Goal: Task Accomplishment & Management: Use online tool/utility

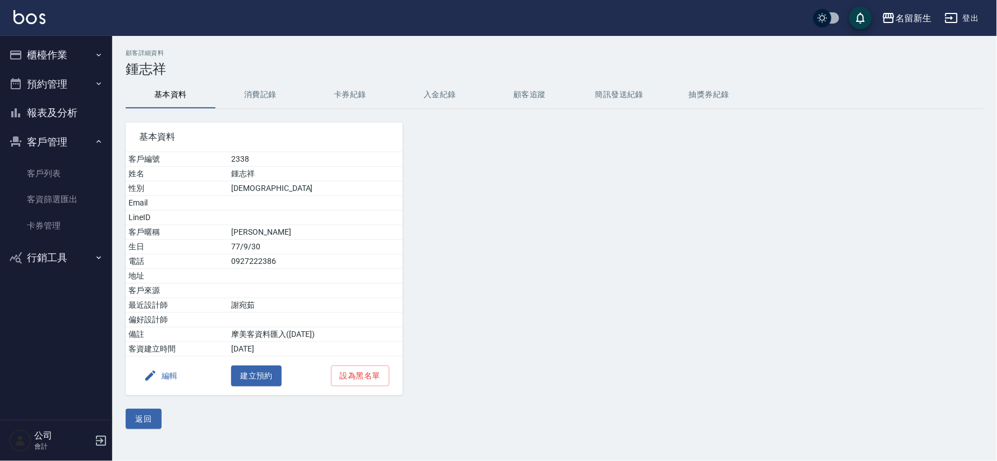
click at [71, 49] on button "櫃檯作業" at bounding box center [55, 54] width 103 height 29
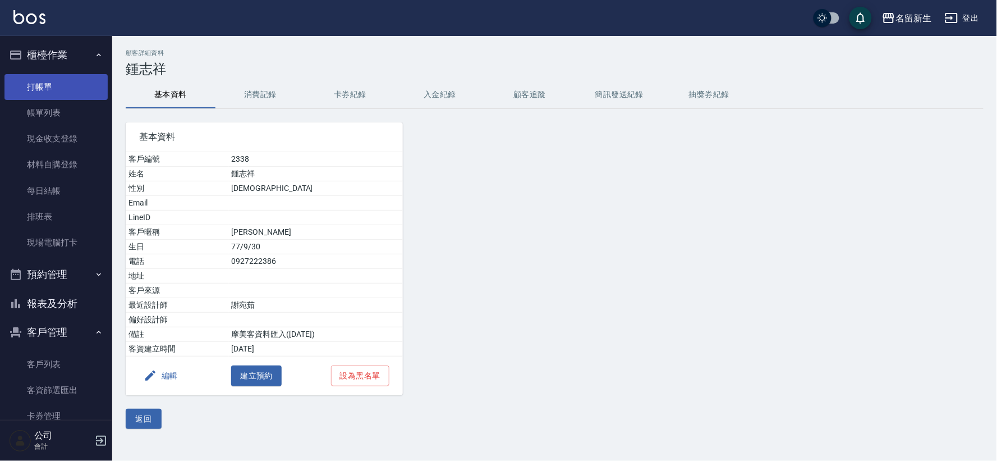
click at [86, 75] on link "打帳單" at bounding box center [55, 87] width 103 height 26
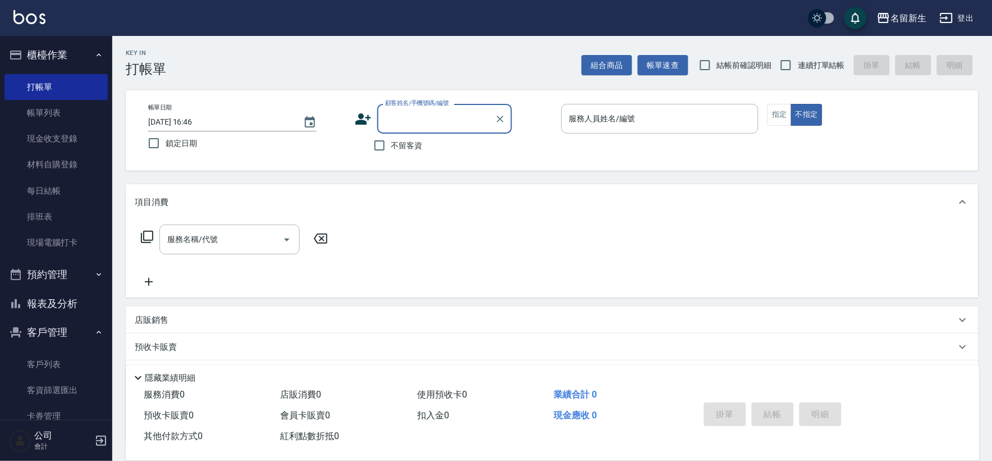
click at [782, 61] on input "連續打單結帳" at bounding box center [786, 65] width 24 height 24
checkbox input "true"
drag, startPoint x: 349, startPoint y: 105, endPoint x: 357, endPoint y: 120, distance: 16.6
click at [352, 121] on div "帳單日期 [DATE] 16:46 鎖定日期 顧客姓名/手機號碼/編號 顧客姓名/手機號碼/編號 不留客資 服務人員姓名/編號 服務人員姓名/編號 指定 不指定" at bounding box center [551, 130] width 825 height 53
click at [357, 118] on icon at bounding box center [363, 119] width 17 height 17
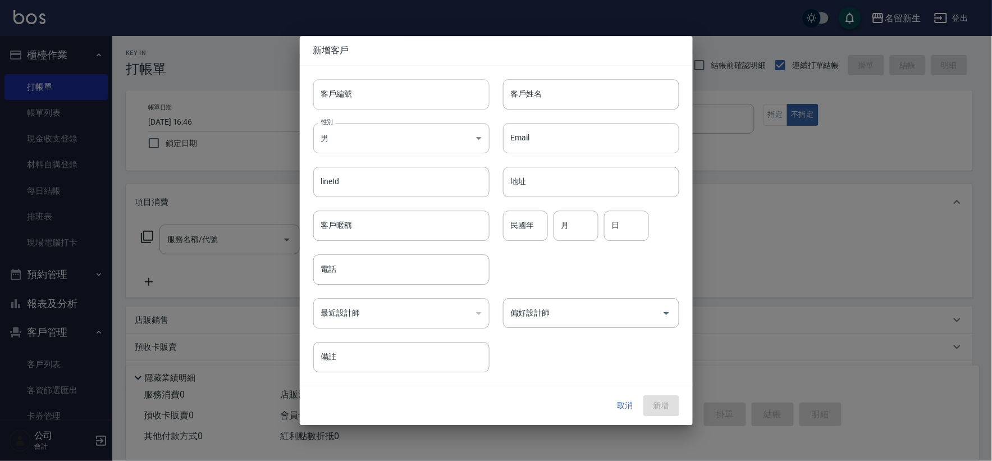
drag, startPoint x: 357, startPoint y: 118, endPoint x: 409, endPoint y: 96, distance: 55.8
click at [377, 98] on input "客戶編號" at bounding box center [401, 94] width 176 height 30
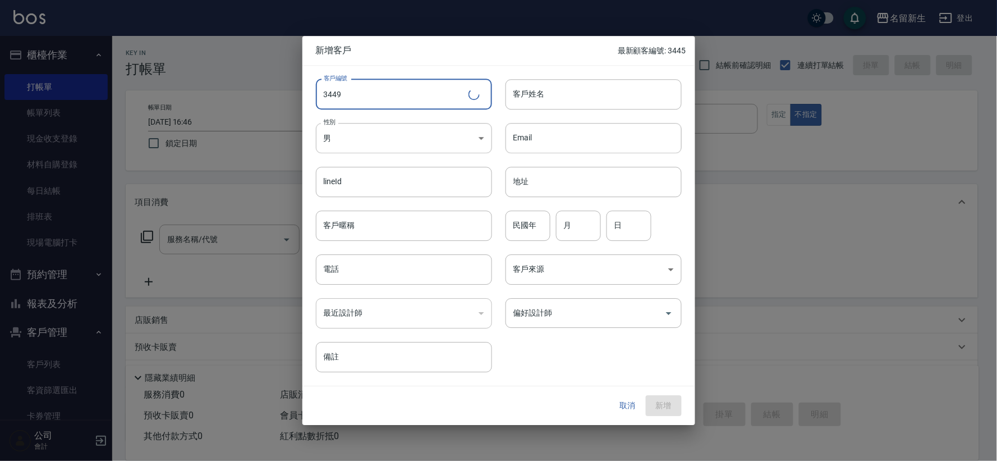
type input "3449"
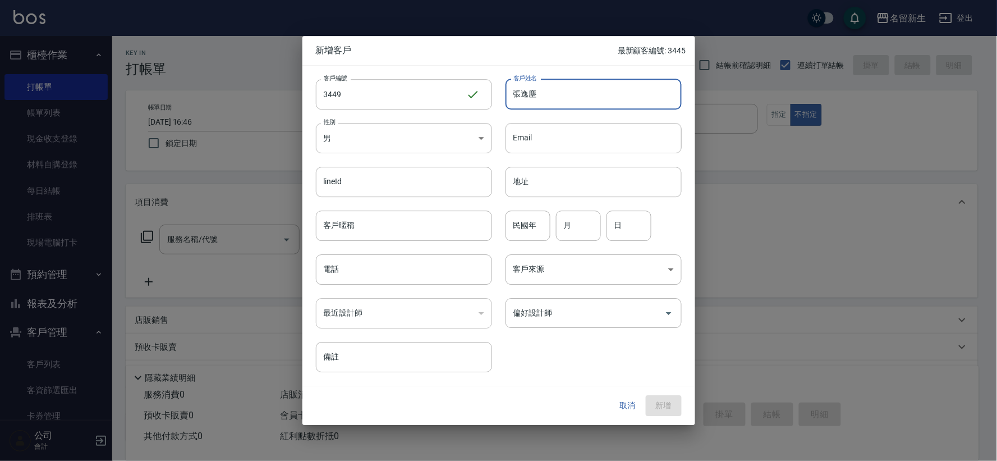
type input "張逸塵"
type input "66"
type input "07"
type input "02"
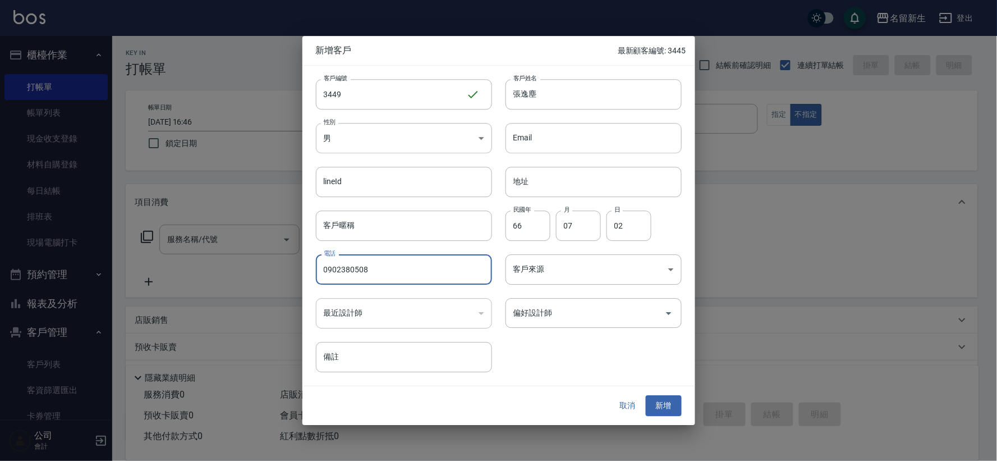
type input "0902380508"
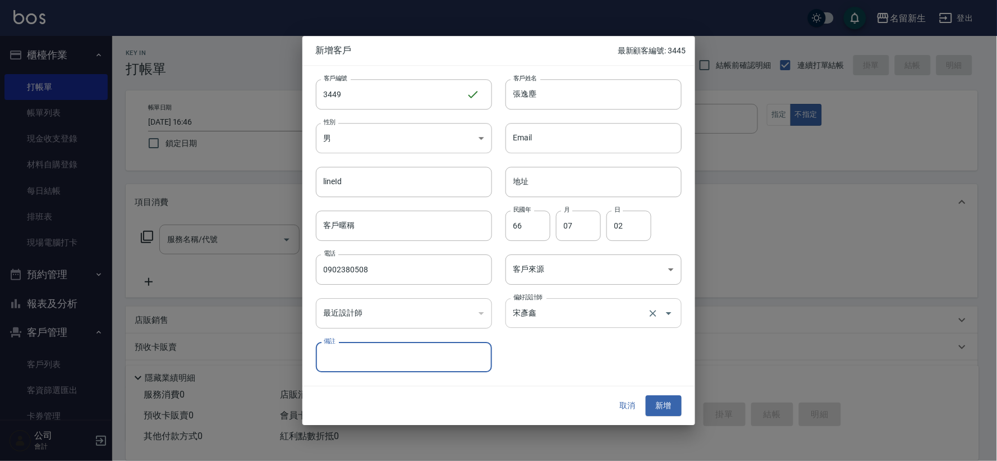
click at [593, 327] on div "[PERSON_NAME] 偏好設計師" at bounding box center [594, 313] width 176 height 30
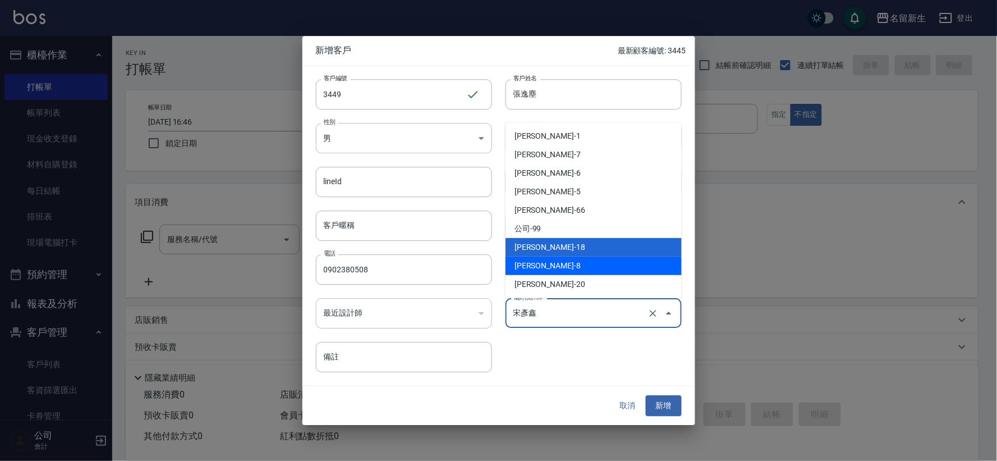
click at [568, 269] on li "[PERSON_NAME]-8" at bounding box center [594, 265] width 176 height 19
type input "陳欣如"
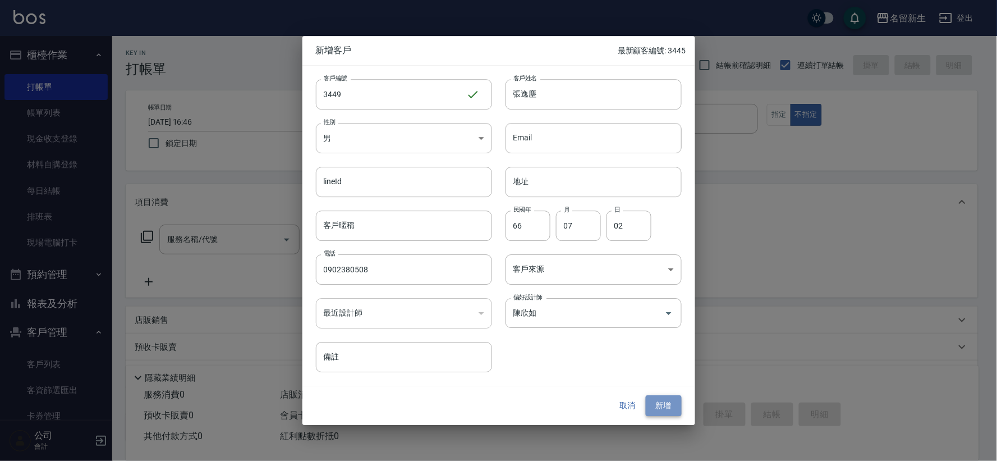
click at [655, 402] on button "新增" at bounding box center [664, 406] width 36 height 21
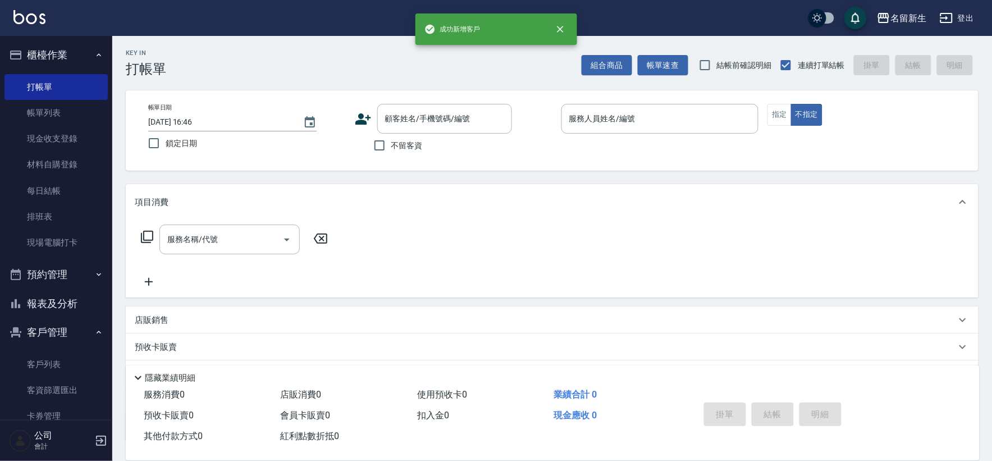
click at [363, 116] on icon at bounding box center [363, 119] width 17 height 17
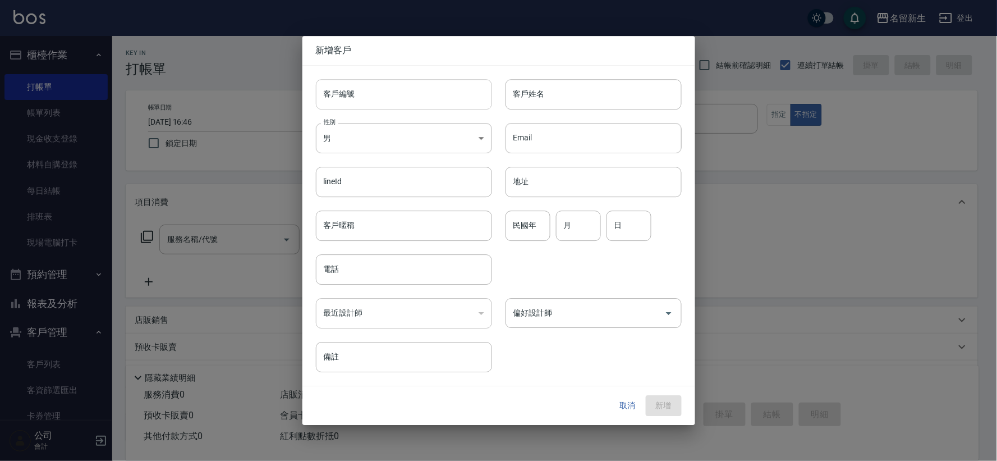
drag, startPoint x: 363, startPoint y: 116, endPoint x: 369, endPoint y: 93, distance: 23.1
click at [369, 93] on input "客戶編號" at bounding box center [404, 94] width 176 height 30
type input "3448"
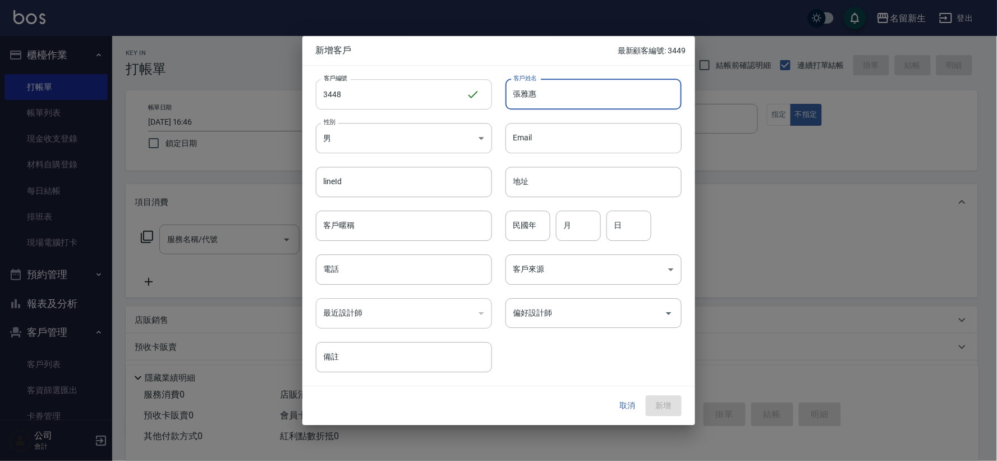
type input "張雅惠"
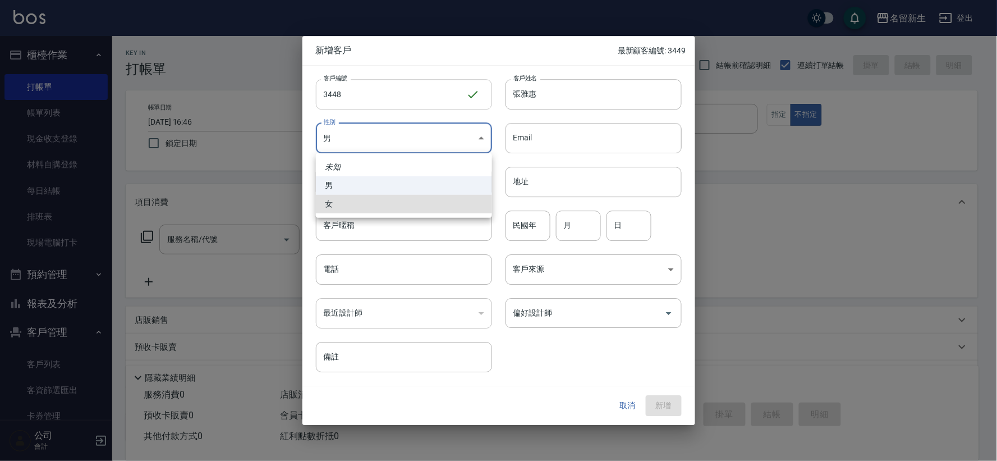
type input "[DEMOGRAPHIC_DATA]"
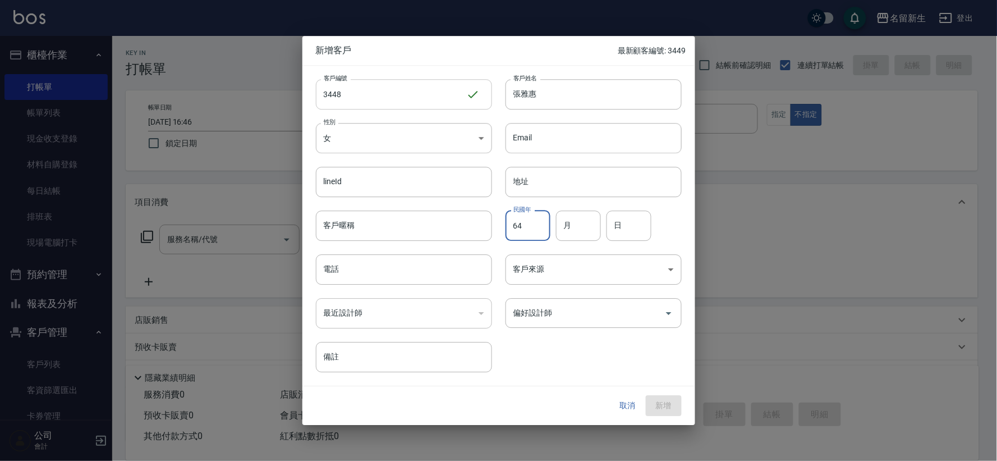
type input "64"
type input "04"
type input "20"
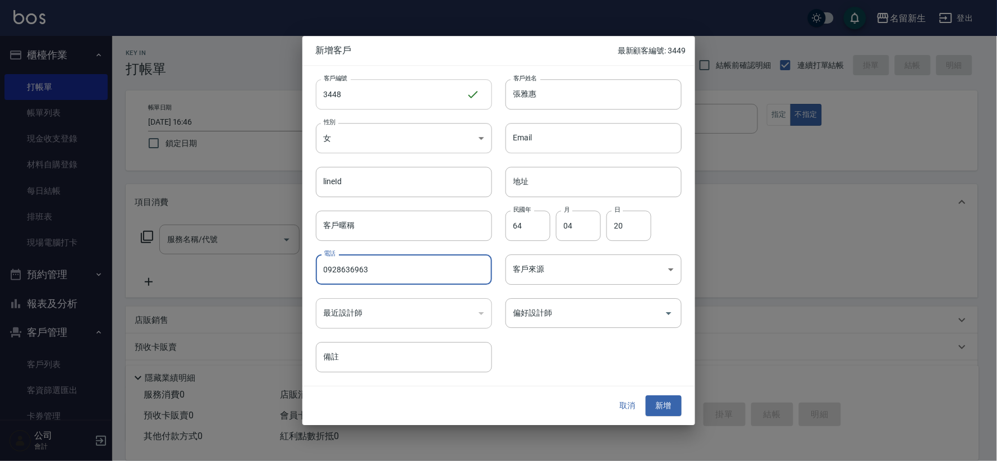
type input "0928636963"
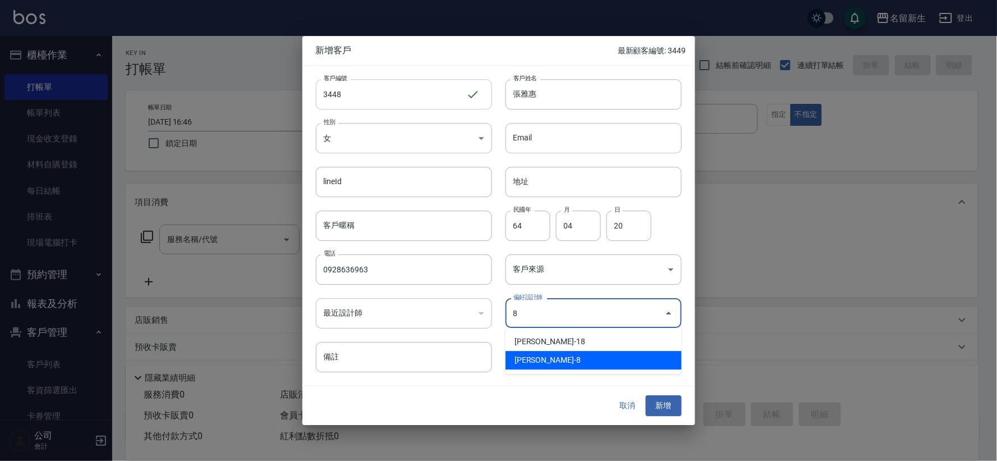
type input "陳欣如"
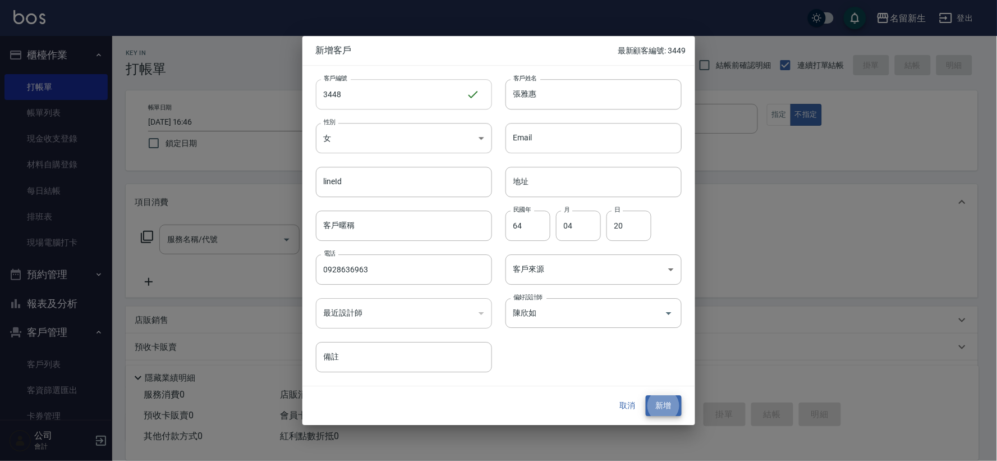
click at [646, 396] on button "新增" at bounding box center [664, 406] width 36 height 21
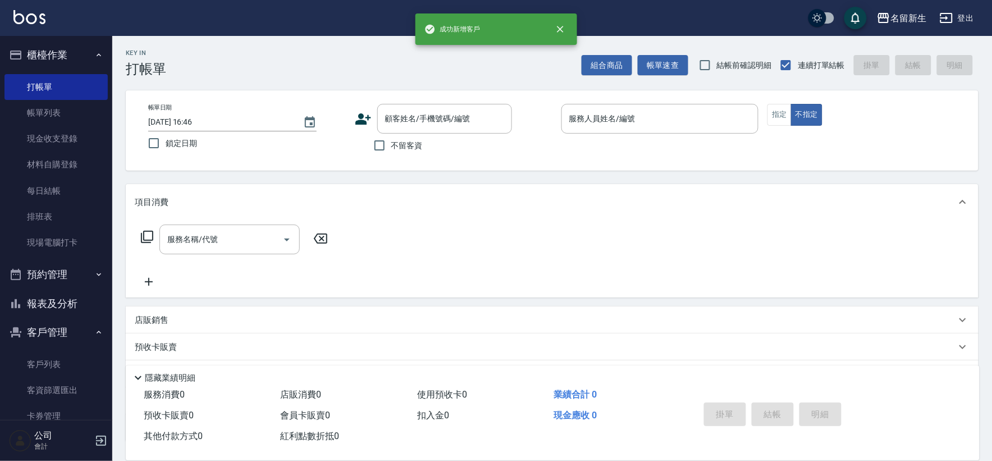
click at [357, 123] on icon at bounding box center [363, 118] width 16 height 11
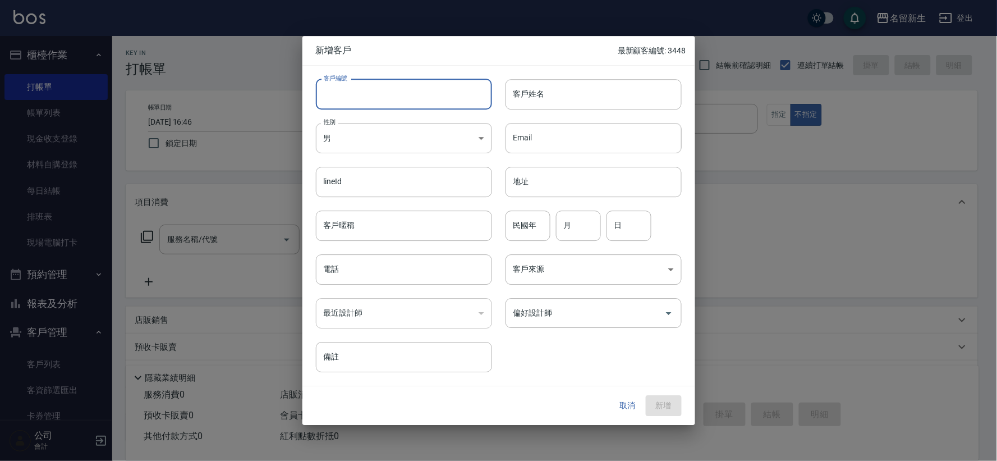
click at [369, 95] on input "客戶編號" at bounding box center [404, 94] width 176 height 30
type input "3447"
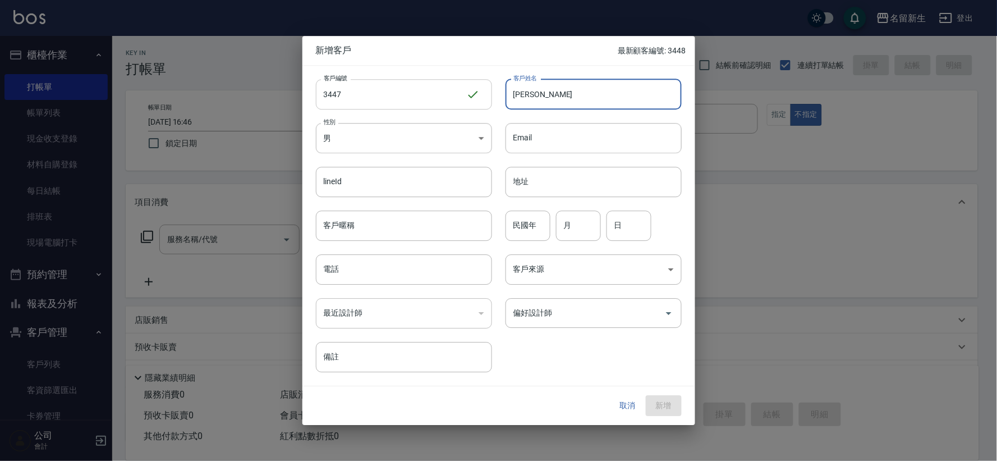
type input "[PERSON_NAME]"
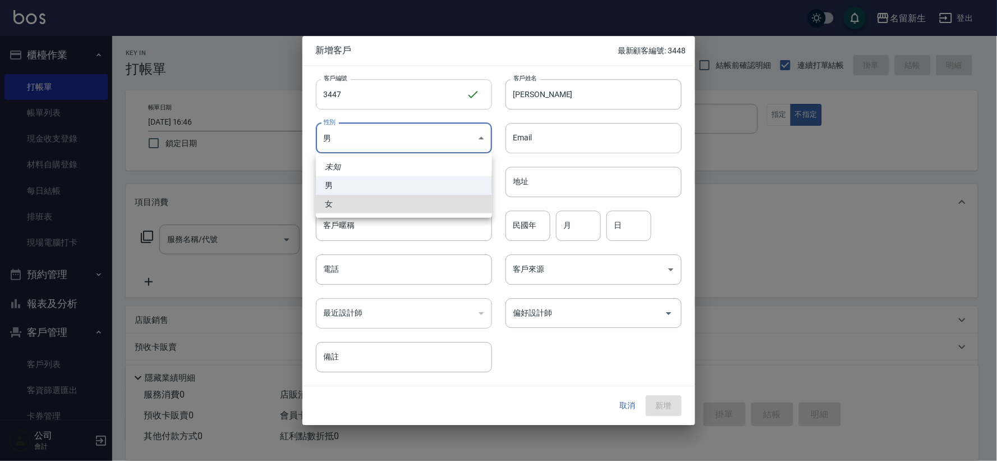
type input "[DEMOGRAPHIC_DATA]"
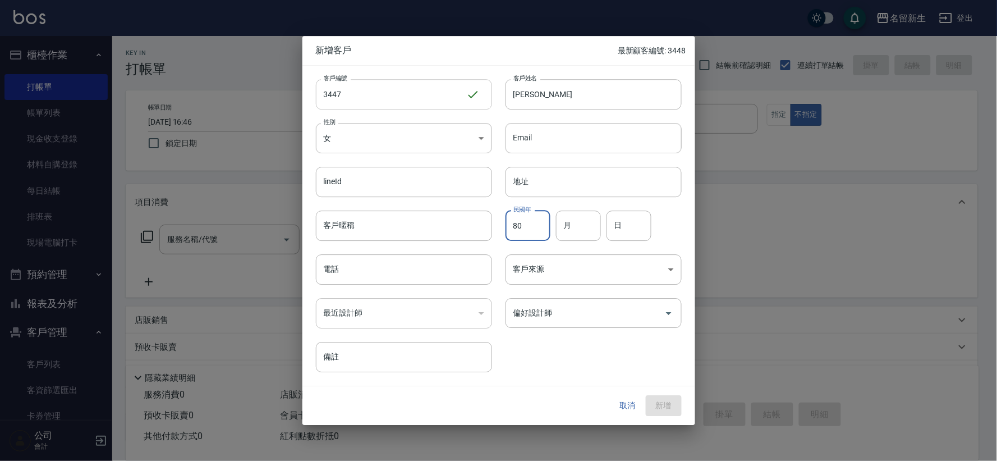
type input "80"
type input "05"
type input "24"
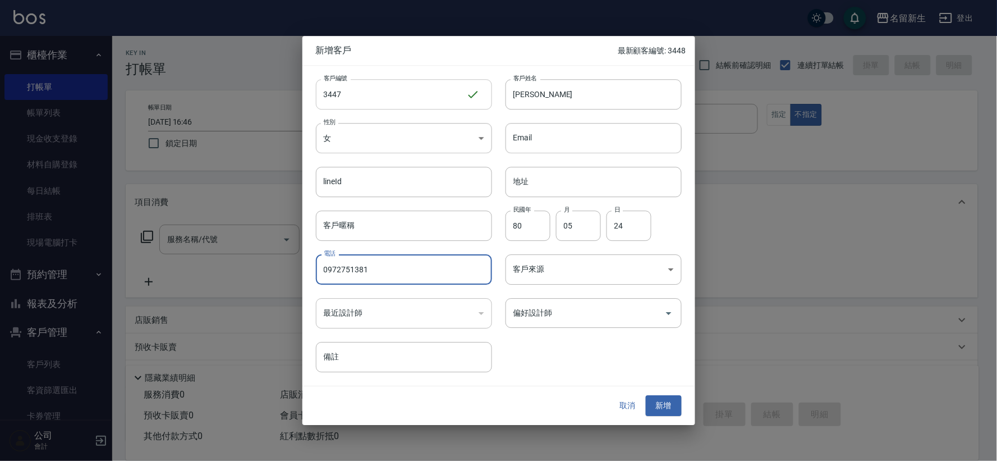
type input "0972751381"
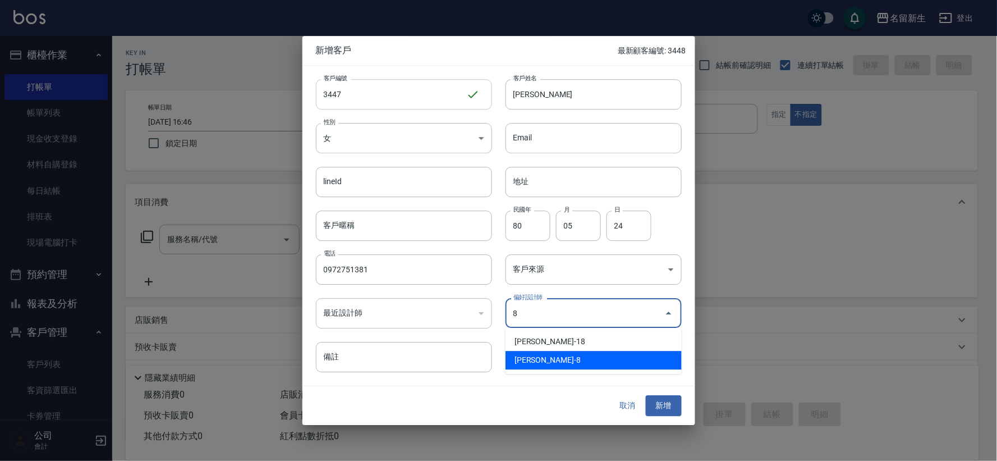
type input "陳欣如"
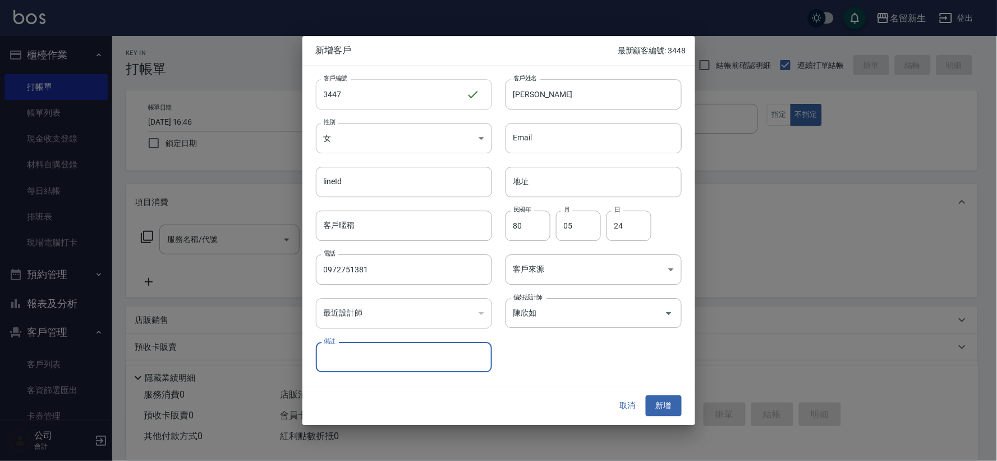
click at [646, 396] on button "新增" at bounding box center [664, 406] width 36 height 21
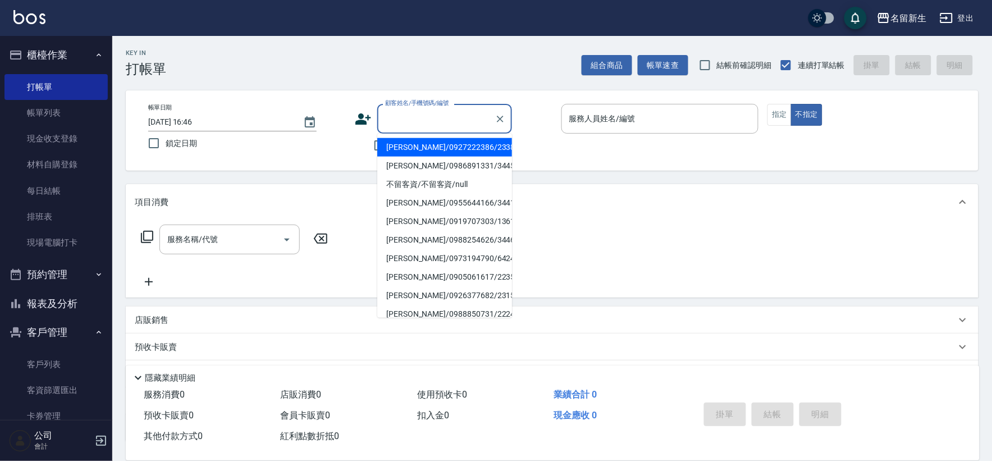
click at [431, 113] on div "顧客姓名/手機號碼/編號 顧客姓名/手機號碼/編號" at bounding box center [444, 119] width 135 height 30
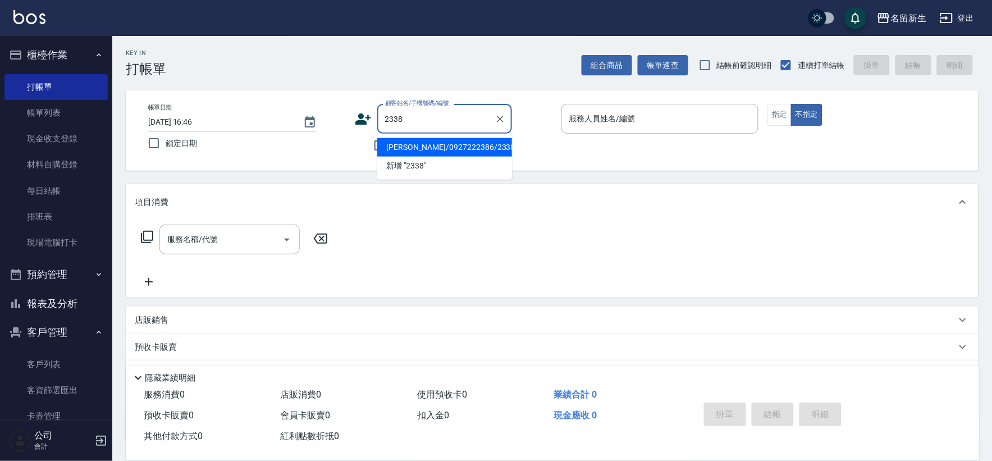
type input "[PERSON_NAME]/0927222386/2338"
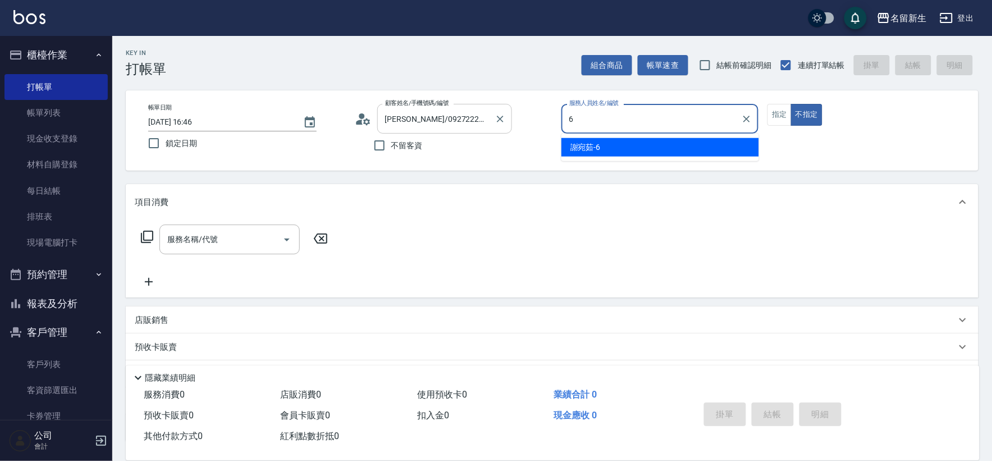
type input "6"
type button "false"
type input "[PERSON_NAME]-6"
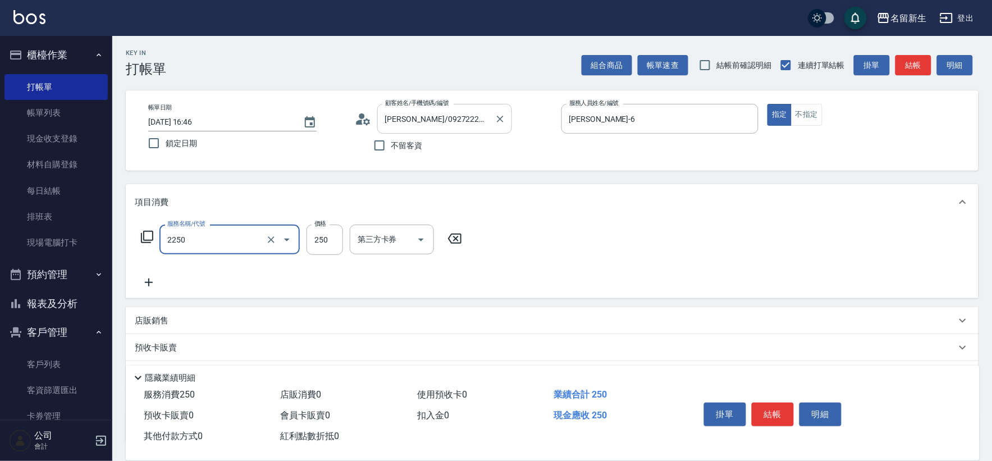
type input "剪髮(2250)"
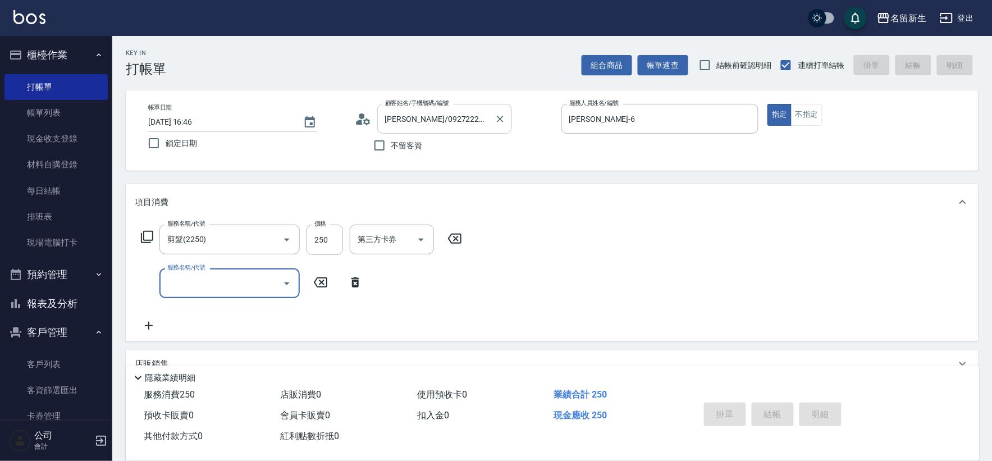
type input "[DATE] 16:48"
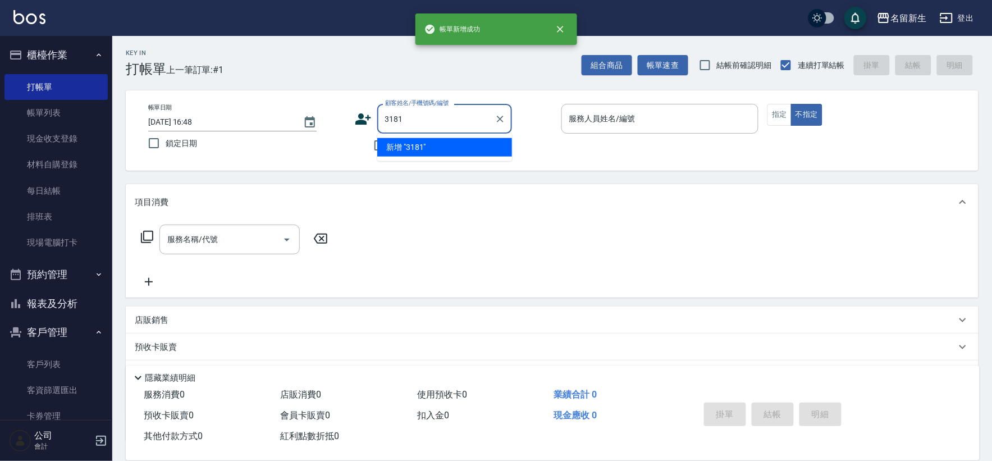
type input "3181"
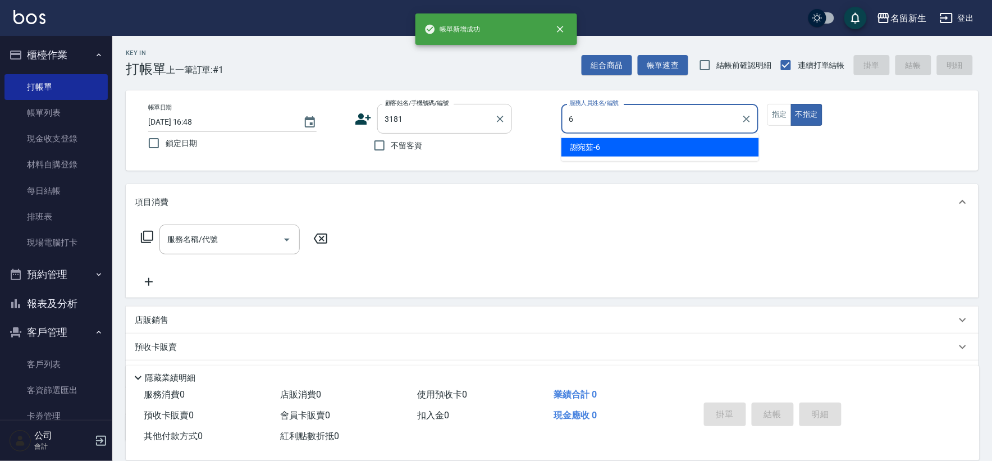
type input "[PERSON_NAME]-6"
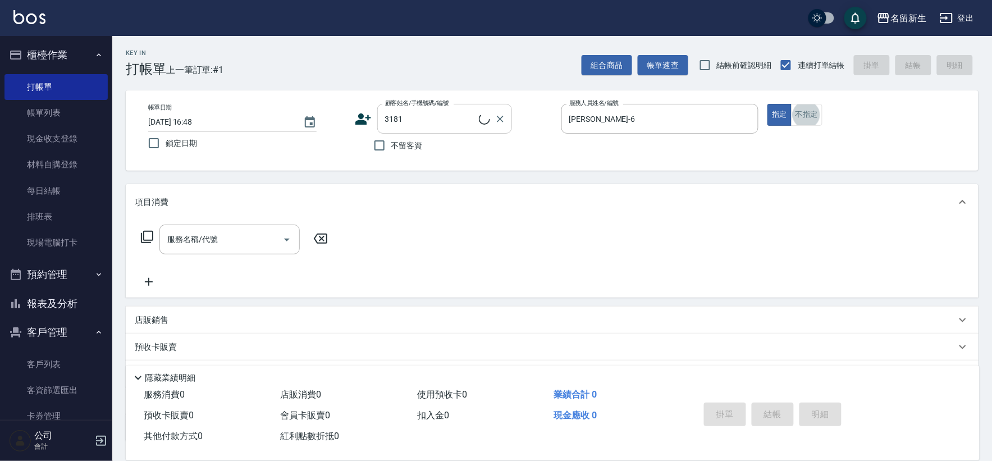
type input "[PERSON_NAME]/0970426669/3181"
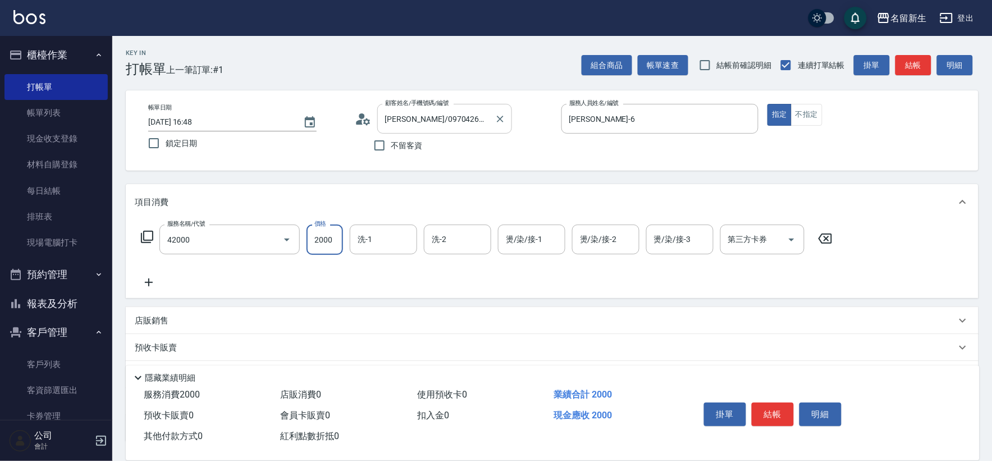
type input "2000以上染髮(42000)"
type input "2500"
type input "[PERSON_NAME]-18"
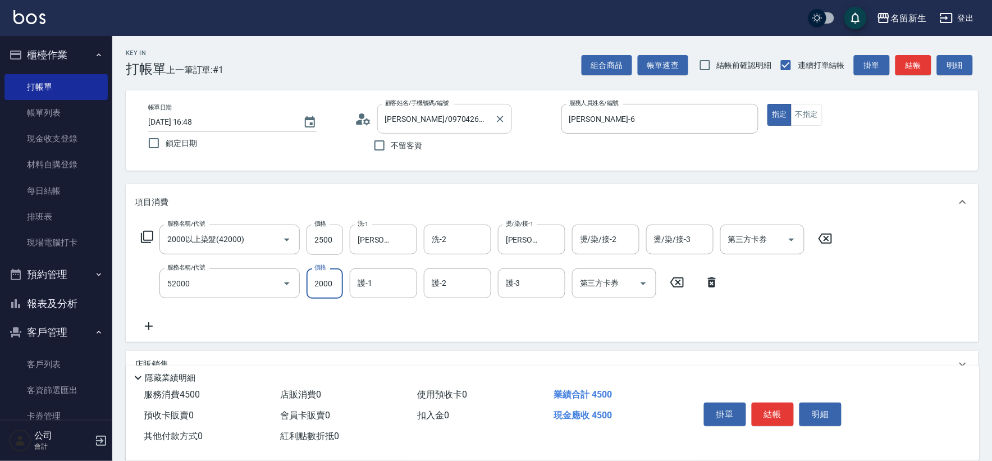
type input "原價1501~2000護髮(52000)"
type input "2400"
type input "[PERSON_NAME]-18"
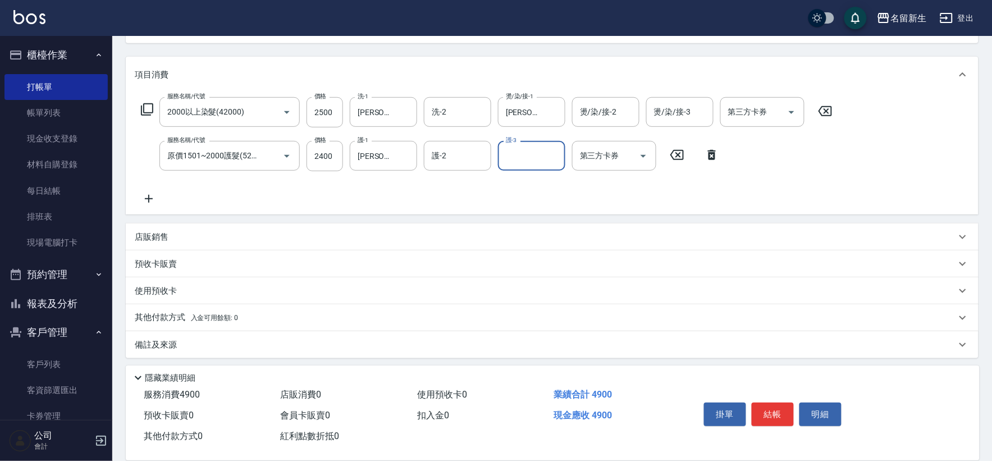
scroll to position [131, 0]
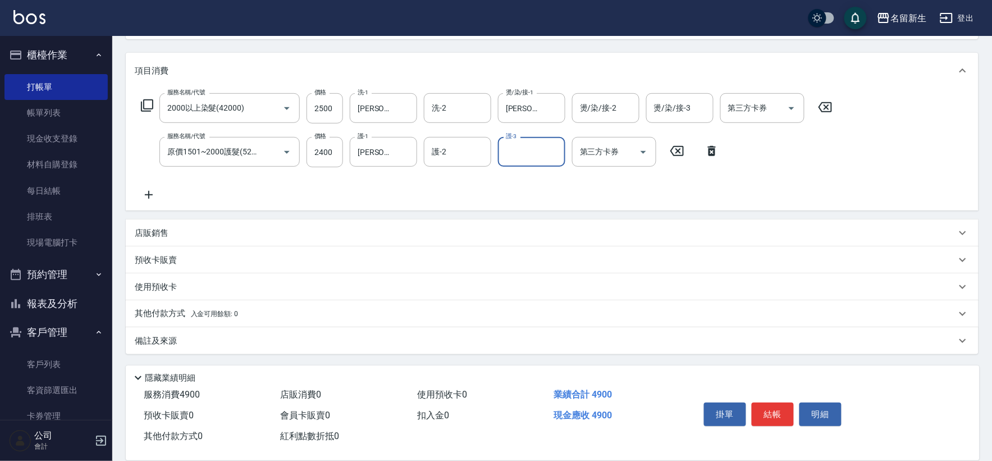
click at [150, 235] on p "店販銷售" at bounding box center [152, 233] width 34 height 12
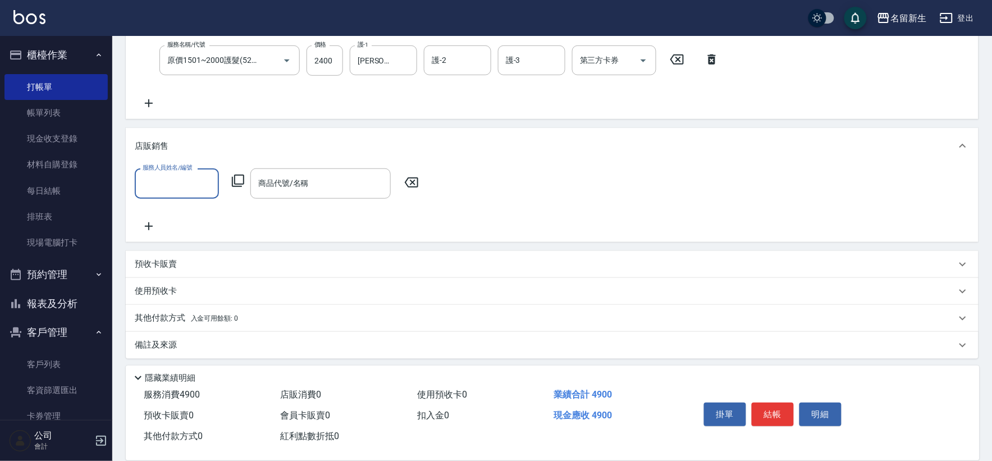
scroll to position [227, 0]
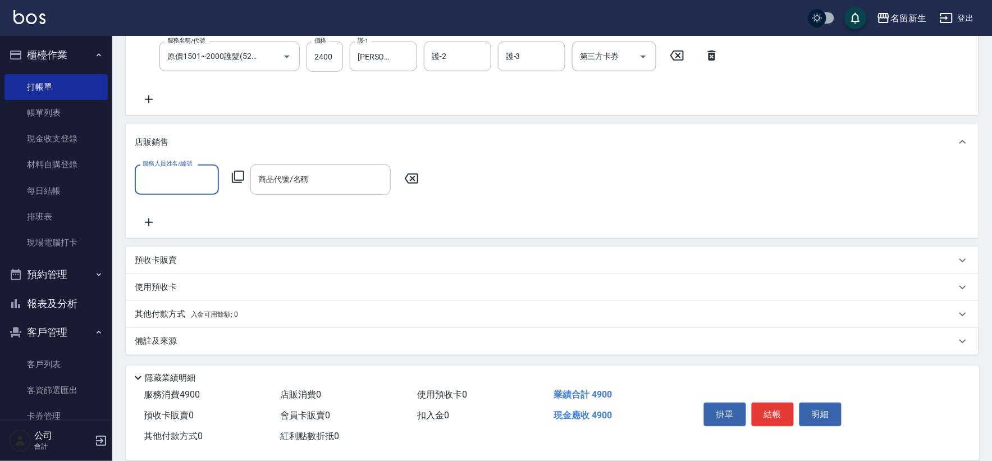
click at [183, 186] on input "服務人員姓名/編號" at bounding box center [177, 179] width 74 height 20
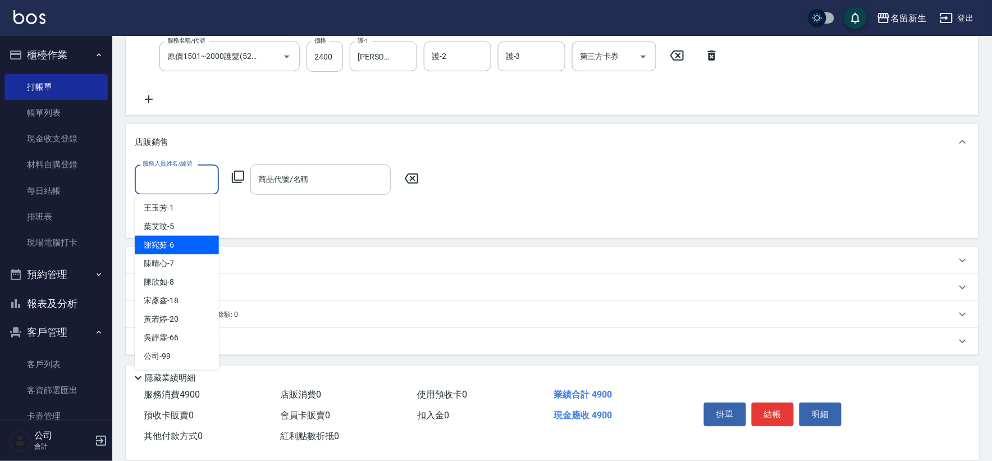
click at [178, 249] on div "[PERSON_NAME]-6" at bounding box center [177, 245] width 84 height 19
type input "[PERSON_NAME]-6"
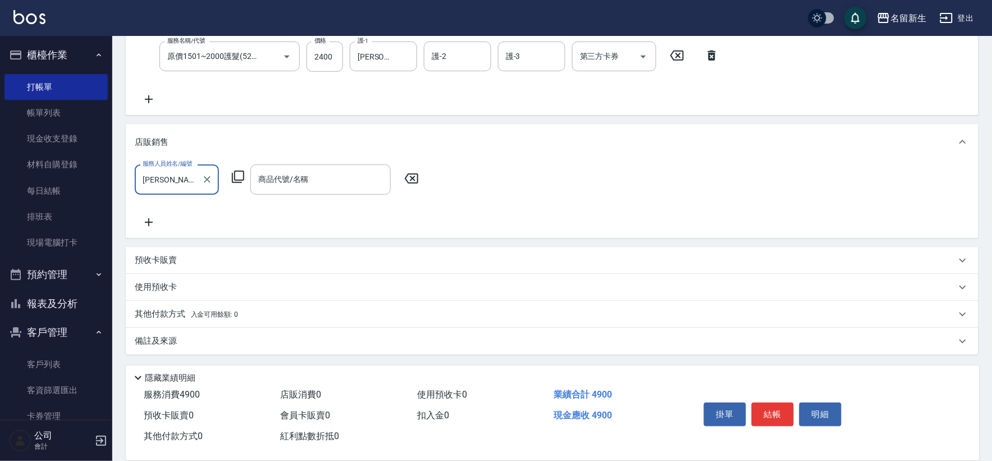
click at [237, 176] on icon at bounding box center [237, 176] width 13 height 13
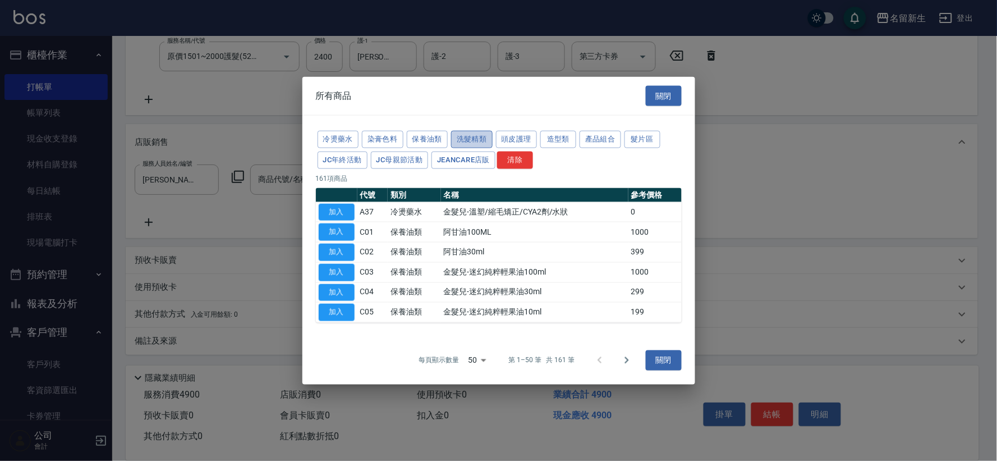
click at [471, 142] on button "洗髮精類" at bounding box center [472, 139] width 42 height 17
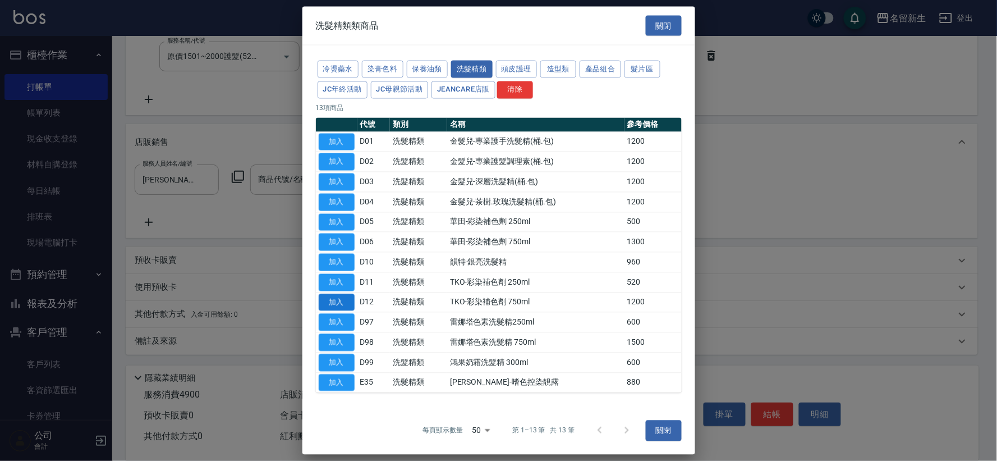
click at [338, 301] on button "加入" at bounding box center [337, 301] width 36 height 17
type input "TKO-彩染補色劑 750ml"
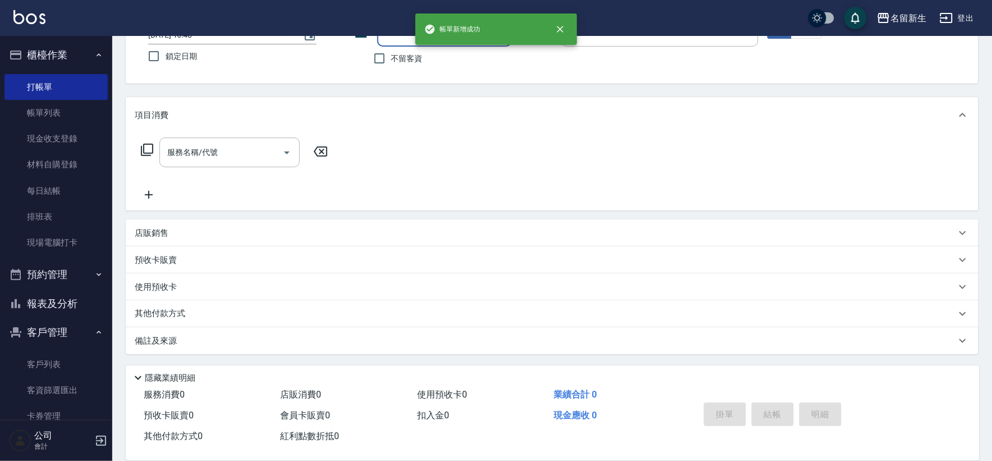
scroll to position [0, 0]
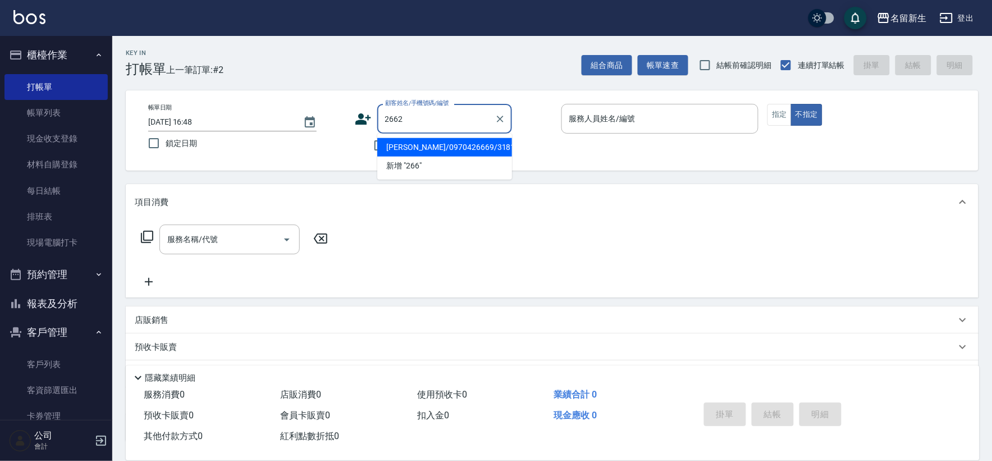
type input "2662"
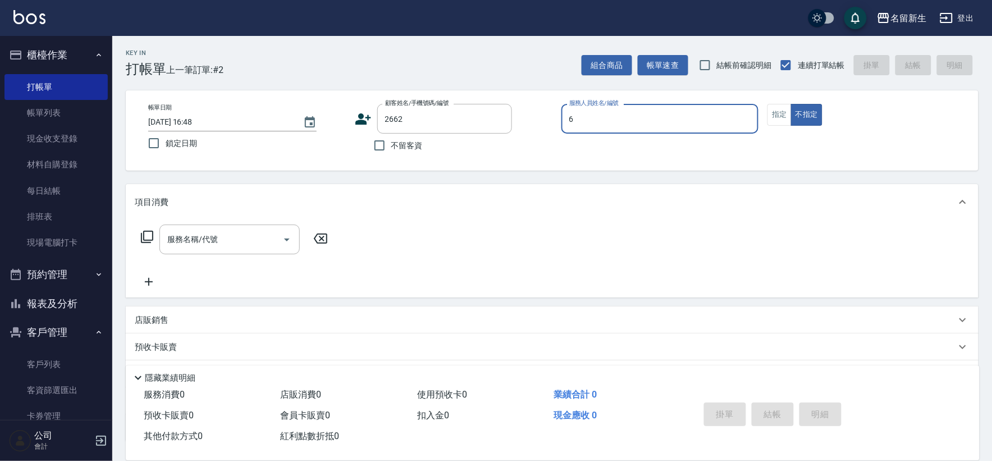
type input "[PERSON_NAME]-6"
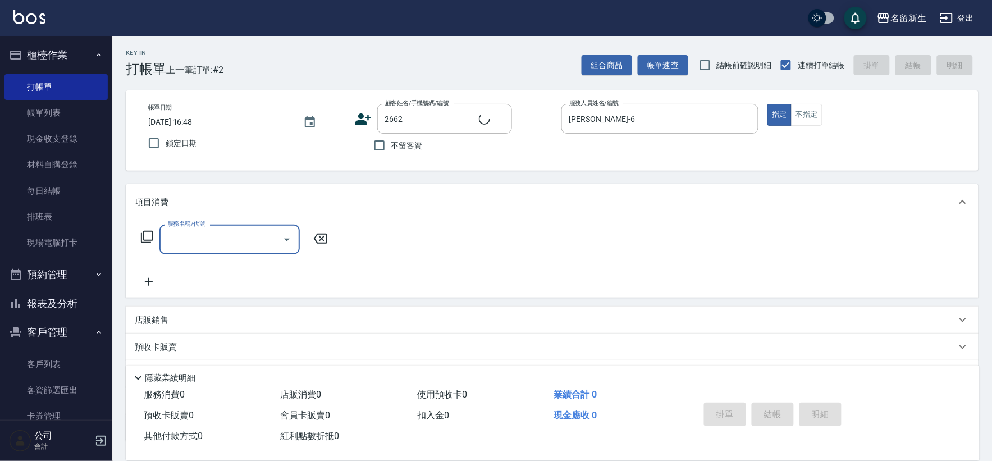
type input "1"
type input "[PERSON_NAME]/0963722873/2662"
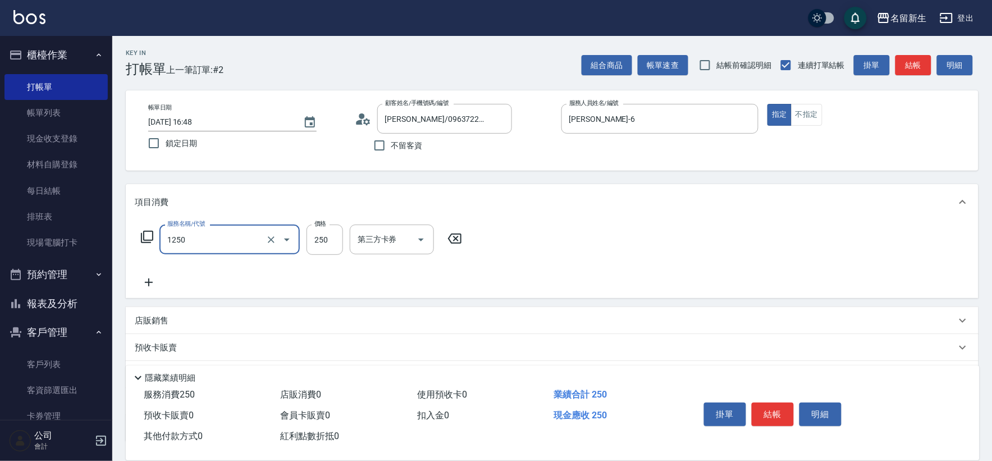
type input "洗髮250(1250)"
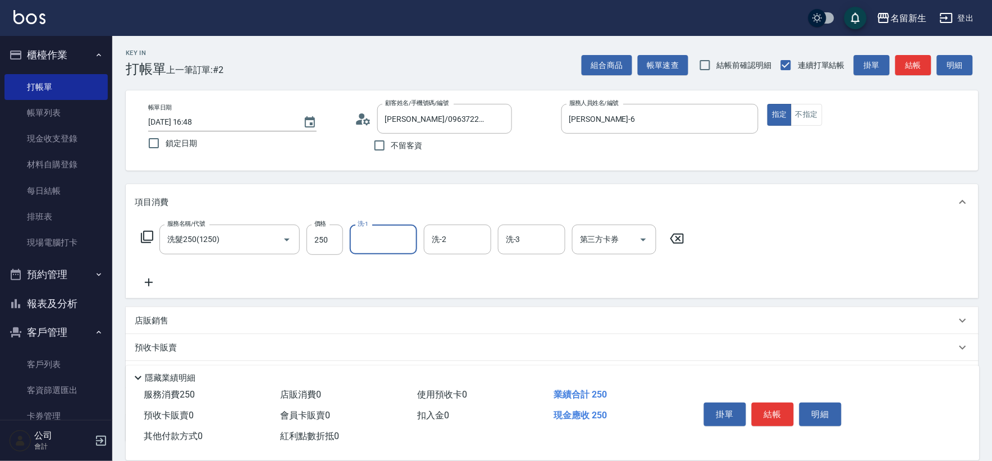
type input "6"
type input "[PERSON_NAME]-18"
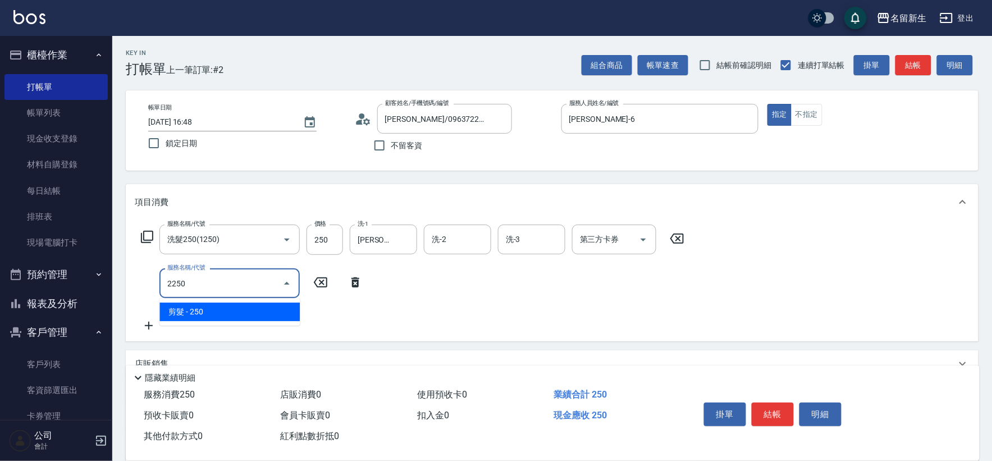
type input "剪髮(2250)"
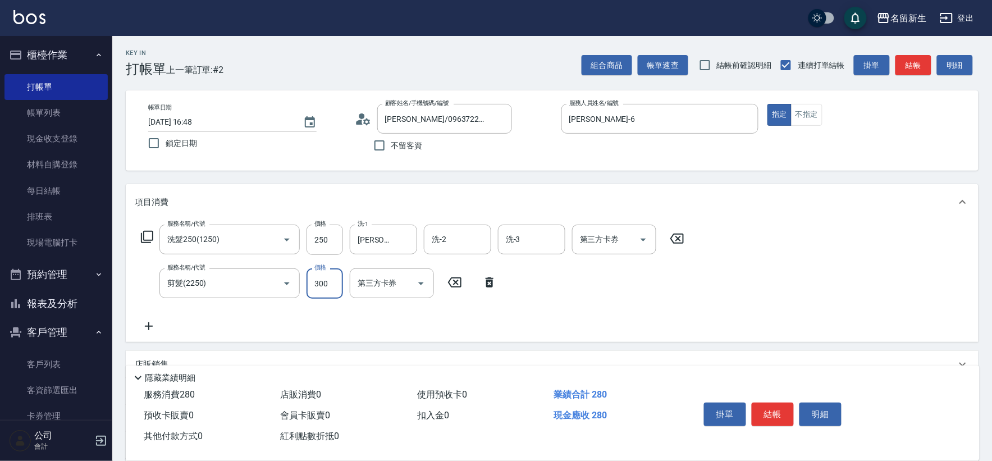
type input "300"
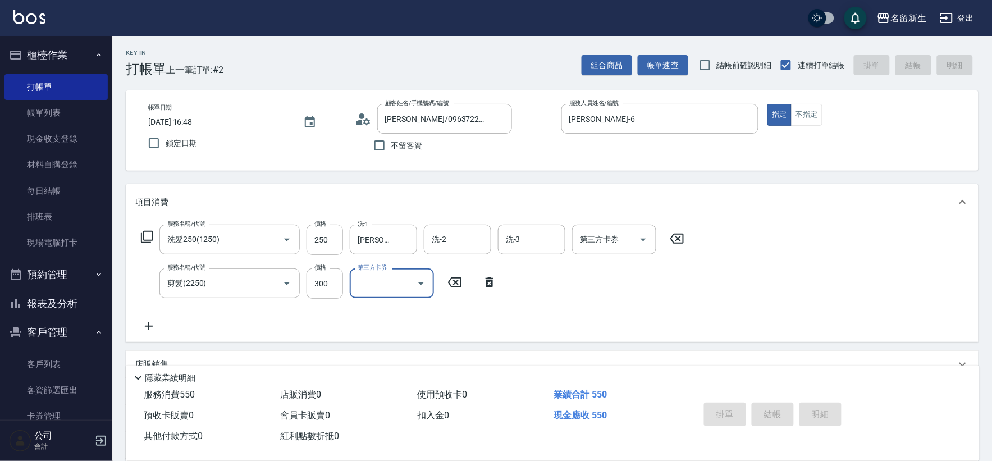
type input "[DATE] 16:49"
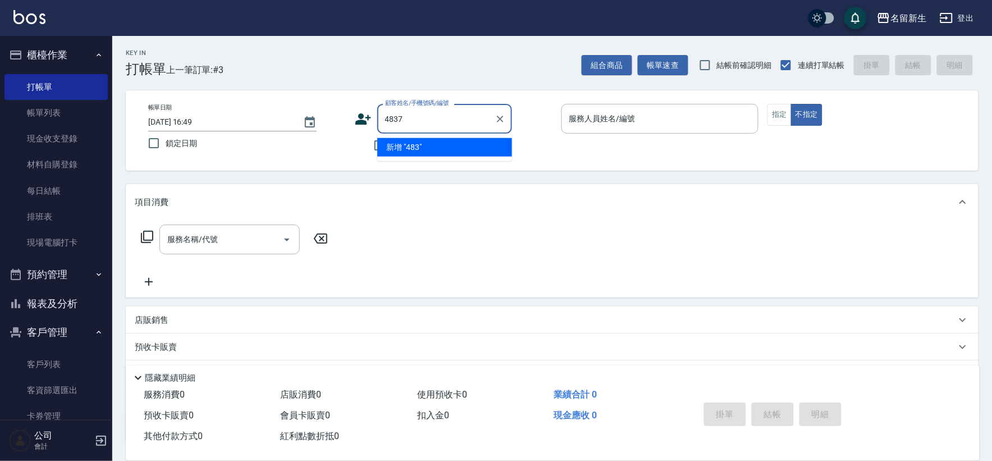
type input "4837"
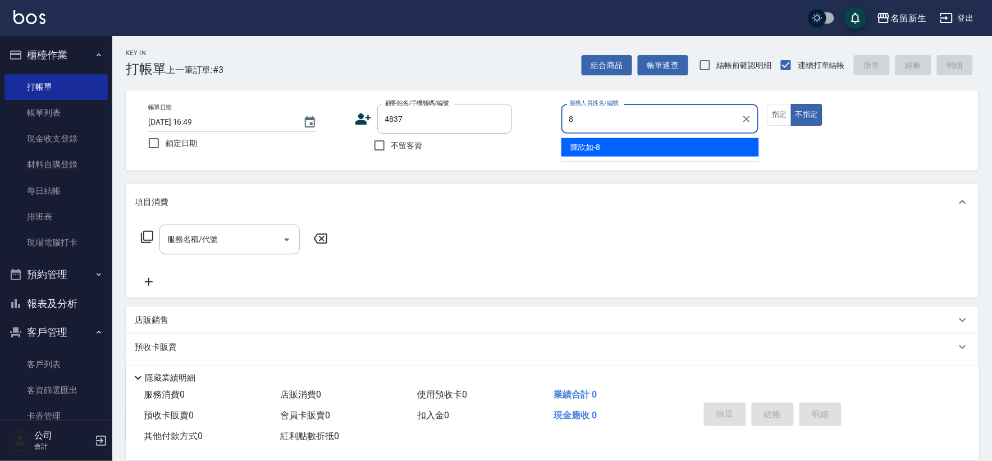
type input "[PERSON_NAME]-8"
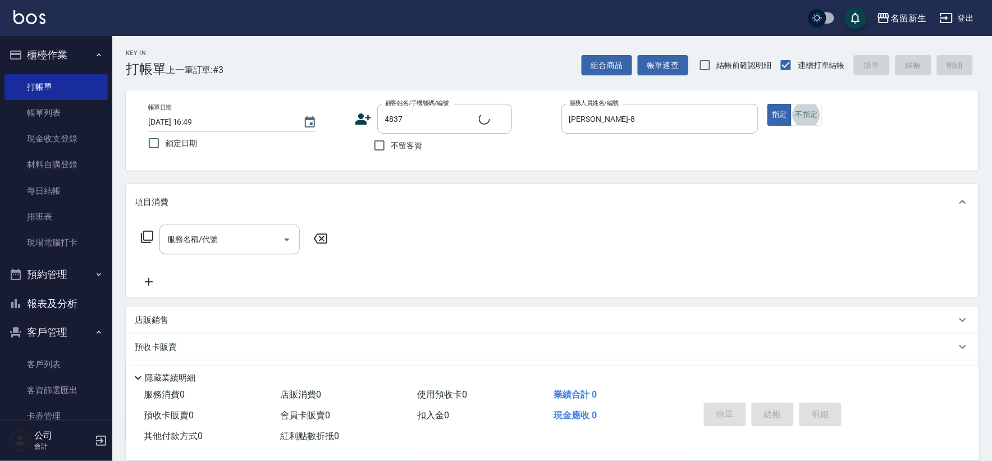
type input "1"
type input "[PERSON_NAME]/0907946671/4837"
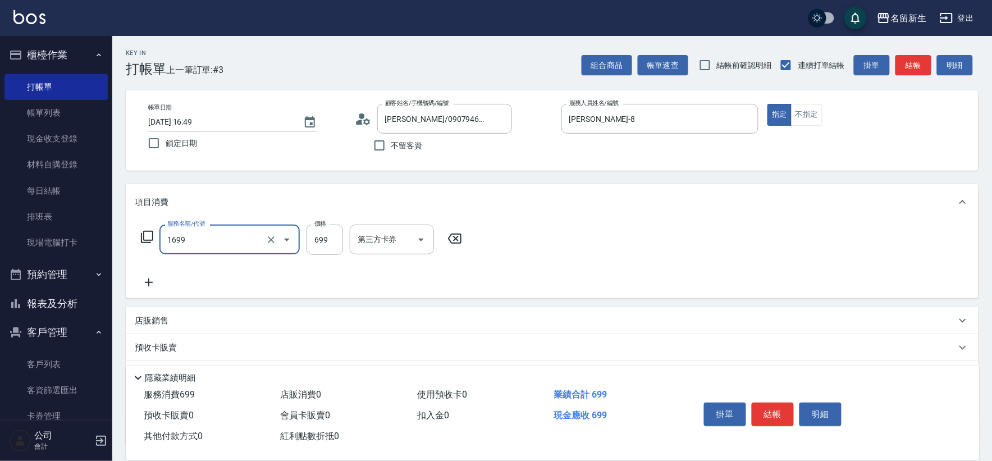
type input "冰鎮洗髮699(1699)"
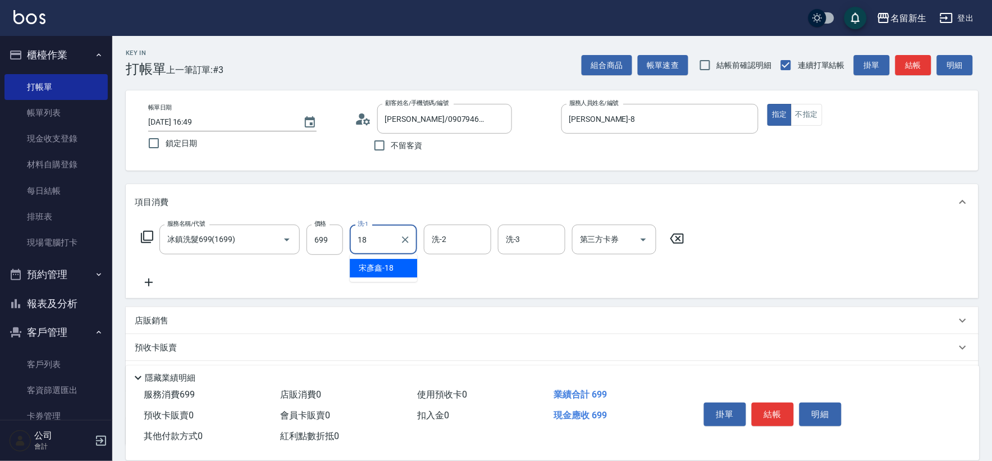
type input "[PERSON_NAME]-18"
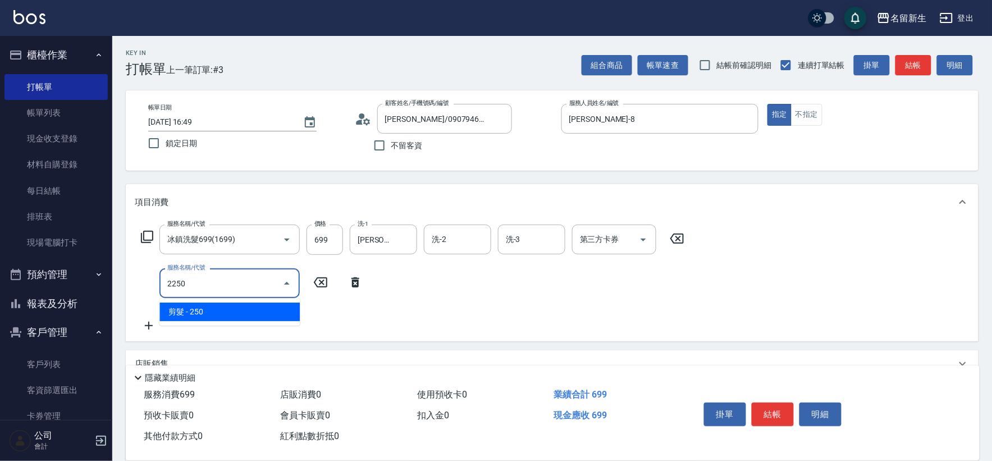
type input "剪髮(2250)"
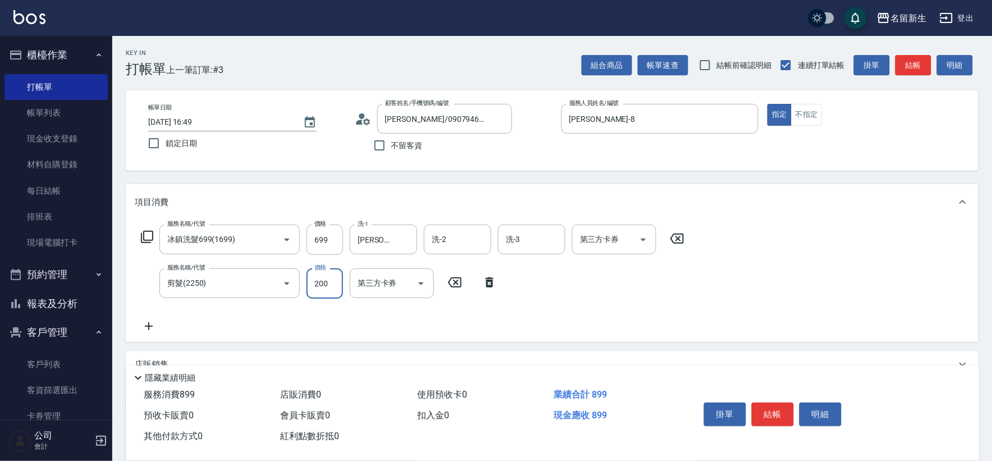
type input "200"
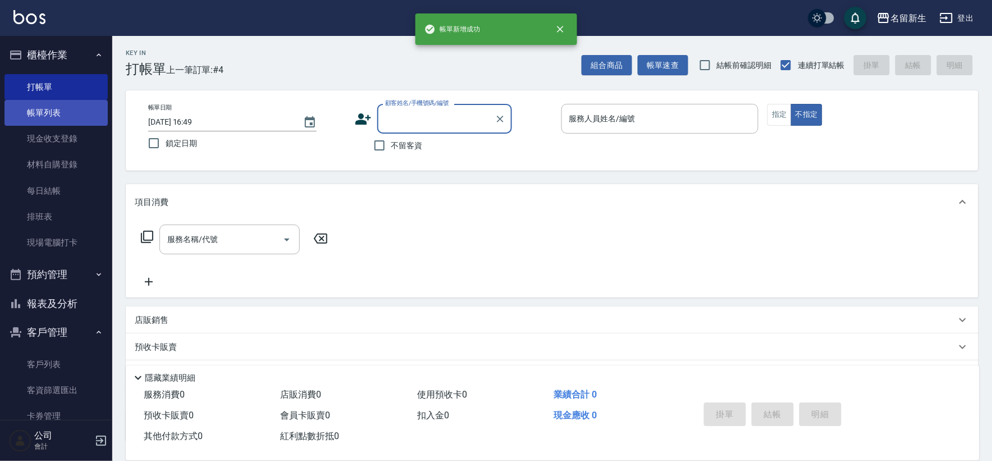
click at [62, 107] on link "帳單列表" at bounding box center [55, 113] width 103 height 26
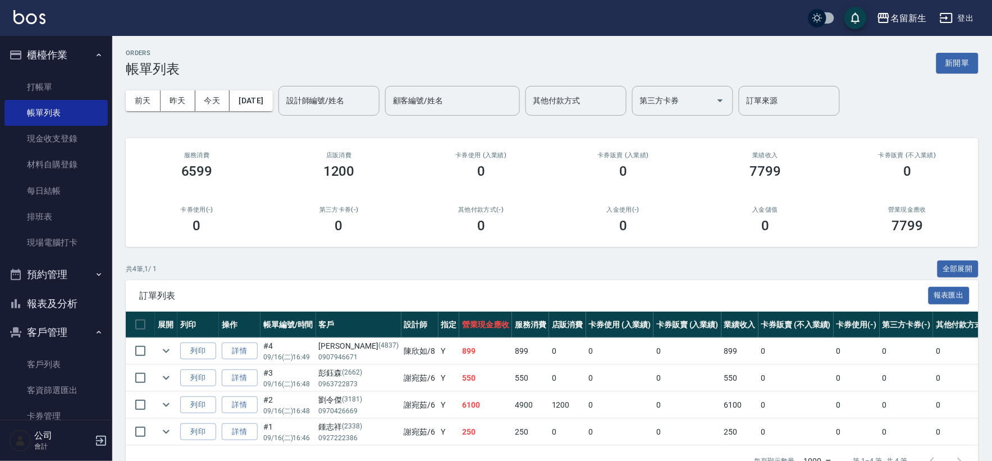
scroll to position [38, 0]
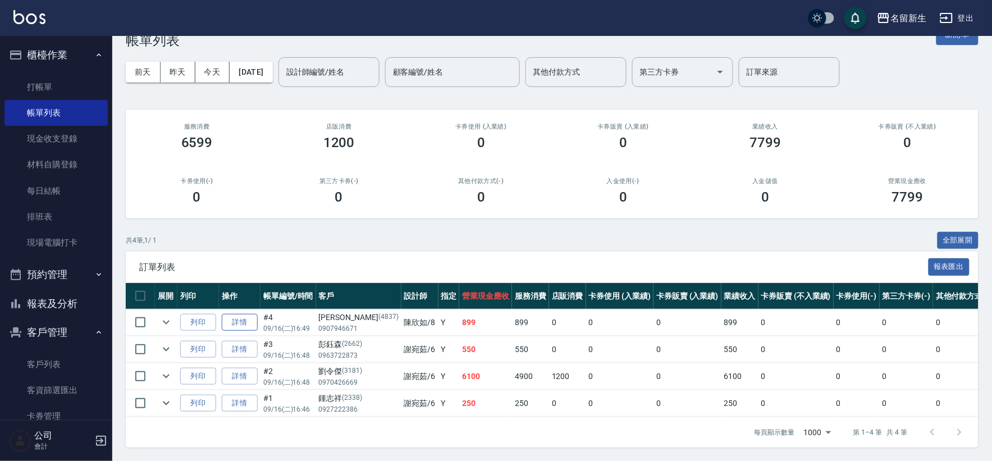
click at [229, 314] on link "詳情" at bounding box center [240, 322] width 36 height 17
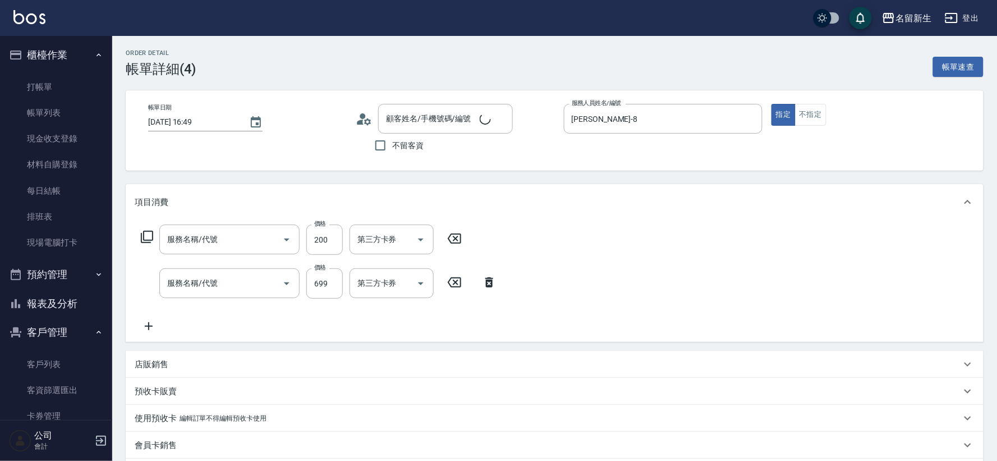
type input "[PERSON_NAME]-8"
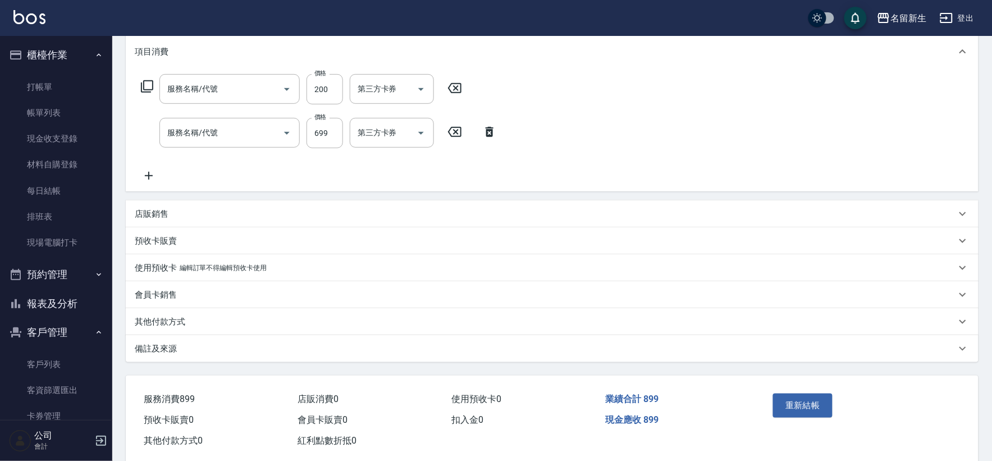
type input "剪髮(2250)"
type input "冰鎮洗髮699(1699)"
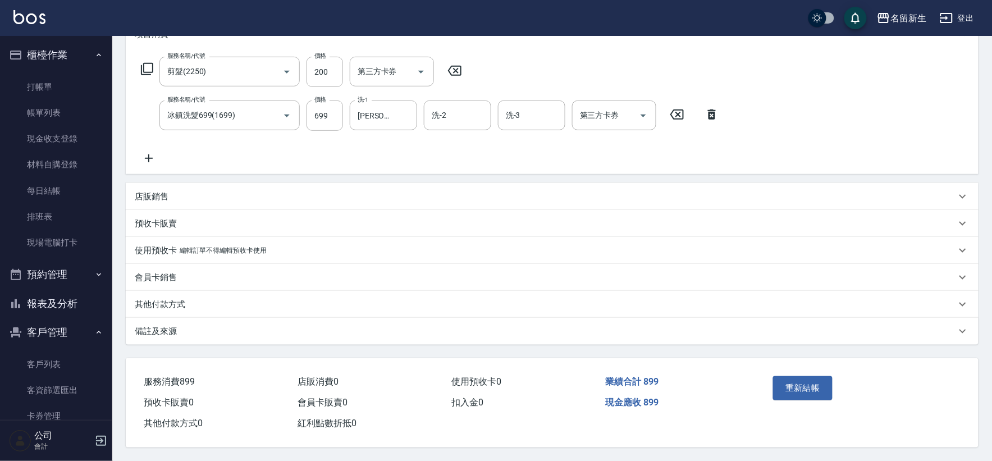
type input "[PERSON_NAME]/0907946671/4837"
click at [200, 249] on p "編輯訂單不得編輯預收卡使用" at bounding box center [223, 251] width 87 height 12
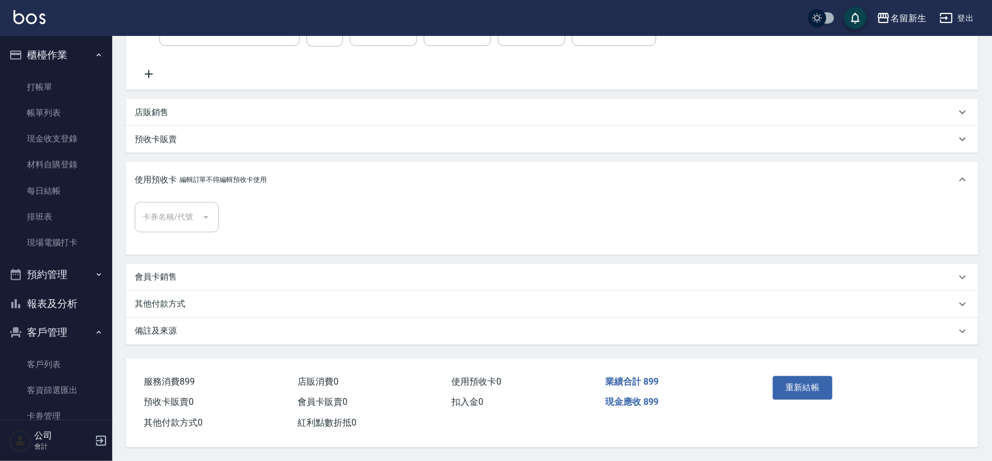
click at [184, 306] on div "其他付款方式" at bounding box center [552, 304] width 852 height 27
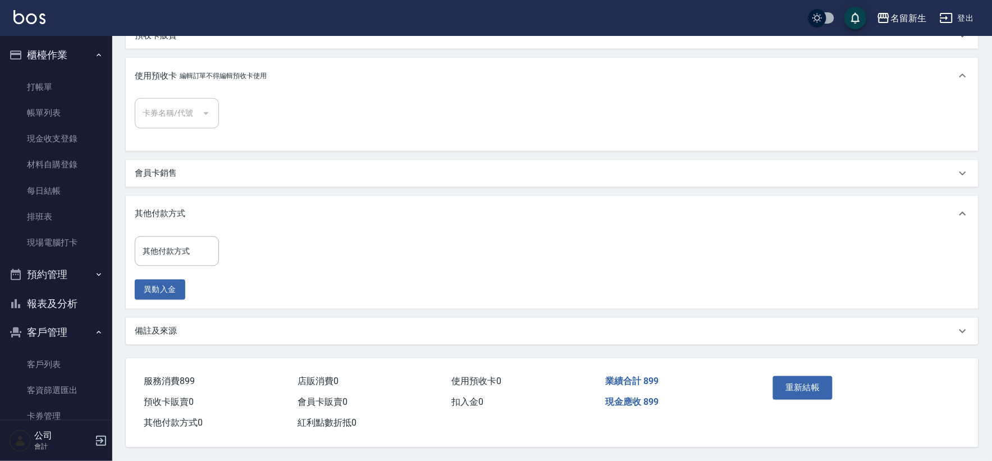
scroll to position [359, 0]
click at [175, 260] on div "其他付款方式" at bounding box center [177, 251] width 84 height 30
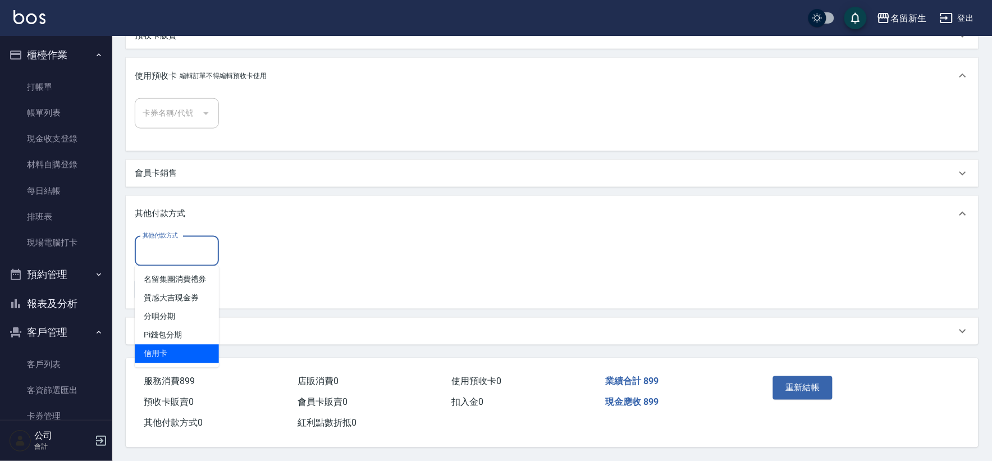
click at [169, 350] on span "信用卡" at bounding box center [177, 354] width 84 height 19
type input "信用卡"
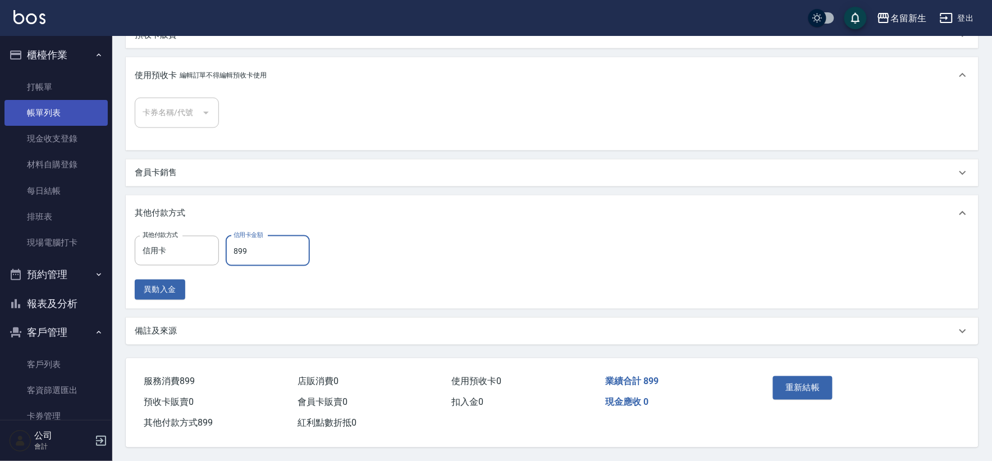
type input "899"
click at [31, 119] on link "帳單列表" at bounding box center [55, 113] width 103 height 26
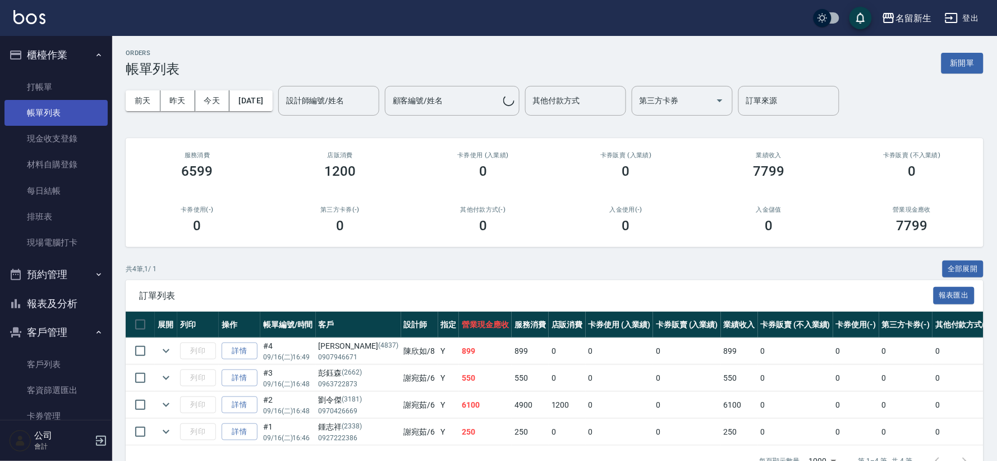
click at [48, 100] on link "帳單列表" at bounding box center [55, 113] width 103 height 26
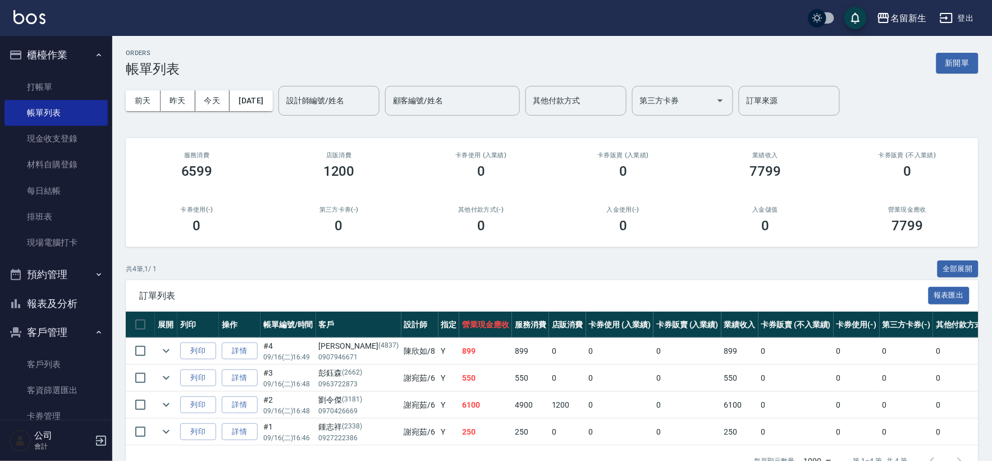
click at [65, 72] on ul "打帳單 帳單列表 現金收支登錄 材料自購登錄 每日結帳 排班表 現場電腦打卡" at bounding box center [55, 165] width 103 height 191
click at [58, 86] on link "打帳單" at bounding box center [55, 87] width 103 height 26
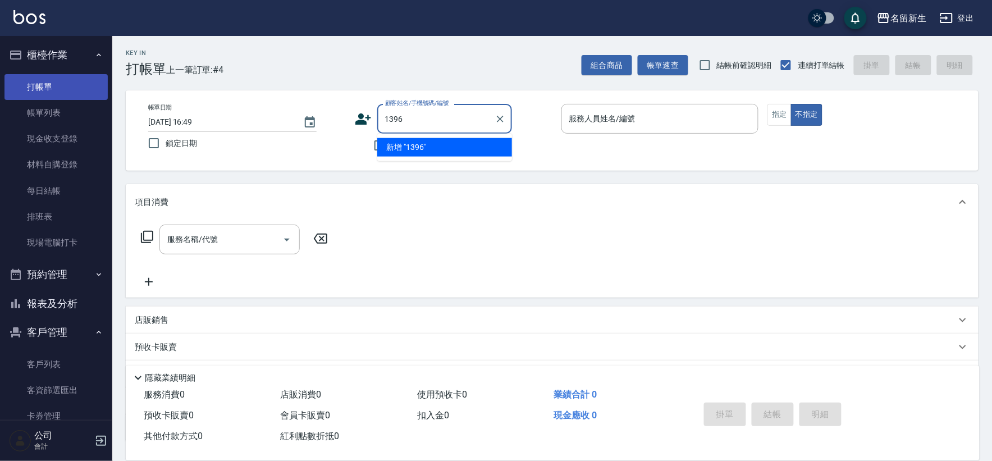
type input "1396"
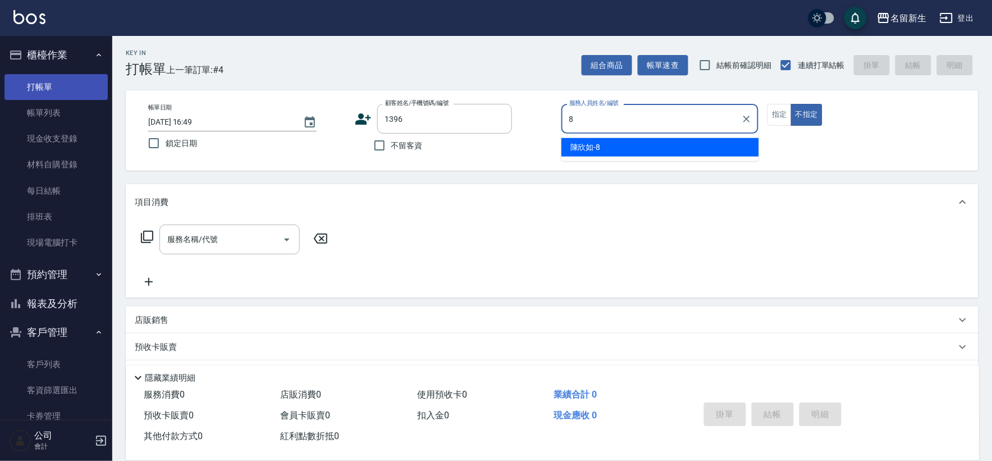
type input "[PERSON_NAME]-8"
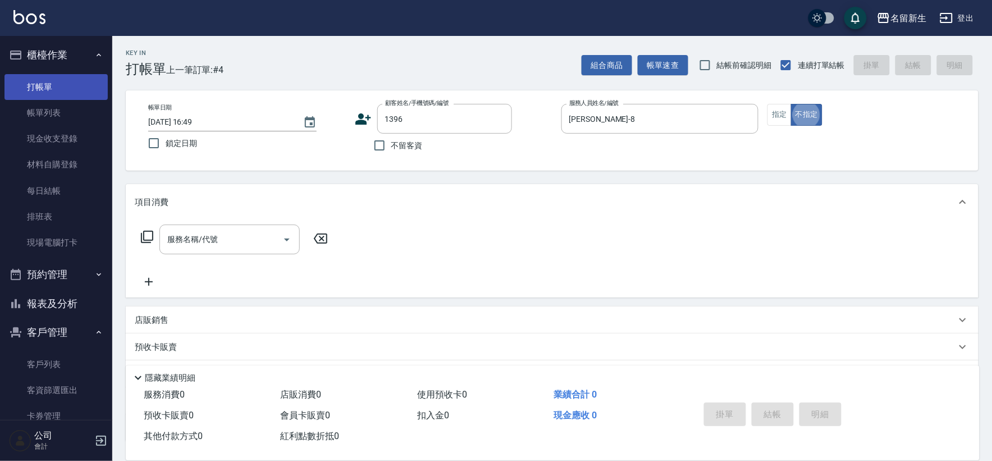
type button "false"
type input "[PERSON_NAME]/0938821380/1396"
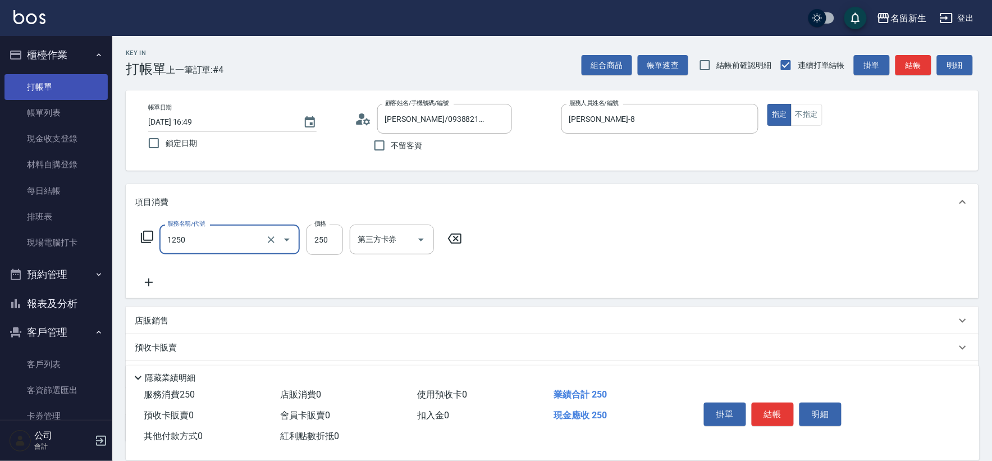
type input "洗髮250(1250)"
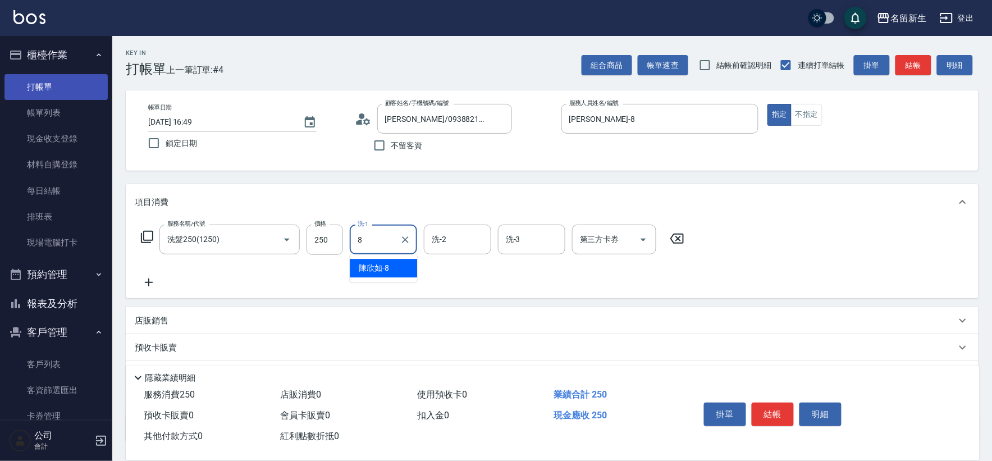
type input "[PERSON_NAME]-8"
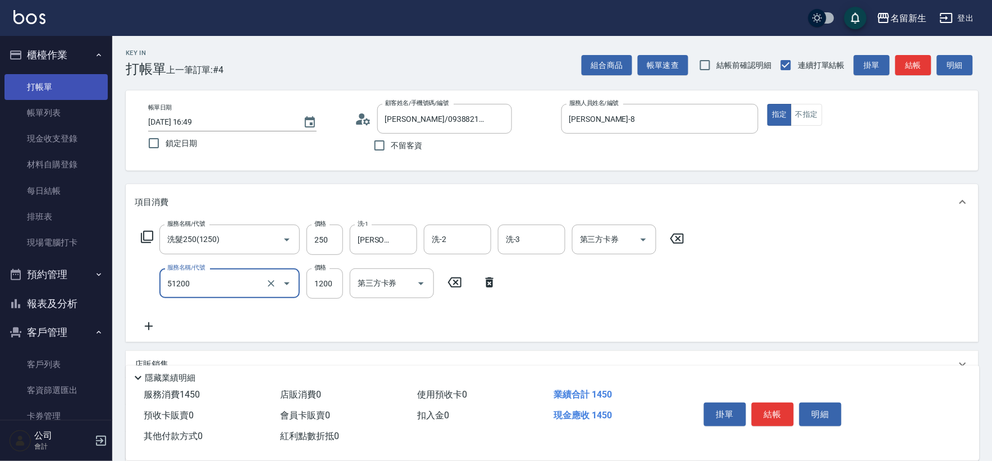
type input "原價801~1200護髮(51200)"
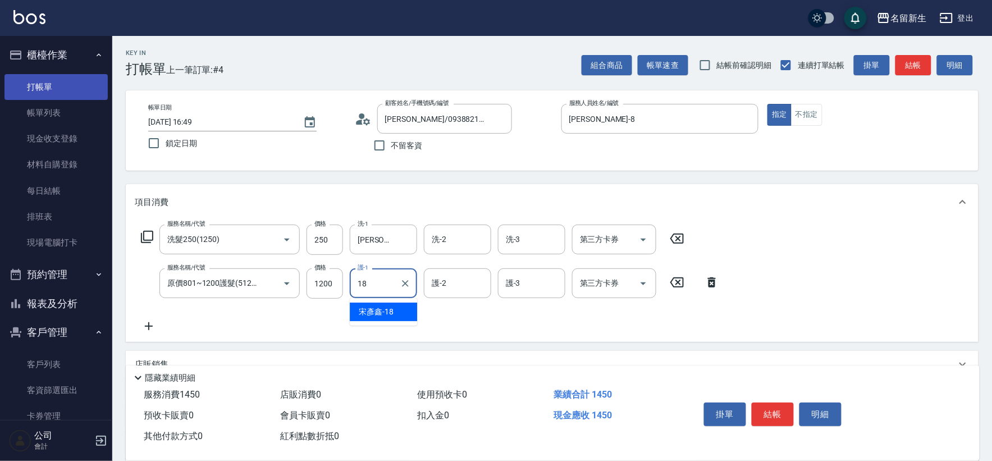
type input "[PERSON_NAME]-18"
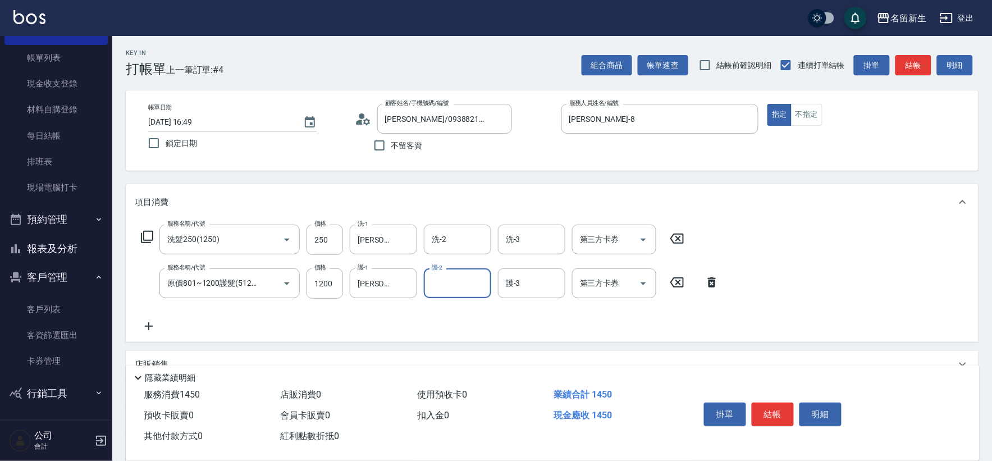
scroll to position [131, 0]
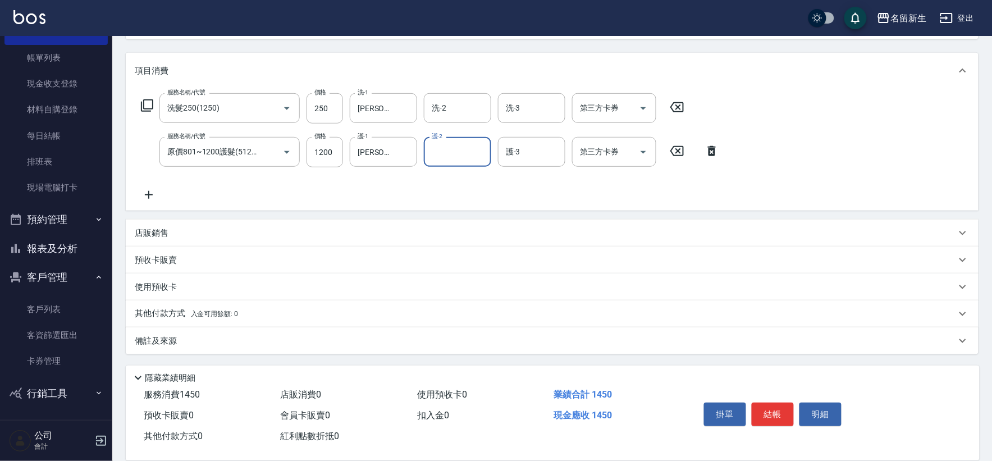
click at [205, 319] on p "其他付款方式 入金可用餘額: 0" at bounding box center [186, 314] width 103 height 12
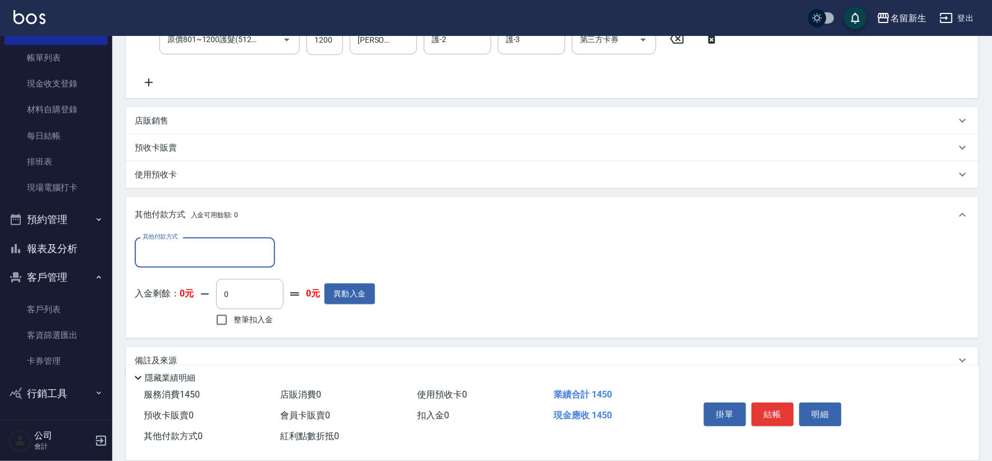
scroll to position [245, 0]
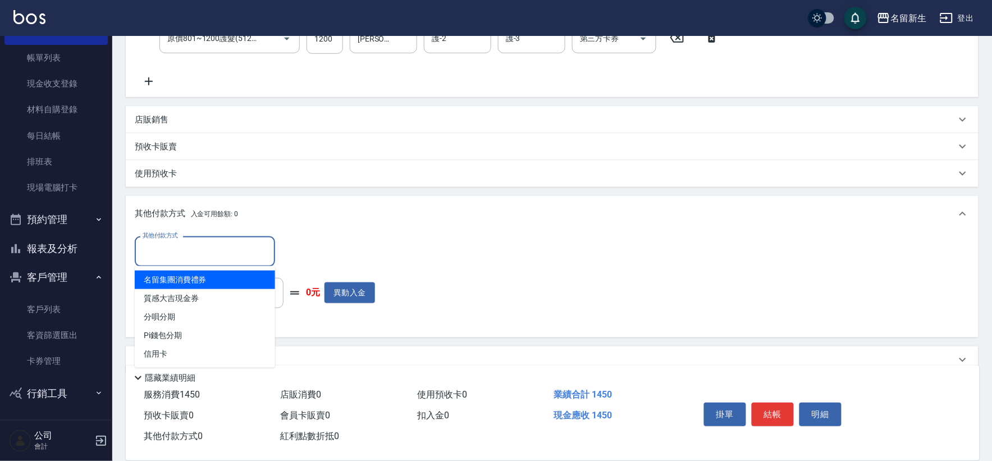
click at [222, 245] on input "其他付款方式" at bounding box center [205, 251] width 130 height 20
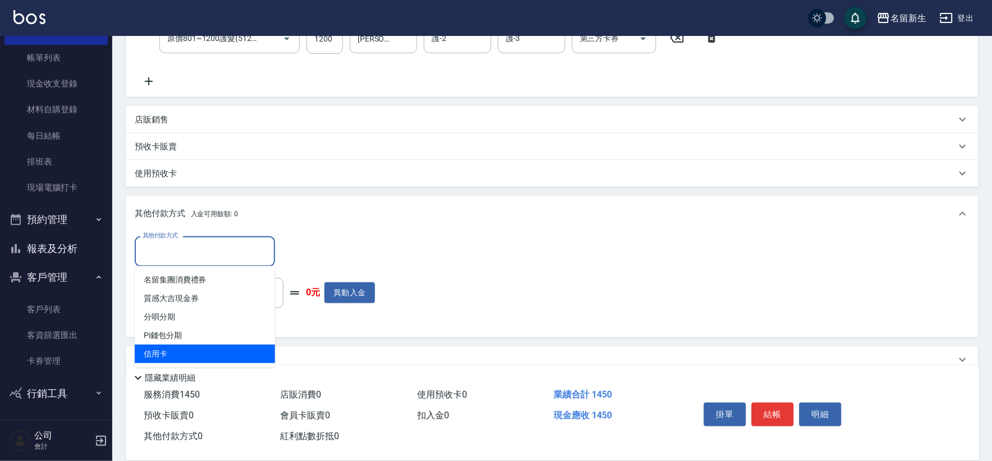
click at [190, 354] on span "信用卡" at bounding box center [205, 354] width 140 height 19
type input "信用卡"
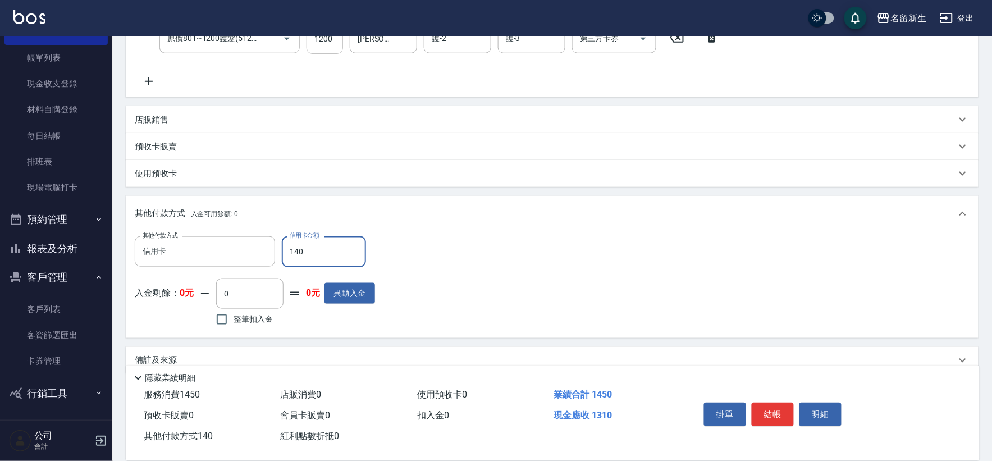
type input "1450"
type input "[DATE] 16:50"
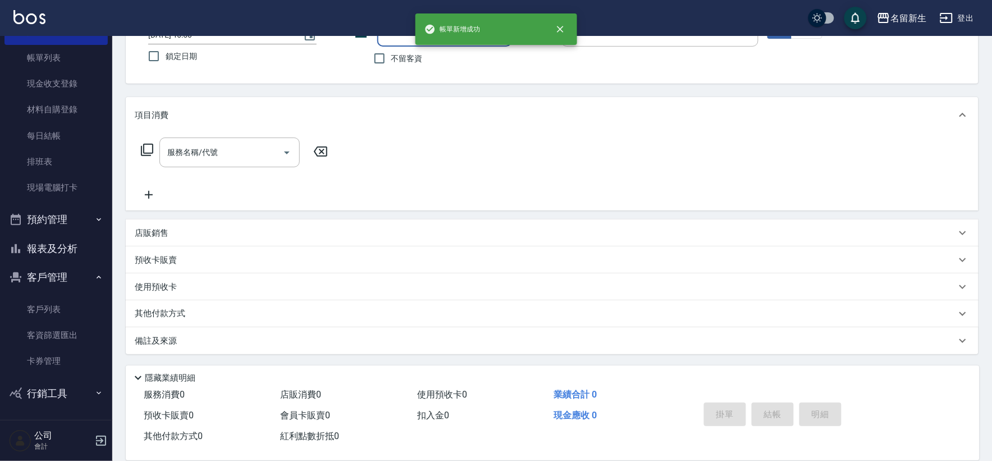
scroll to position [0, 0]
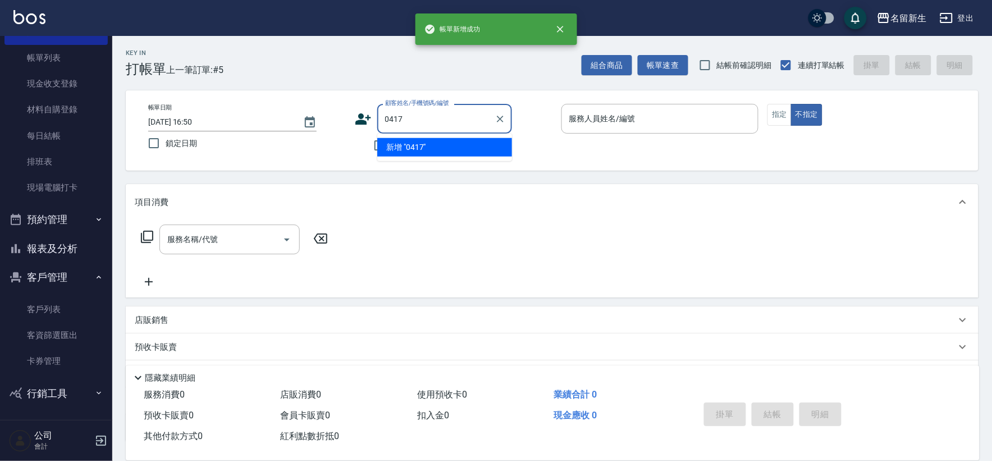
type input "0417"
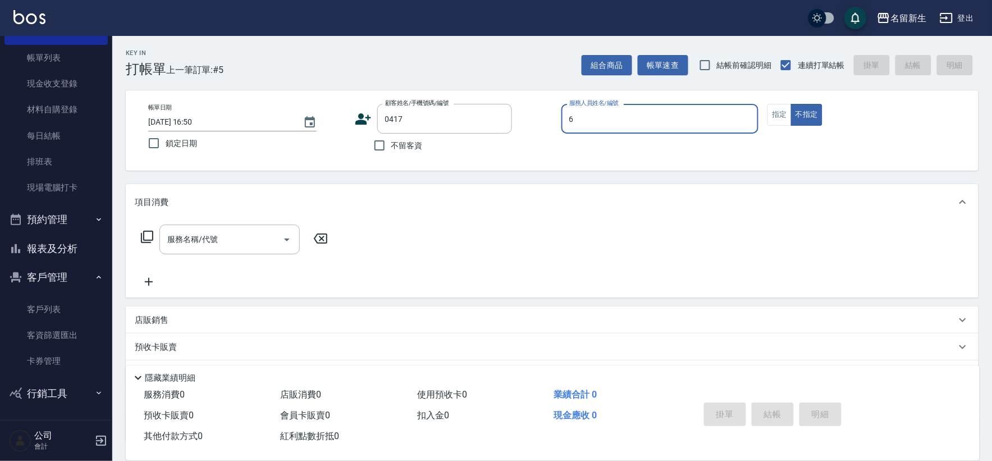
type input "[PERSON_NAME]-6"
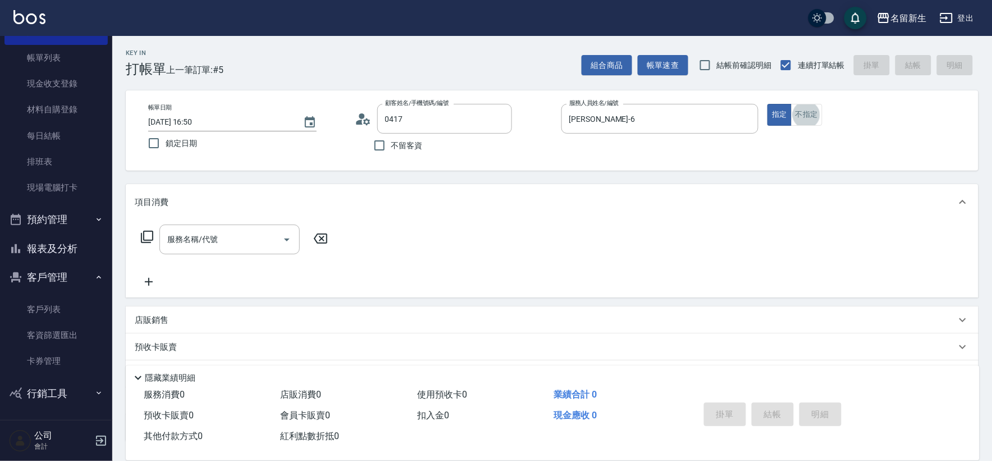
type input "朱芳瑢/0920217626/0417"
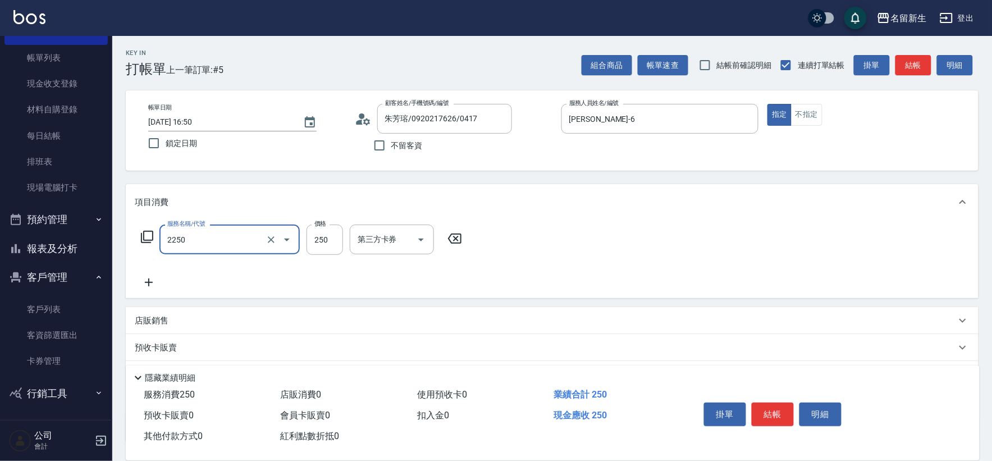
type input "剪髮(2250)"
type input "300"
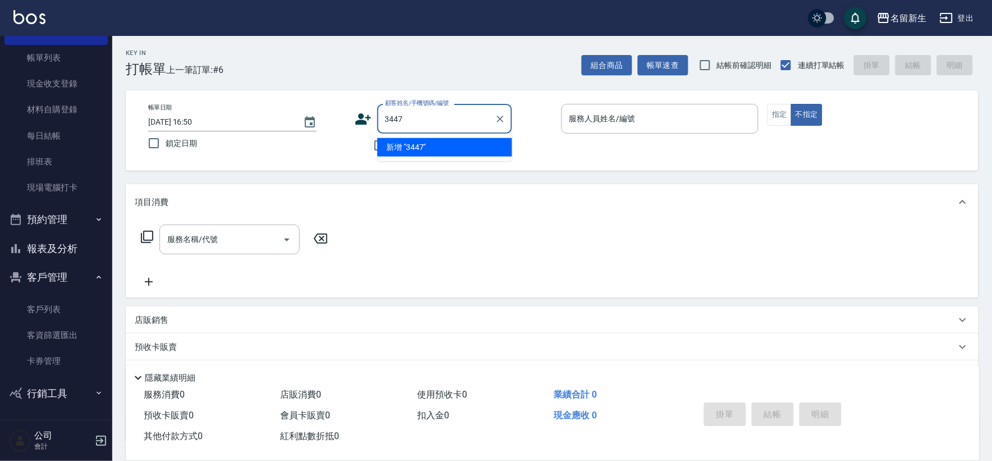
type input "3447"
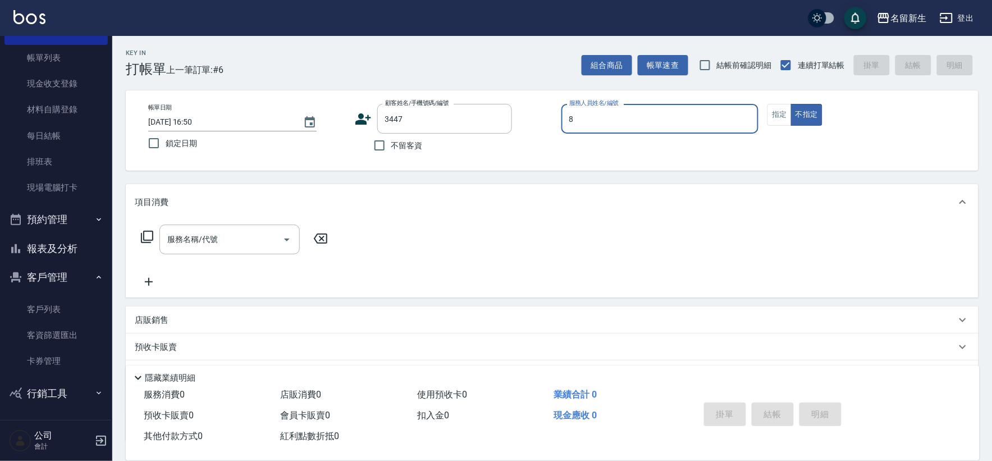
type input "[PERSON_NAME]-8"
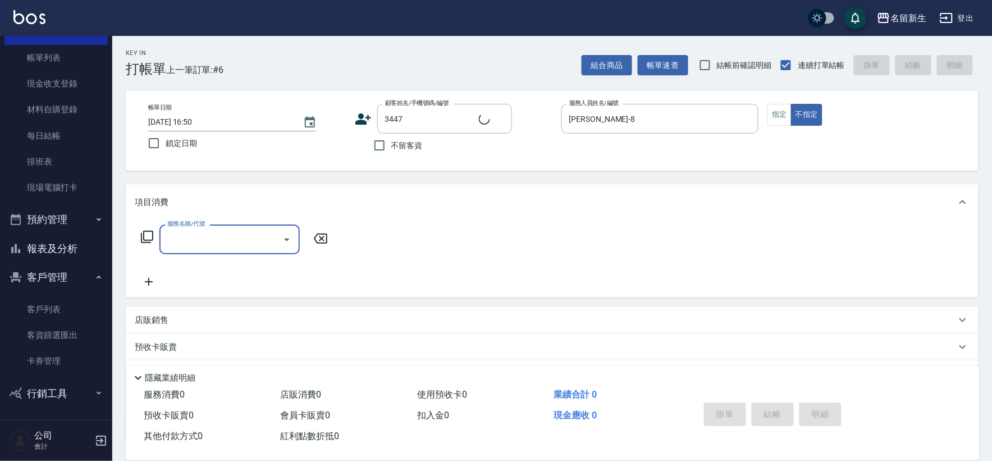
type input "2"
type input "[PERSON_NAME]/0972751381/3447"
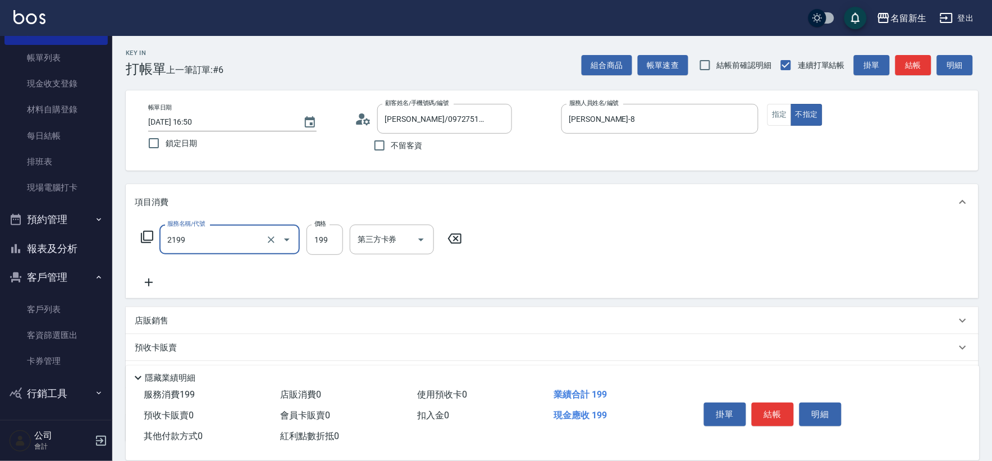
type input "不指定剪髮活動(2199)"
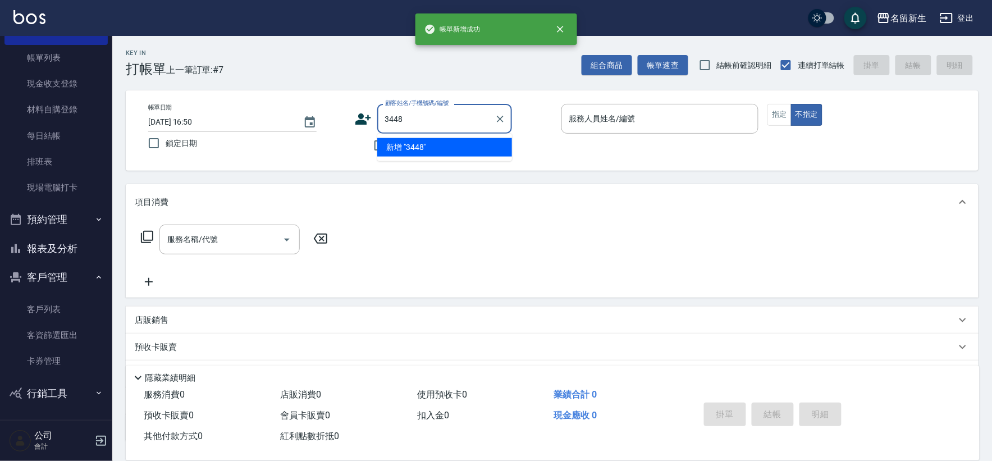
type input "3448"
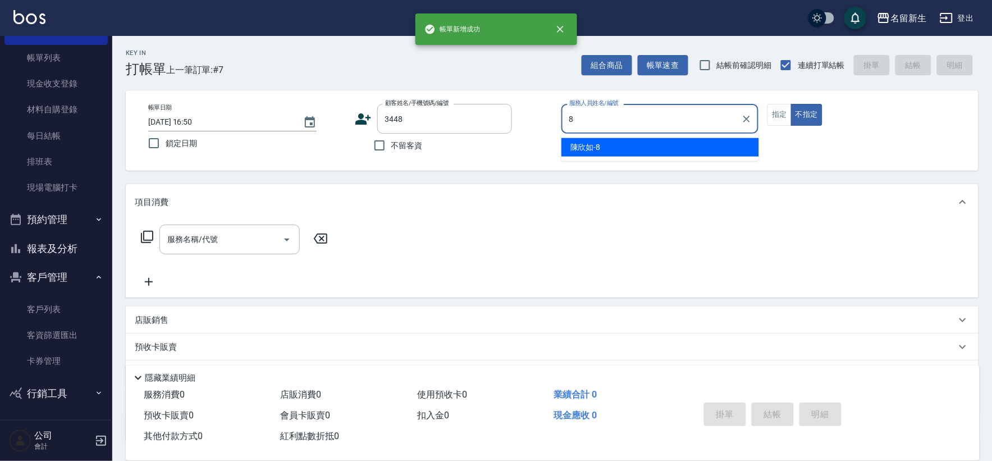
type input "[PERSON_NAME]-8"
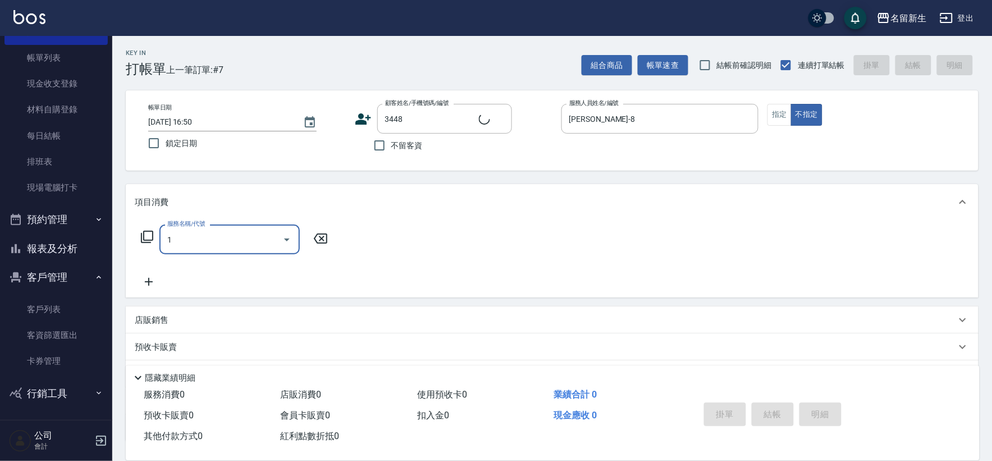
type input "16"
type input "[PERSON_NAME]/0928636963/3448"
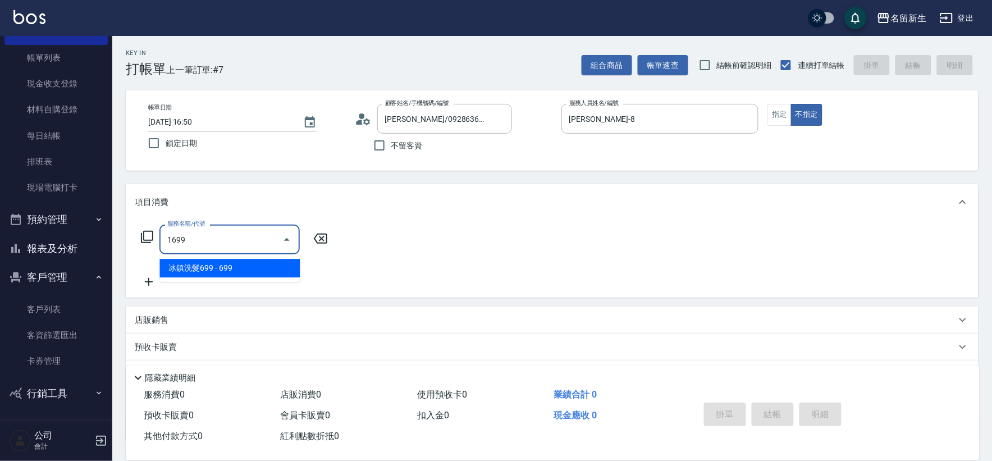
type input "冰鎮洗髮699(1699)"
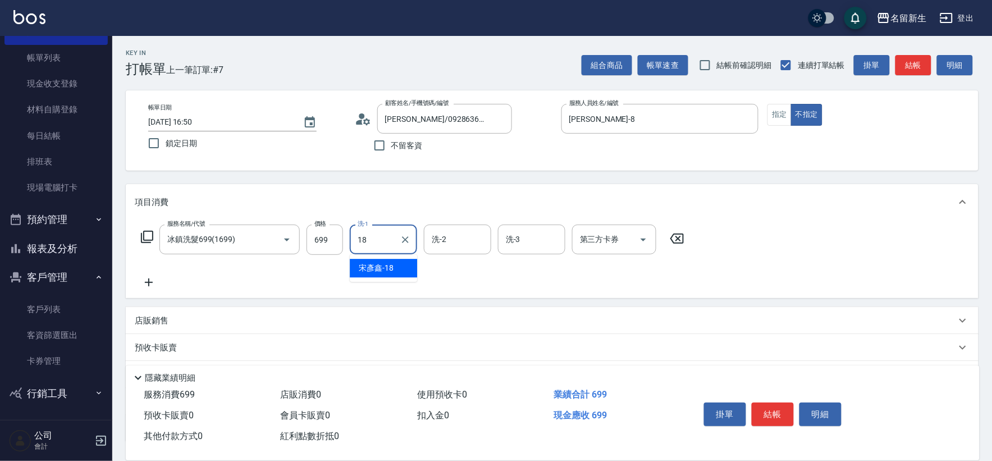
type input "[PERSON_NAME]-18"
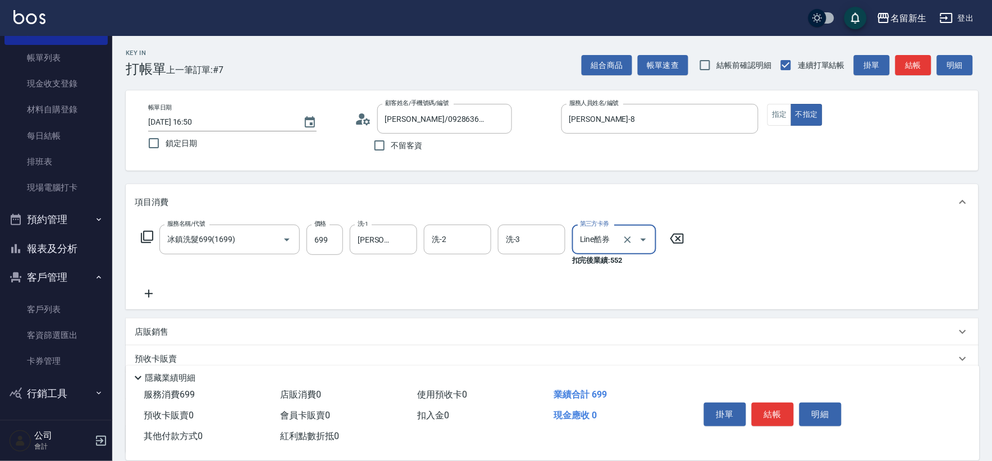
type input "Line酷券"
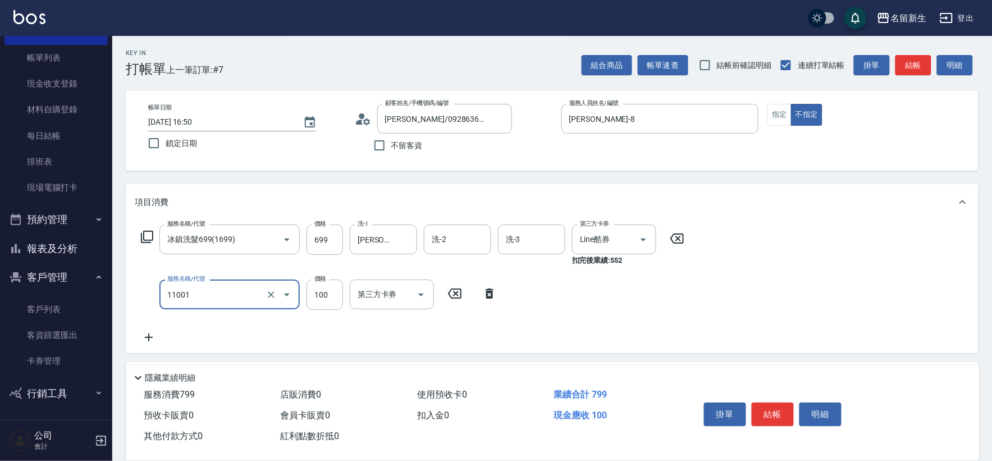
type input "瞬護(11001)"
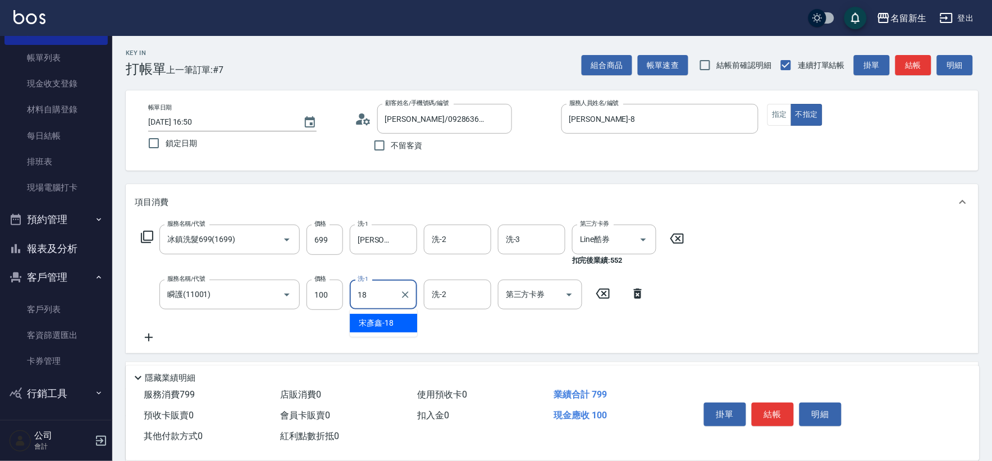
type input "[PERSON_NAME]-18"
click at [625, 241] on icon "Clear" at bounding box center [627, 239] width 7 height 7
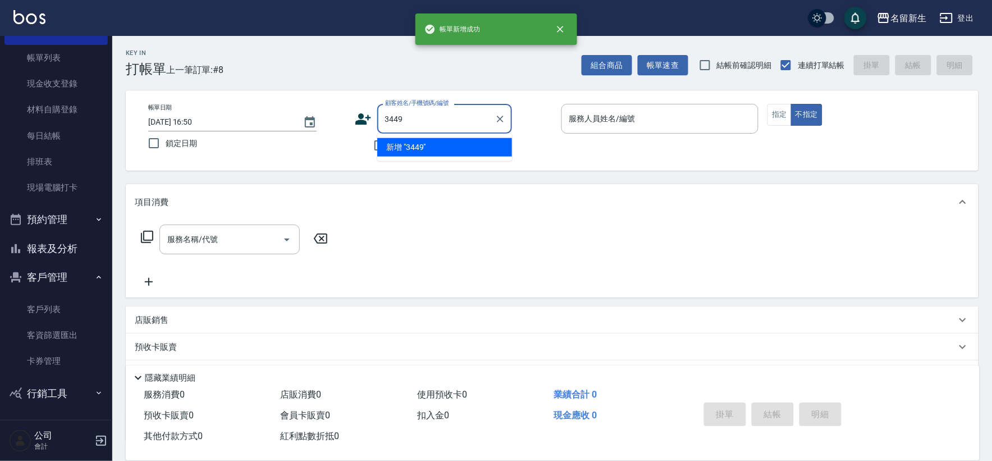
type input "3449"
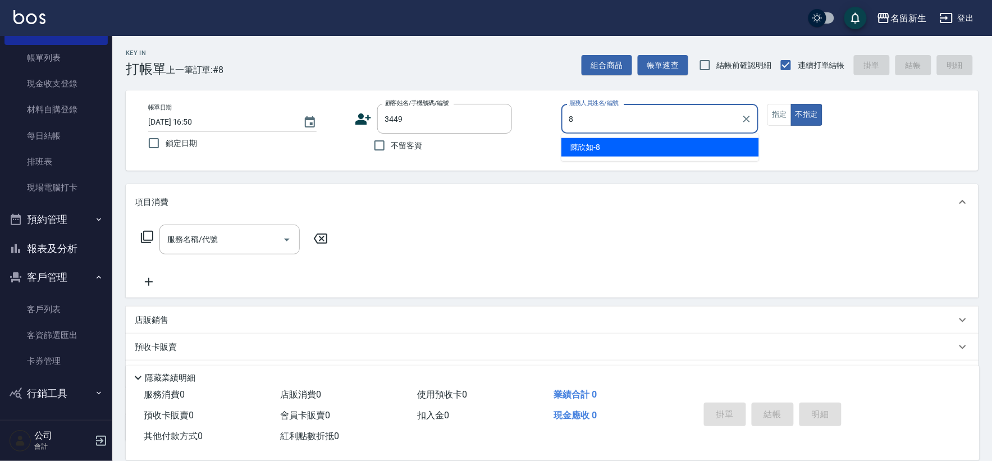
type input "[PERSON_NAME]-8"
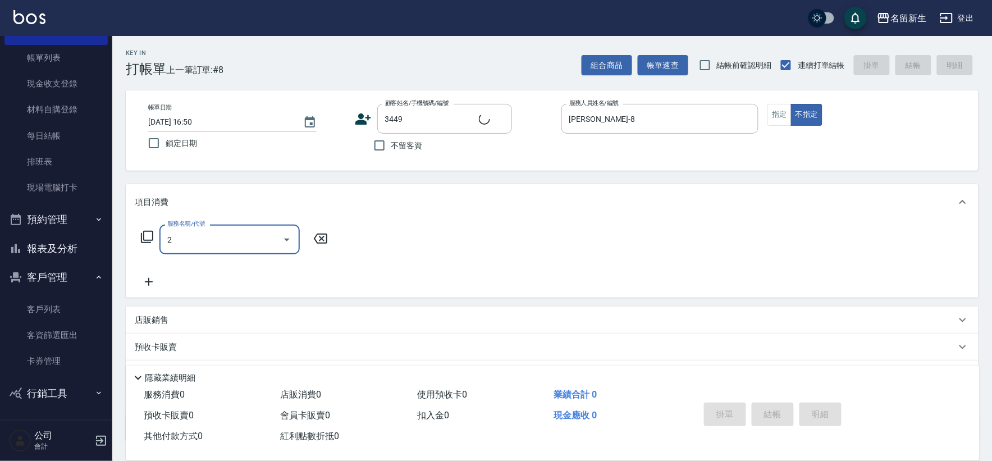
type input "21"
type input "[PERSON_NAME]/0902380508/3449"
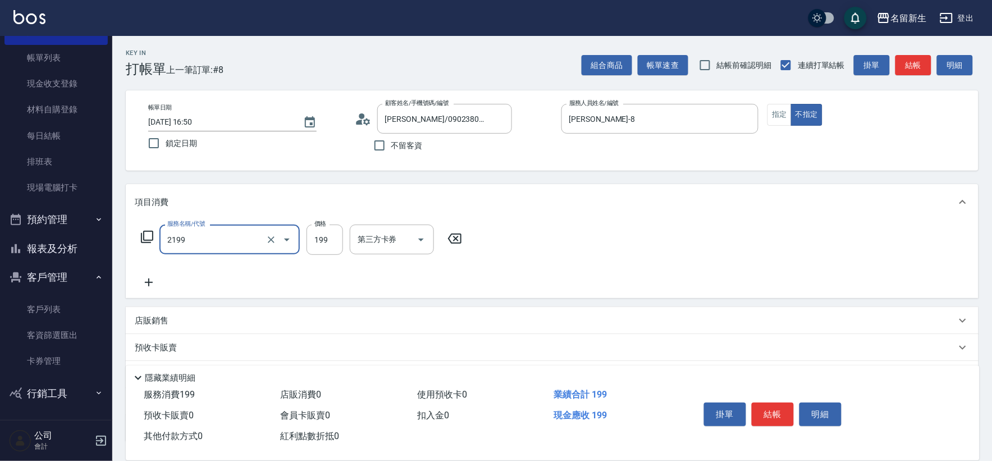
type input "不指定剪髮活動(2199)"
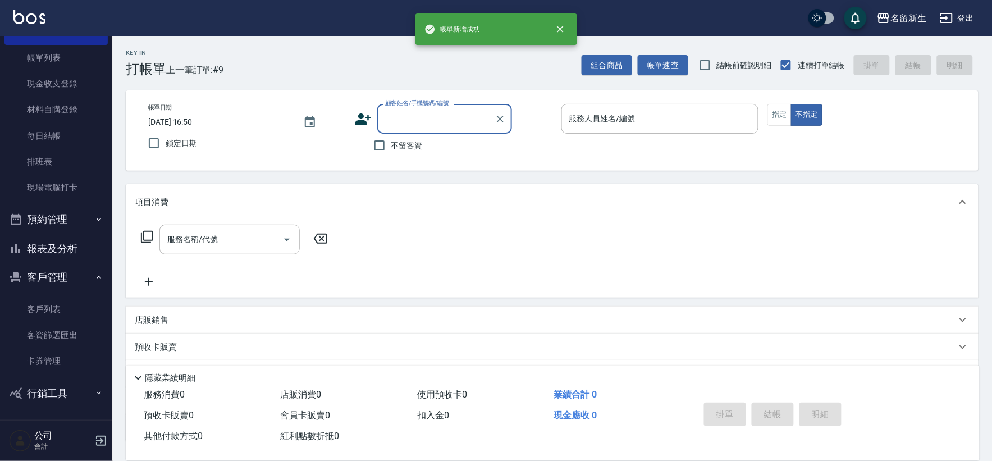
drag, startPoint x: 70, startPoint y: 245, endPoint x: 139, endPoint y: 238, distance: 68.7
click at [71, 243] on button "報表及分析" at bounding box center [55, 248] width 103 height 29
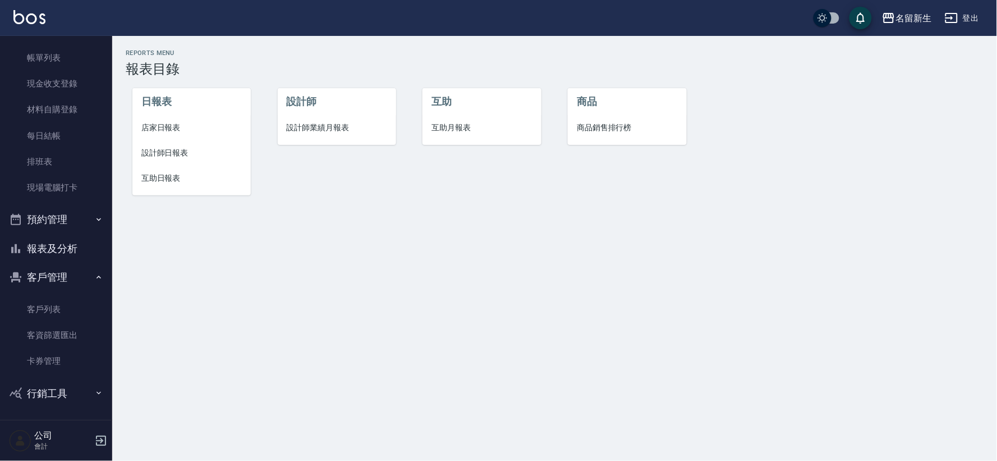
click at [355, 133] on span "設計師業績月報表" at bounding box center [337, 128] width 100 height 12
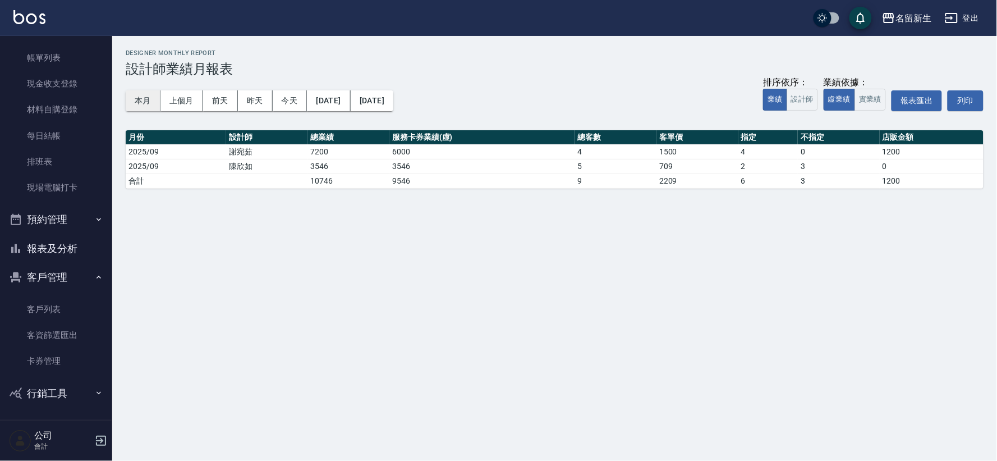
click at [146, 100] on button "本月" at bounding box center [143, 100] width 35 height 21
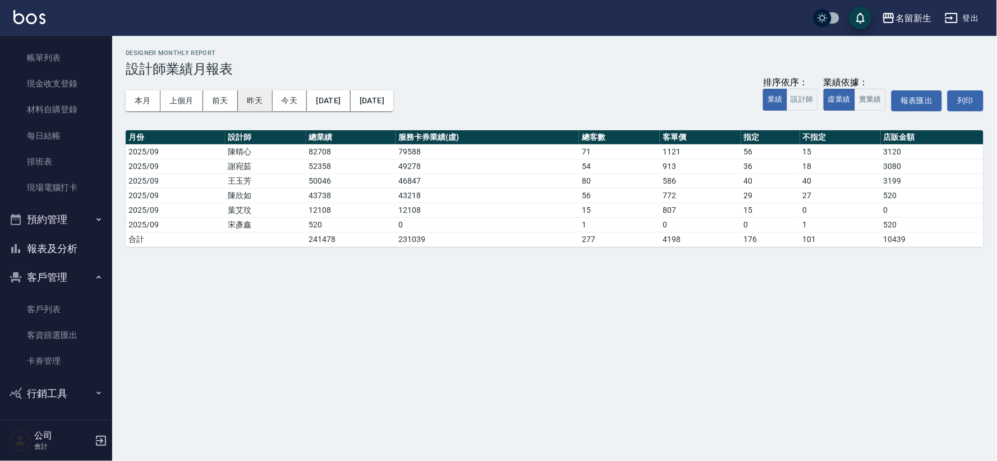
click at [258, 102] on button "昨天" at bounding box center [255, 100] width 35 height 21
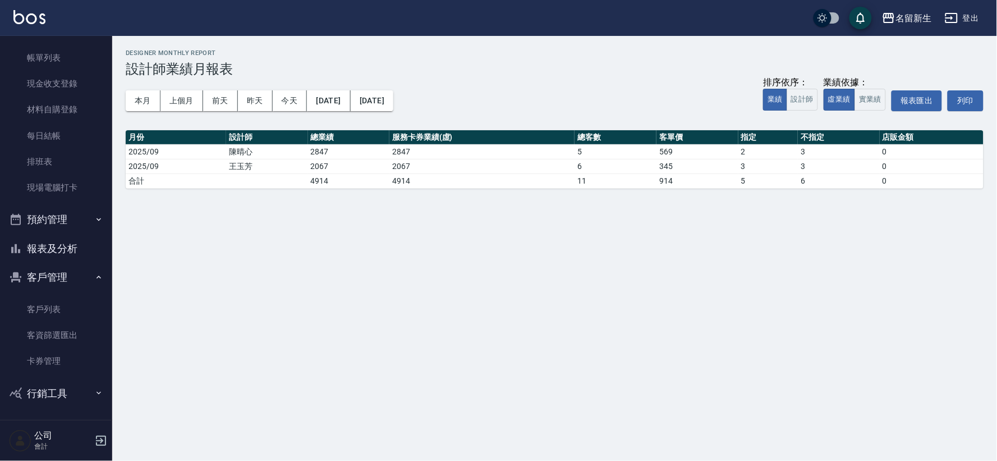
click at [222, 120] on div "本月 上個月 [DATE] [DATE] [DATE] [DATE] [DATE] 排序依序： 業績 設計師 業績依據： 虛業績 實業績 報表匯出 列印" at bounding box center [555, 101] width 858 height 48
click at [228, 109] on button "前天" at bounding box center [220, 100] width 35 height 21
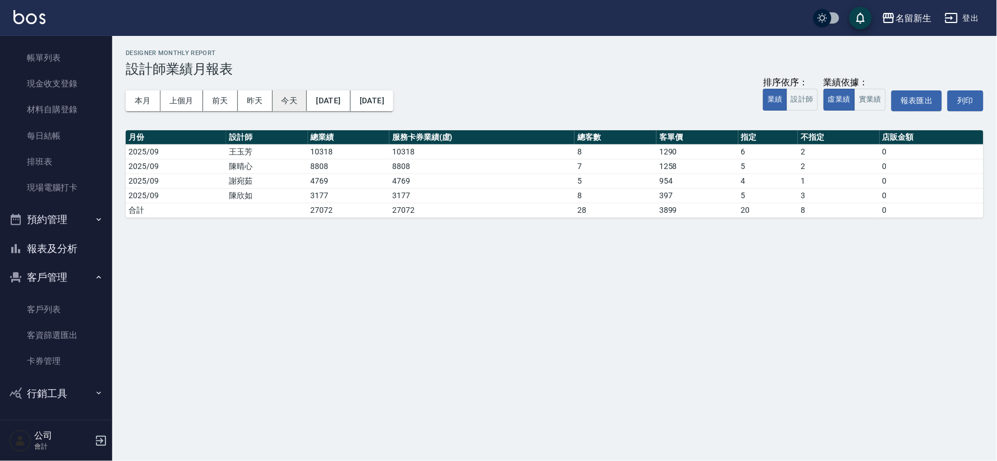
click at [288, 105] on button "今天" at bounding box center [290, 100] width 35 height 21
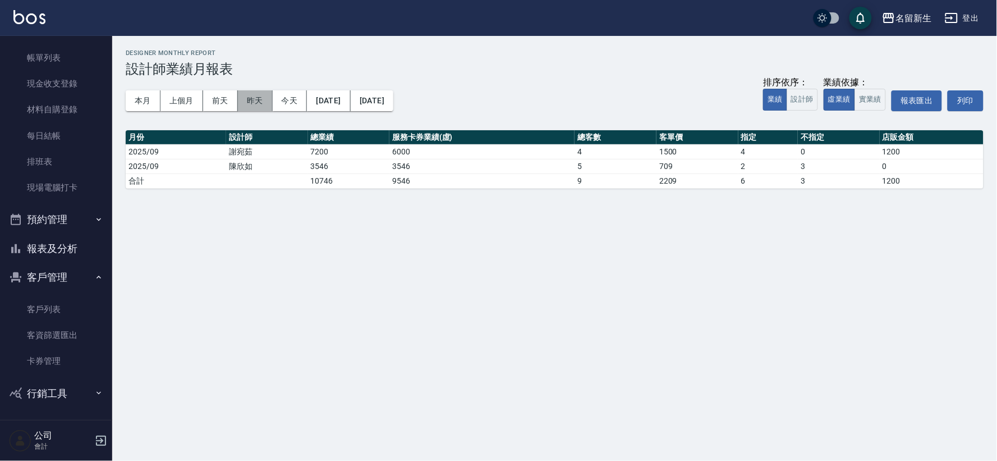
click at [270, 104] on button "昨天" at bounding box center [255, 100] width 35 height 21
click at [226, 104] on button "前天" at bounding box center [220, 100] width 35 height 21
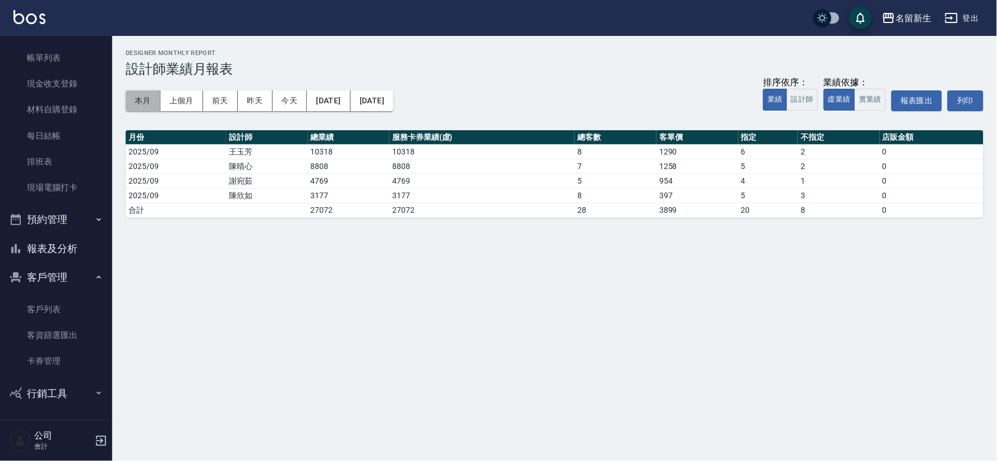
click at [135, 99] on button "本月" at bounding box center [143, 100] width 35 height 21
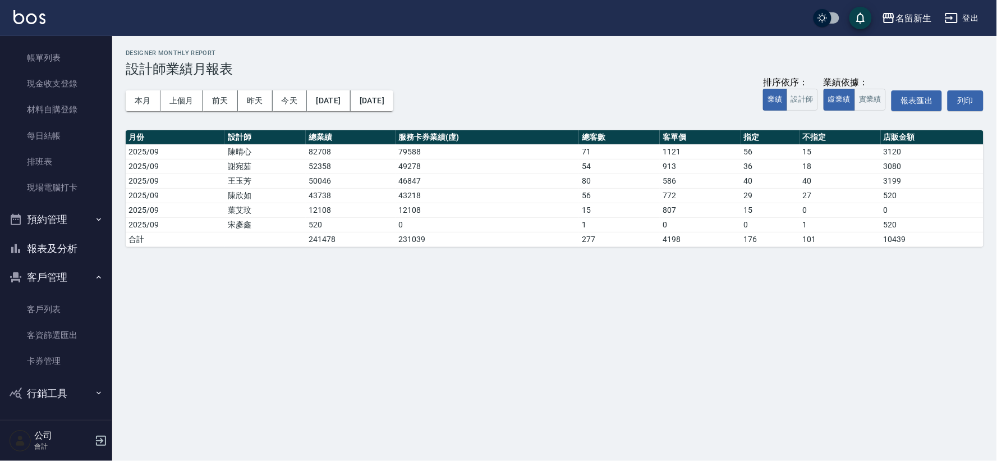
click at [61, 253] on button "報表及分析" at bounding box center [55, 248] width 103 height 29
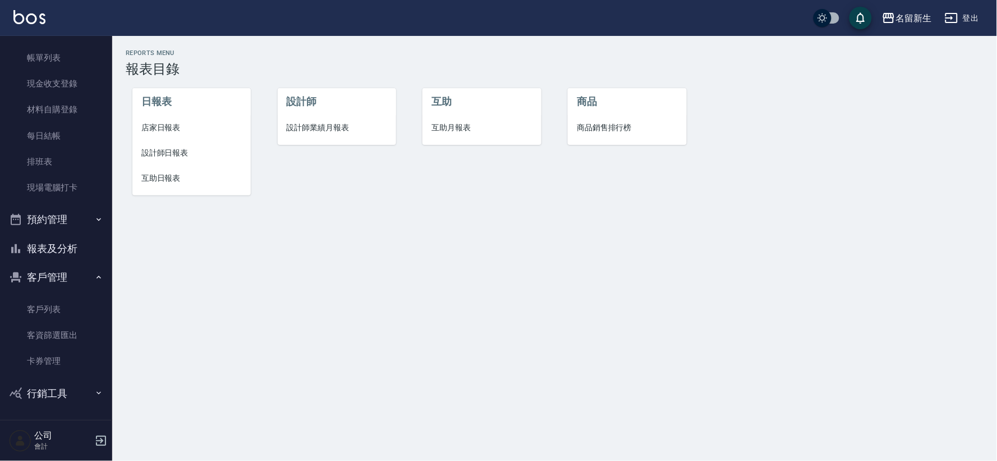
click at [154, 152] on span "設計師日報表" at bounding box center [191, 153] width 100 height 12
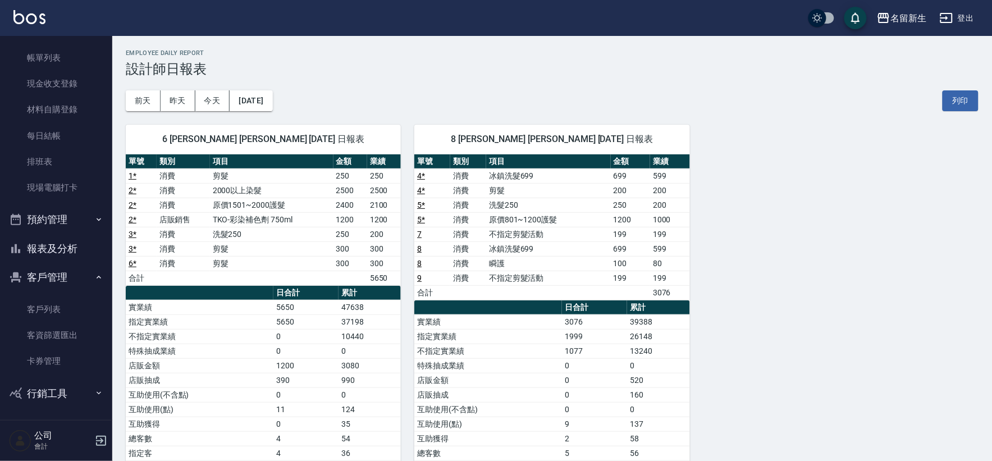
click at [64, 251] on button "報表及分析" at bounding box center [55, 248] width 103 height 29
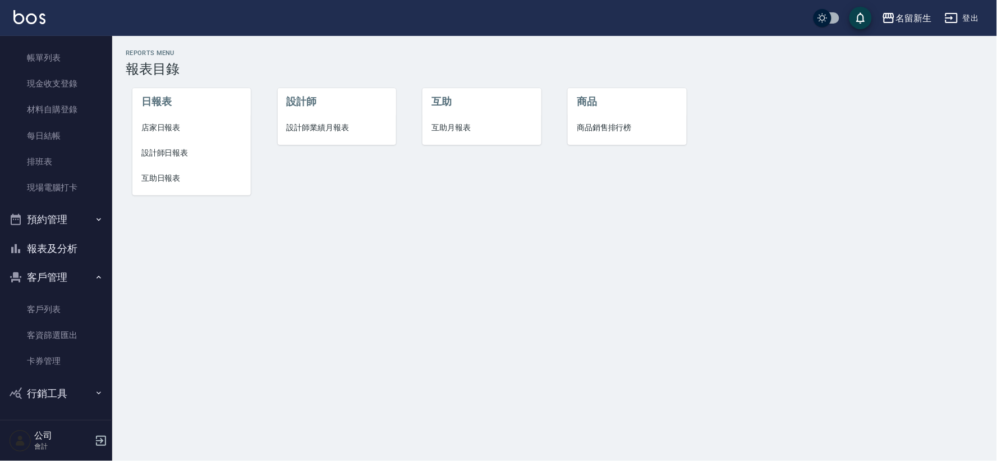
click at [299, 130] on span "設計師業績月報表" at bounding box center [337, 128] width 100 height 12
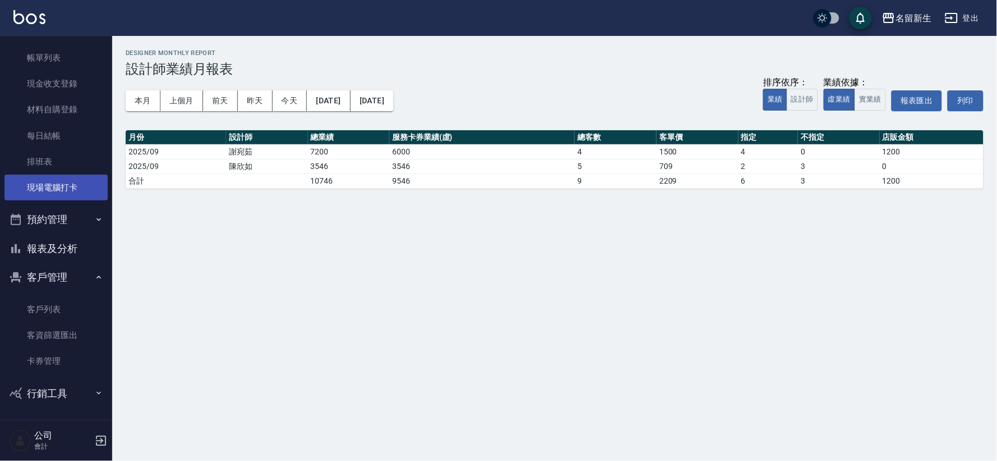
drag, startPoint x: 40, startPoint y: 191, endPoint x: 47, endPoint y: 182, distance: 10.4
click at [41, 191] on link "現場電腦打卡" at bounding box center [55, 188] width 103 height 26
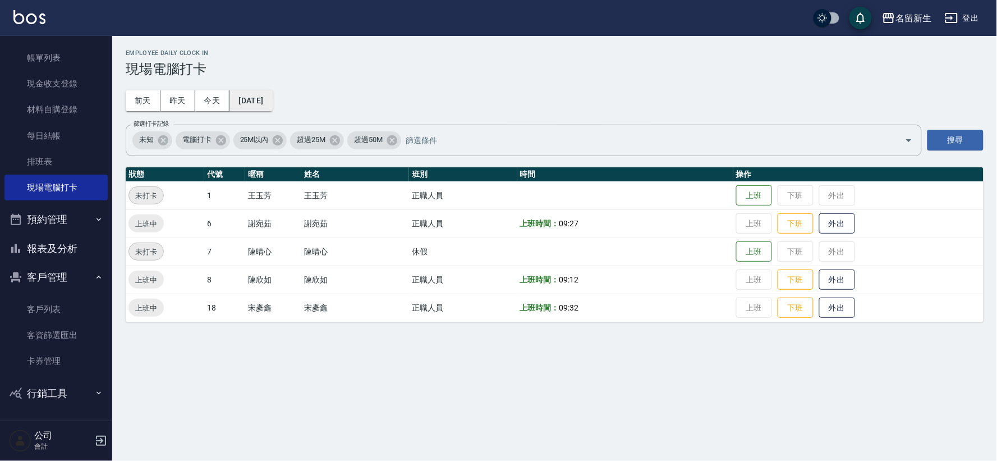
click at [271, 110] on button "[DATE]" at bounding box center [251, 100] width 43 height 21
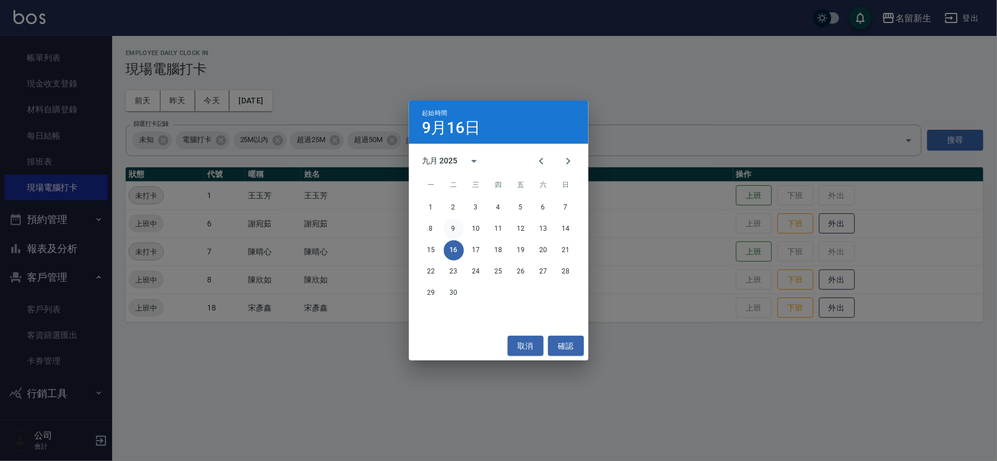
click at [455, 226] on button "9" at bounding box center [454, 229] width 20 height 20
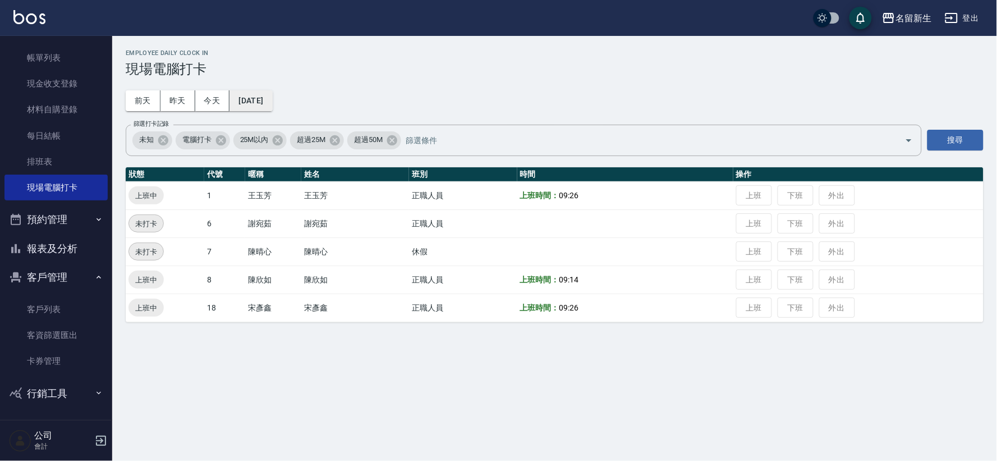
click at [272, 108] on button "[DATE]" at bounding box center [251, 100] width 43 height 21
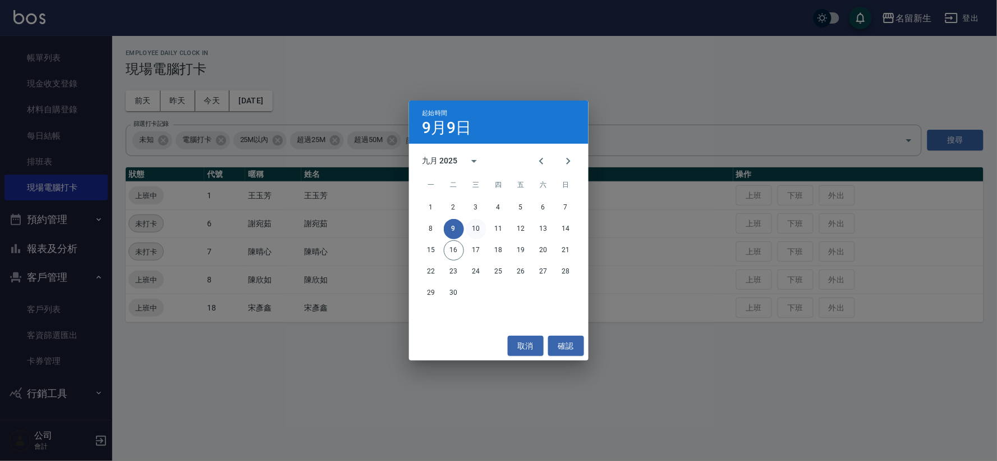
click at [478, 221] on button "10" at bounding box center [476, 229] width 20 height 20
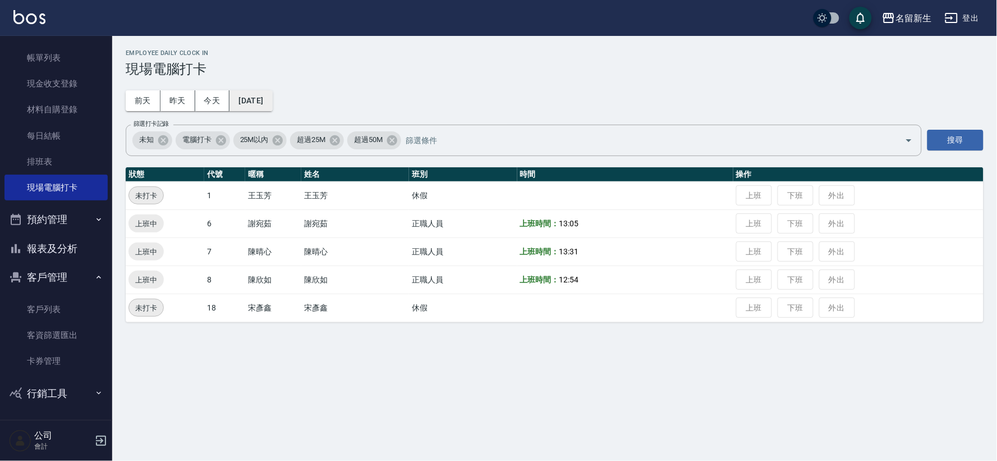
click at [272, 94] on button "[DATE]" at bounding box center [251, 100] width 43 height 21
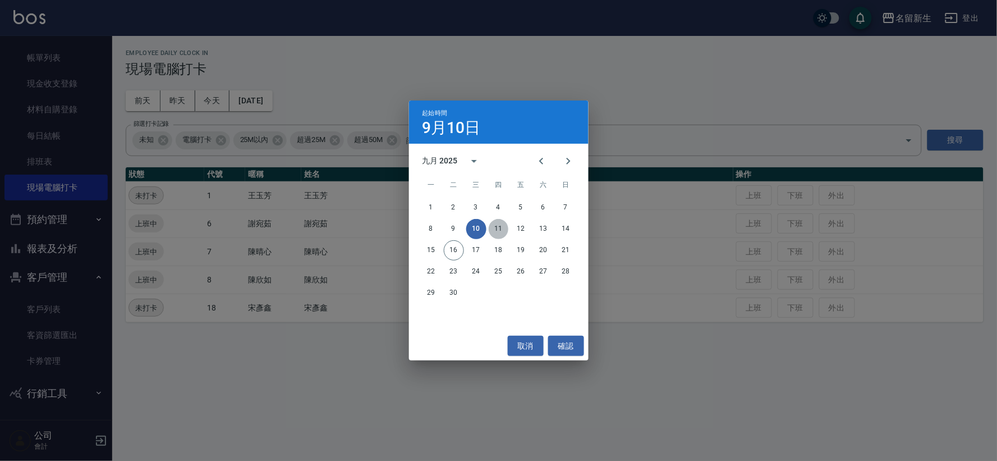
click at [495, 227] on button "11" at bounding box center [499, 229] width 20 height 20
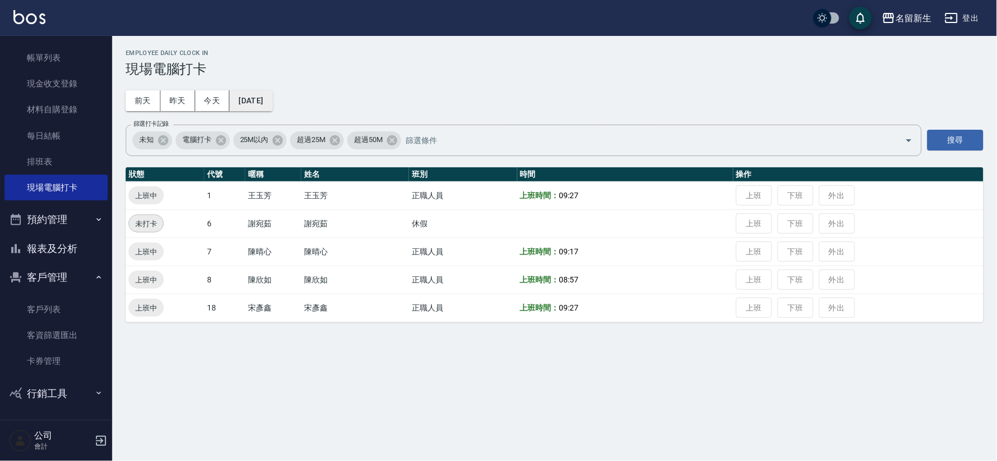
click at [272, 96] on button "[DATE]" at bounding box center [251, 100] width 43 height 21
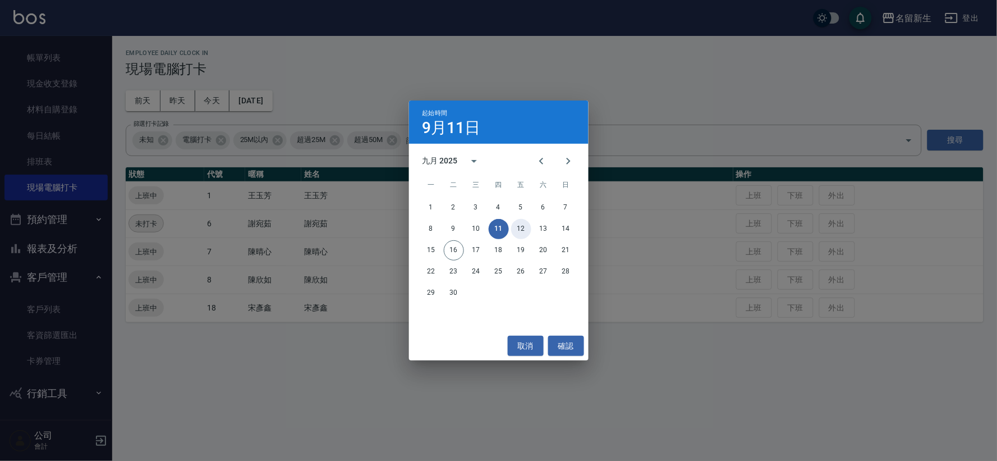
click at [520, 227] on button "12" at bounding box center [521, 229] width 20 height 20
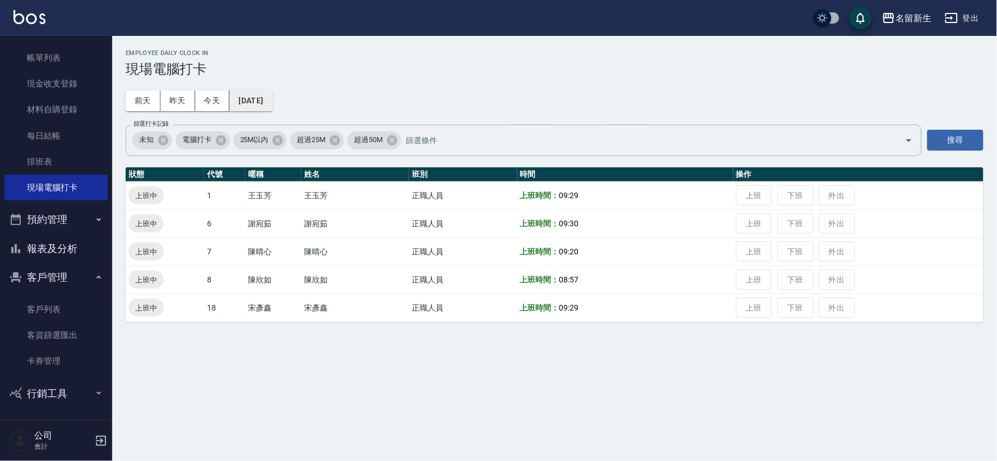
click at [259, 98] on button "[DATE]" at bounding box center [251, 100] width 43 height 21
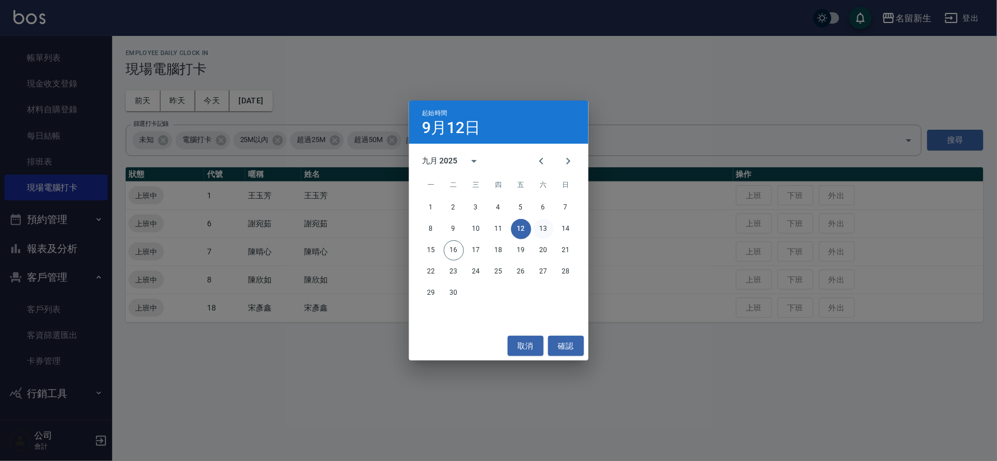
click at [542, 228] on button "13" at bounding box center [544, 229] width 20 height 20
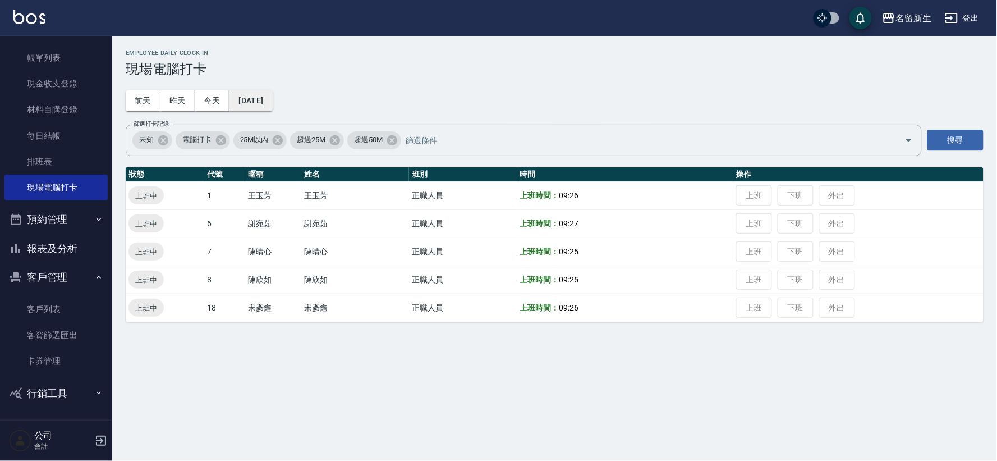
click at [262, 107] on button "[DATE]" at bounding box center [251, 100] width 43 height 21
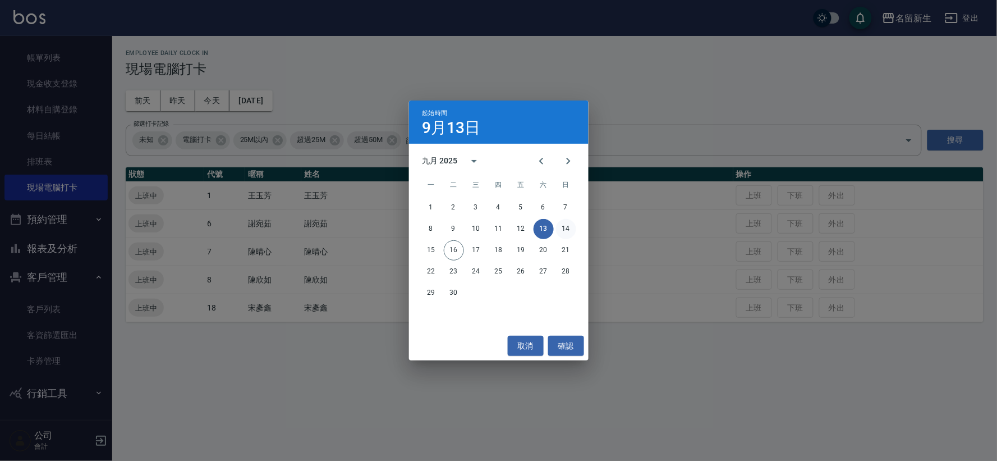
click at [558, 226] on button "14" at bounding box center [566, 229] width 20 height 20
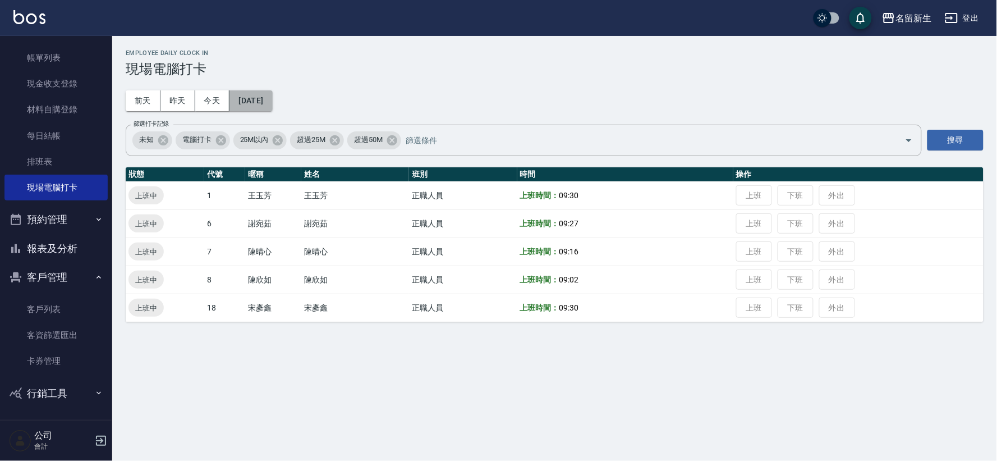
click at [272, 102] on button "[DATE]" at bounding box center [251, 100] width 43 height 21
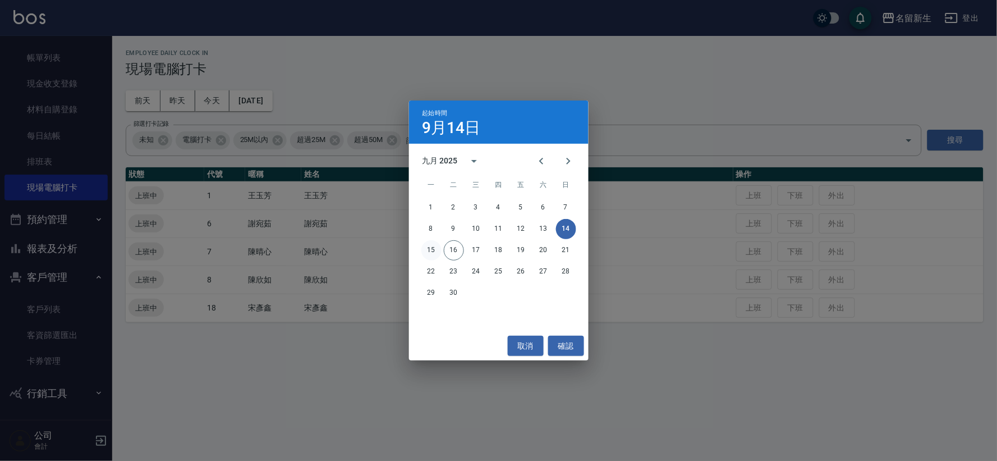
click at [431, 244] on button "15" at bounding box center [431, 250] width 20 height 20
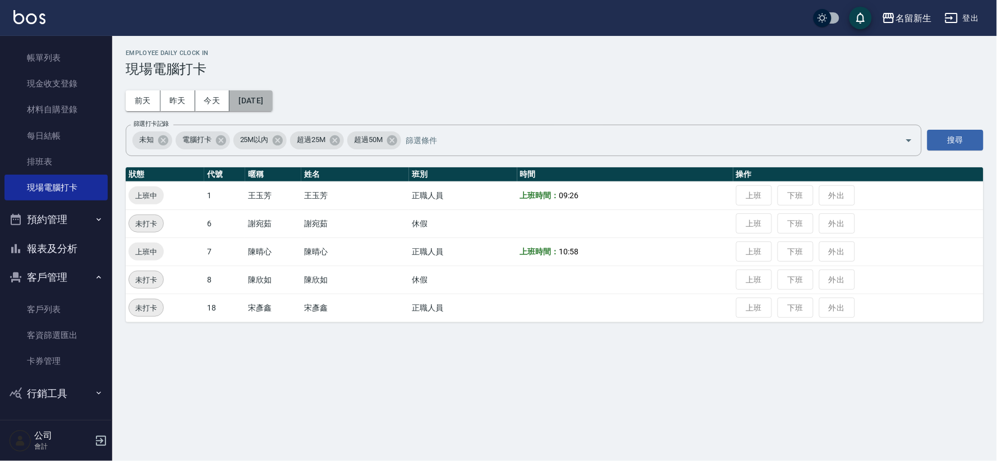
click at [258, 95] on button "[DATE]" at bounding box center [251, 100] width 43 height 21
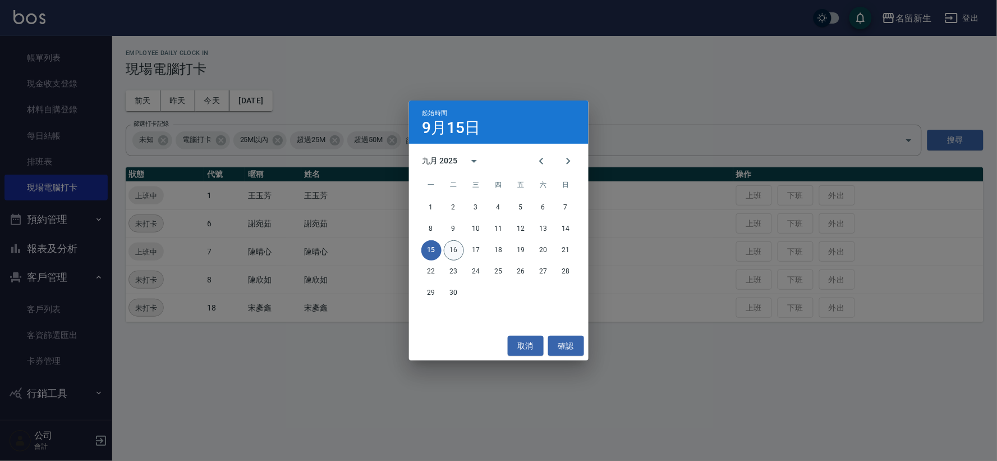
click at [451, 245] on button "16" at bounding box center [454, 250] width 20 height 20
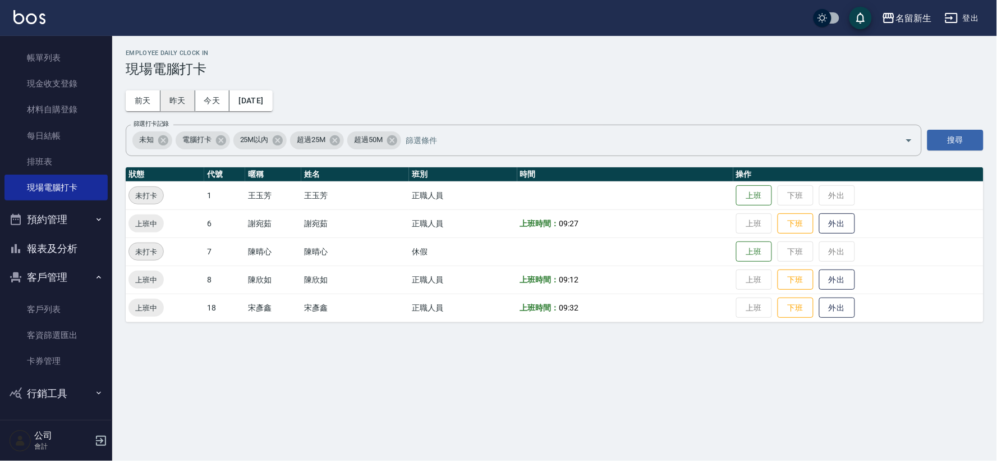
click at [187, 92] on button "昨天" at bounding box center [177, 100] width 35 height 21
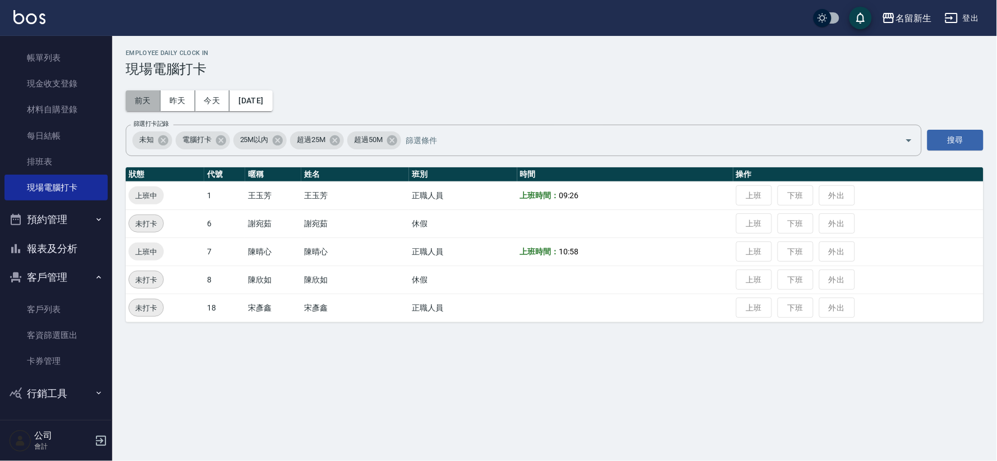
click at [155, 96] on button "前天" at bounding box center [143, 100] width 35 height 21
click at [272, 98] on button "[DATE]" at bounding box center [251, 100] width 43 height 21
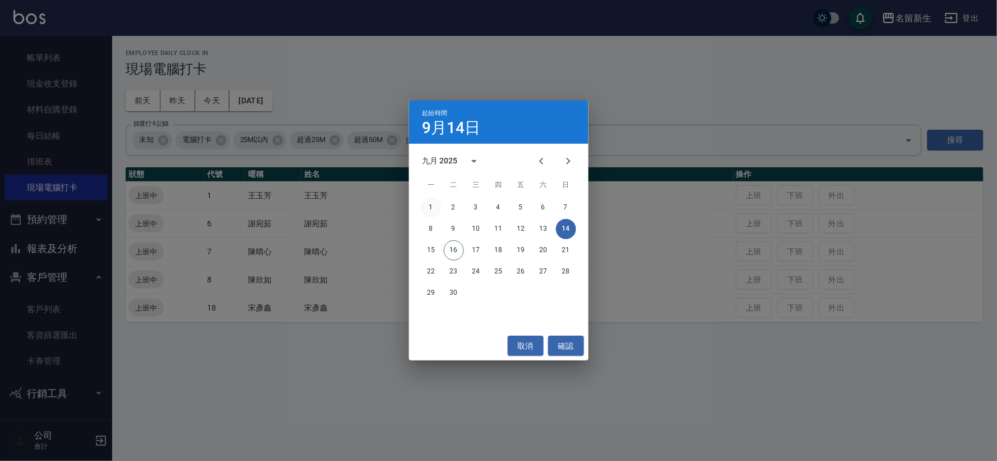
click at [429, 214] on button "1" at bounding box center [431, 208] width 20 height 20
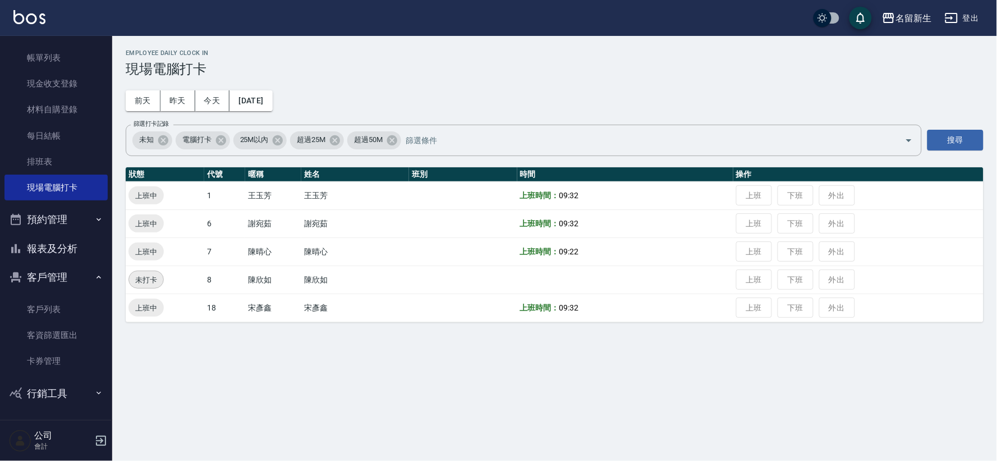
click at [270, 118] on div "Employee Daily Clock In 現場電腦打卡 [DATE] [DATE] [DATE] [DATE] 篩選打卡記錄 未知 電腦打卡 25M以內…" at bounding box center [554, 186] width 885 height 300
click at [272, 93] on button "[DATE]" at bounding box center [251, 100] width 43 height 21
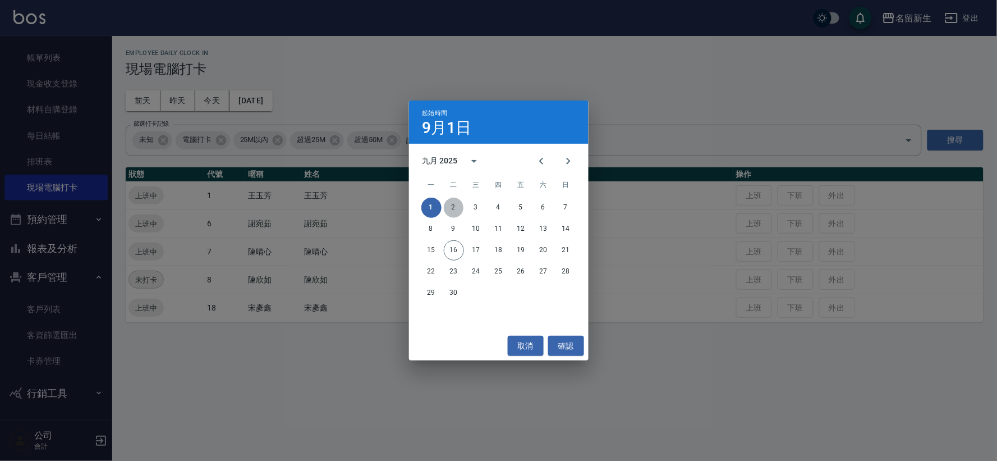
click at [450, 204] on button "2" at bounding box center [454, 208] width 20 height 20
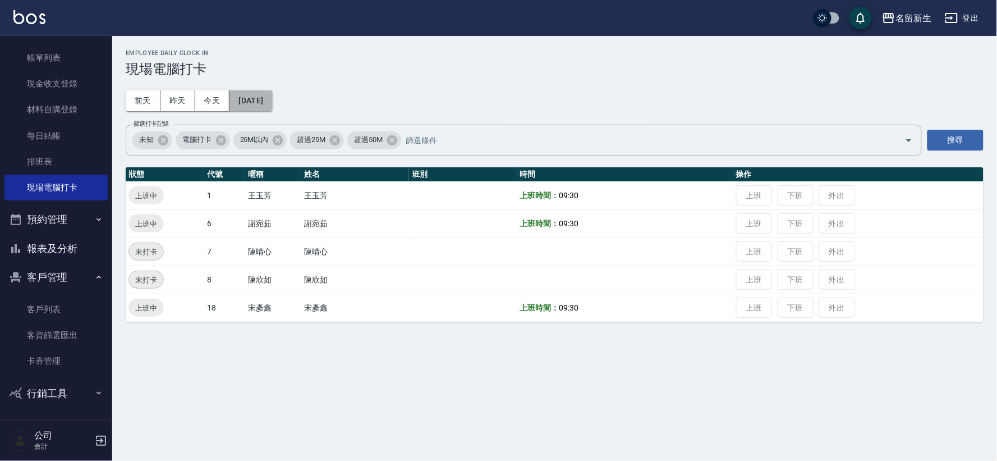
click at [272, 100] on button "[DATE]" at bounding box center [251, 100] width 43 height 21
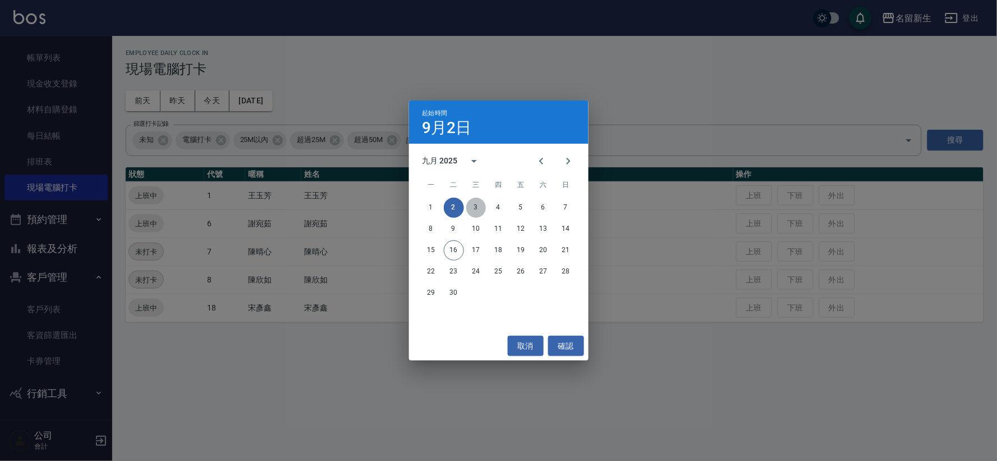
click at [480, 212] on button "3" at bounding box center [476, 208] width 20 height 20
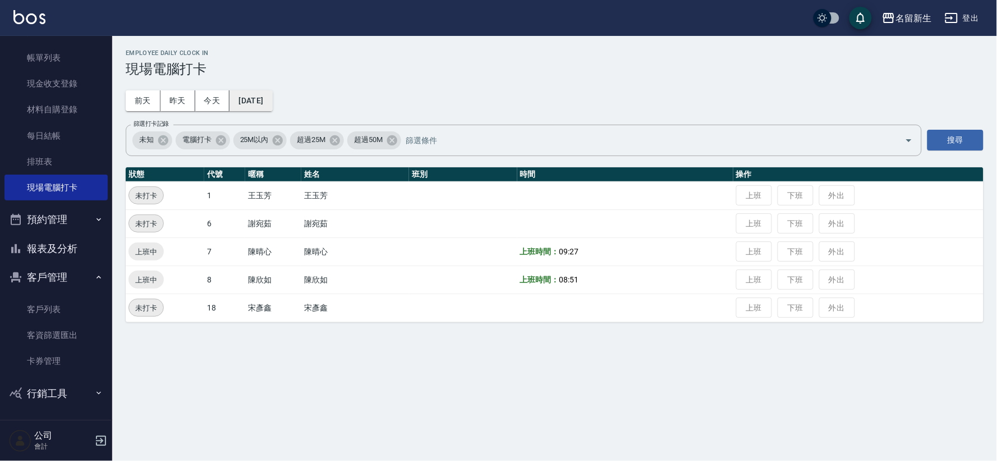
click at [238, 95] on button "[DATE]" at bounding box center [251, 100] width 43 height 21
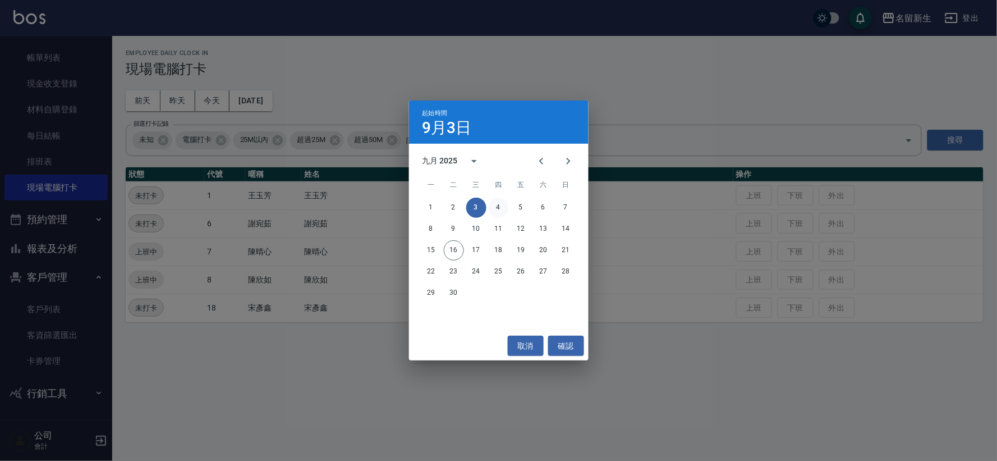
click at [495, 207] on button "4" at bounding box center [499, 208] width 20 height 20
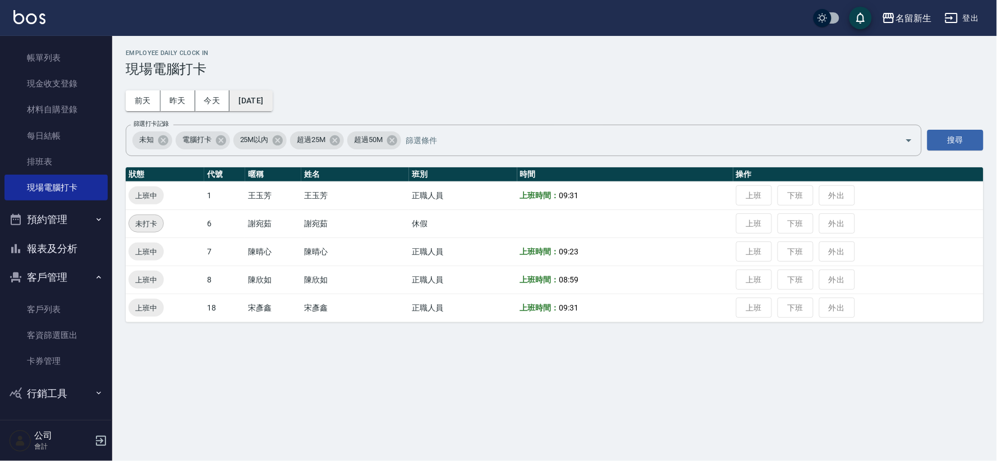
click at [268, 105] on button "[DATE]" at bounding box center [251, 100] width 43 height 21
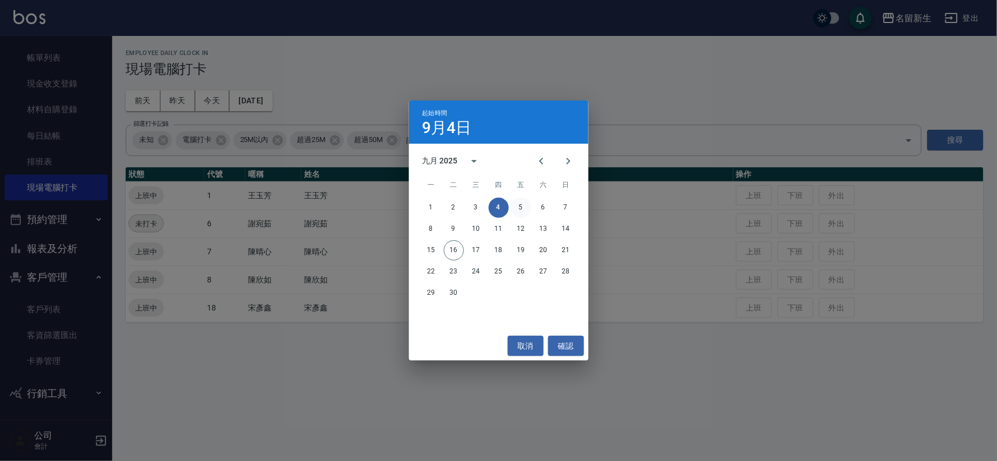
click at [524, 205] on button "5" at bounding box center [521, 208] width 20 height 20
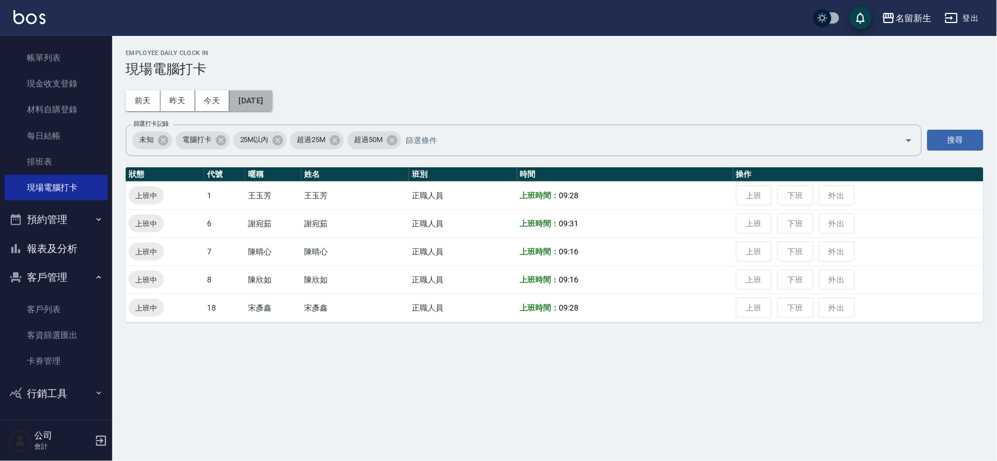
click at [264, 101] on button "[DATE]" at bounding box center [251, 100] width 43 height 21
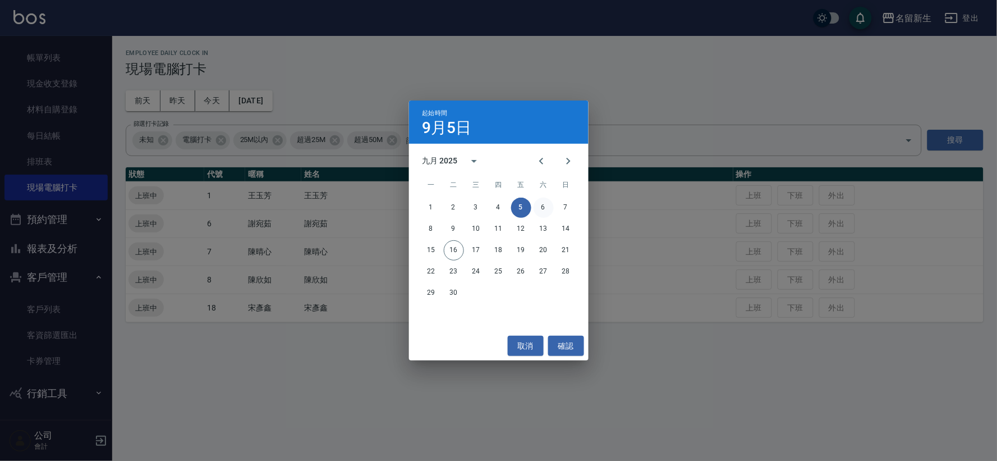
click at [545, 204] on button "6" at bounding box center [544, 208] width 20 height 20
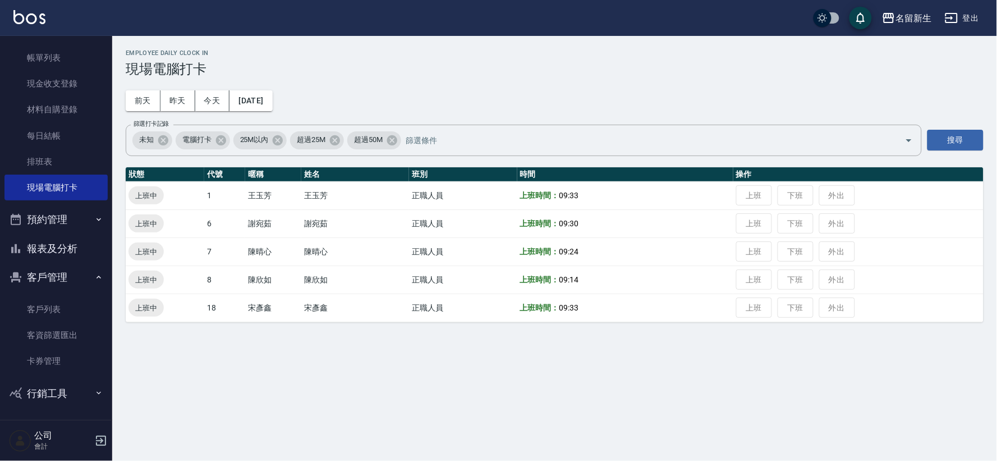
click at [267, 116] on div "Employee Daily Clock In 現場電腦打卡 [DATE] [DATE] [DATE] [DATE] 篩選打卡記錄 未知 電腦打卡 25M以內…" at bounding box center [554, 186] width 885 height 300
click at [268, 103] on button "[DATE]" at bounding box center [251, 100] width 43 height 21
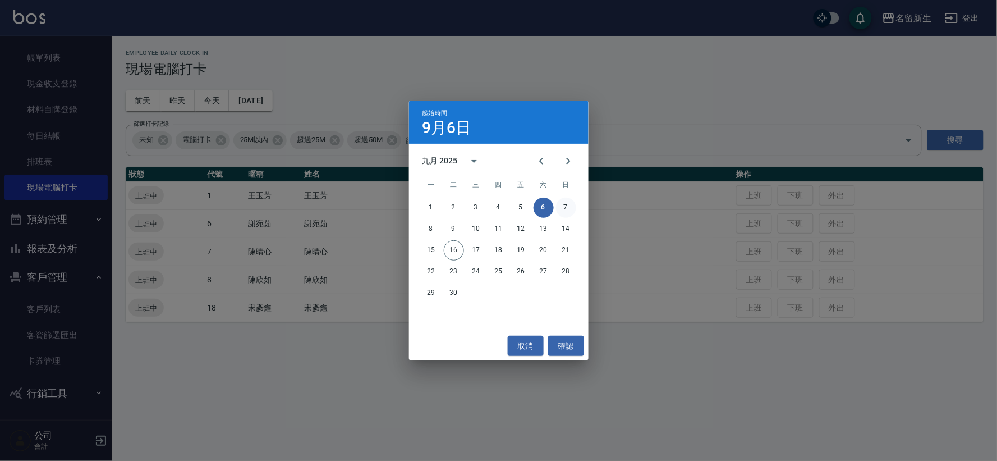
click at [567, 214] on button "7" at bounding box center [566, 208] width 20 height 20
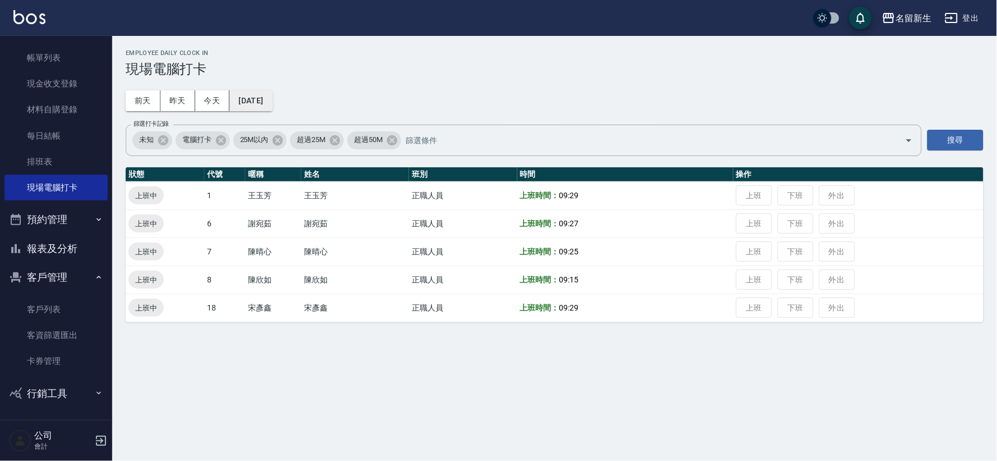
click at [265, 97] on button "[DATE]" at bounding box center [251, 100] width 43 height 21
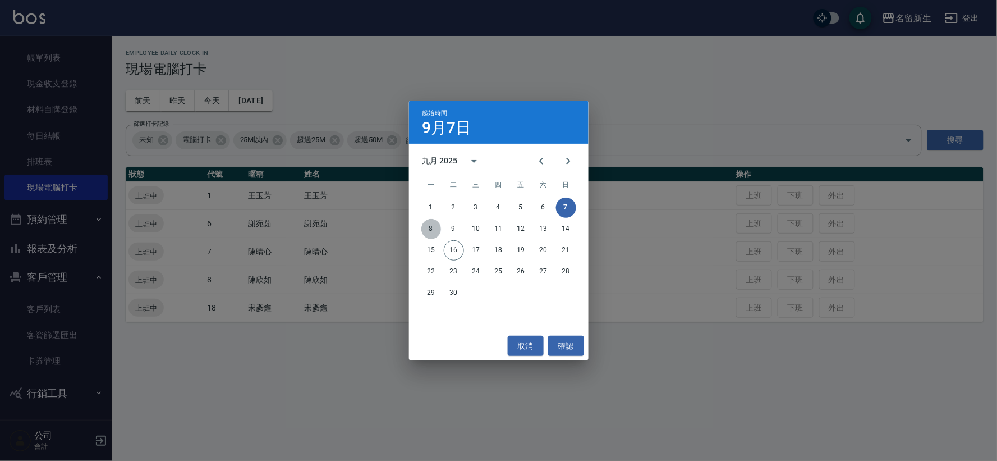
click at [428, 232] on button "8" at bounding box center [431, 229] width 20 height 20
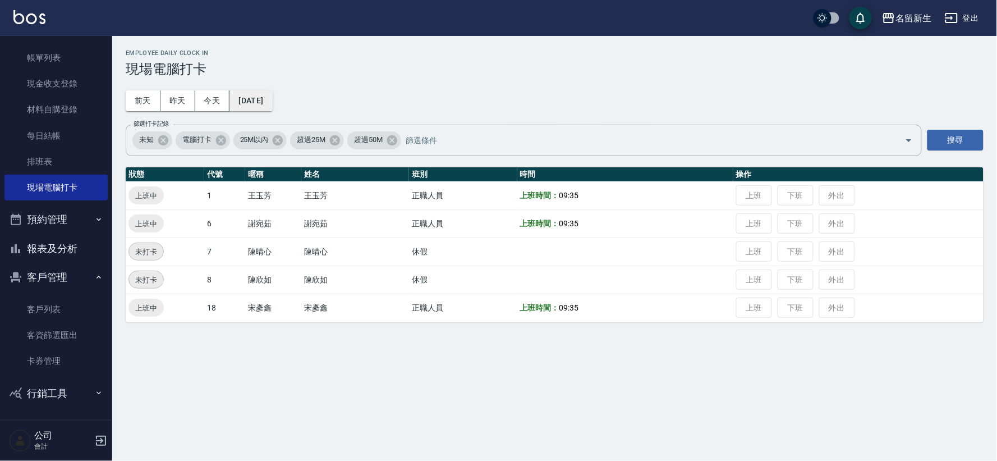
click at [269, 102] on button "[DATE]" at bounding box center [251, 100] width 43 height 21
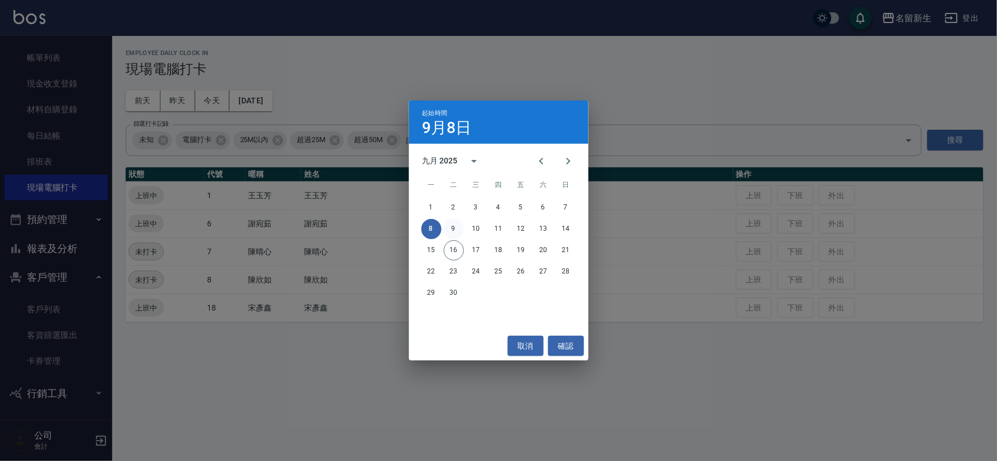
click at [453, 233] on button "9" at bounding box center [454, 229] width 20 height 20
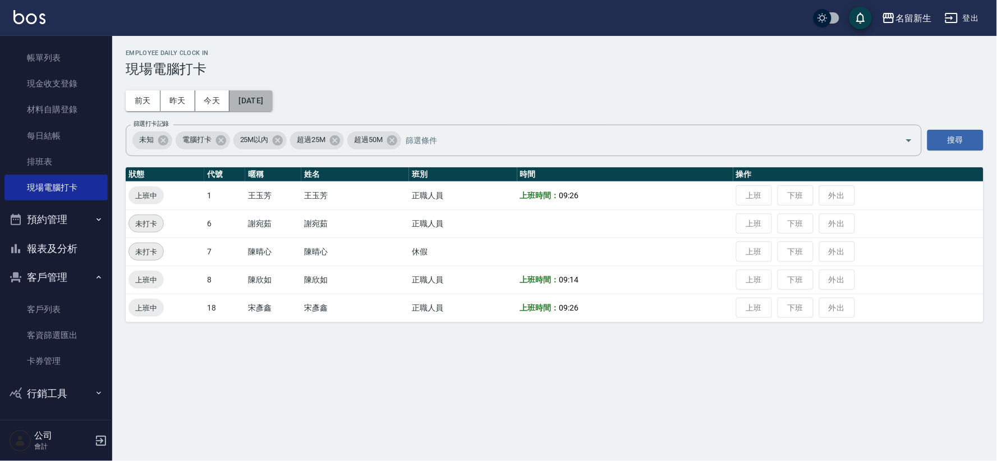
click at [272, 98] on button "[DATE]" at bounding box center [251, 100] width 43 height 21
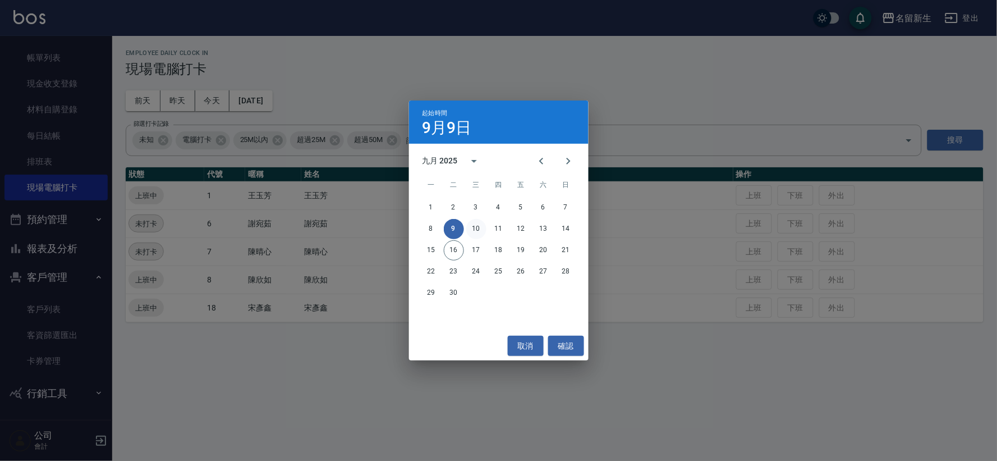
click at [478, 228] on button "10" at bounding box center [476, 229] width 20 height 20
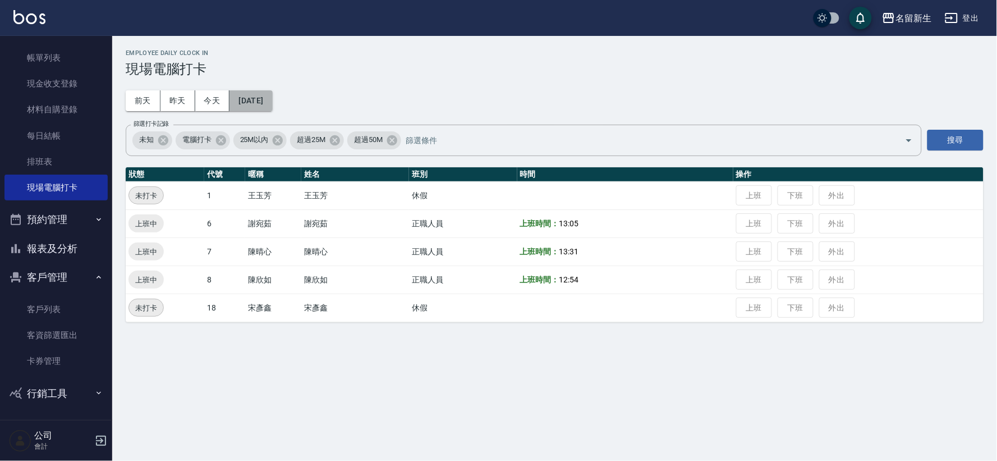
click at [271, 91] on button "[DATE]" at bounding box center [251, 100] width 43 height 21
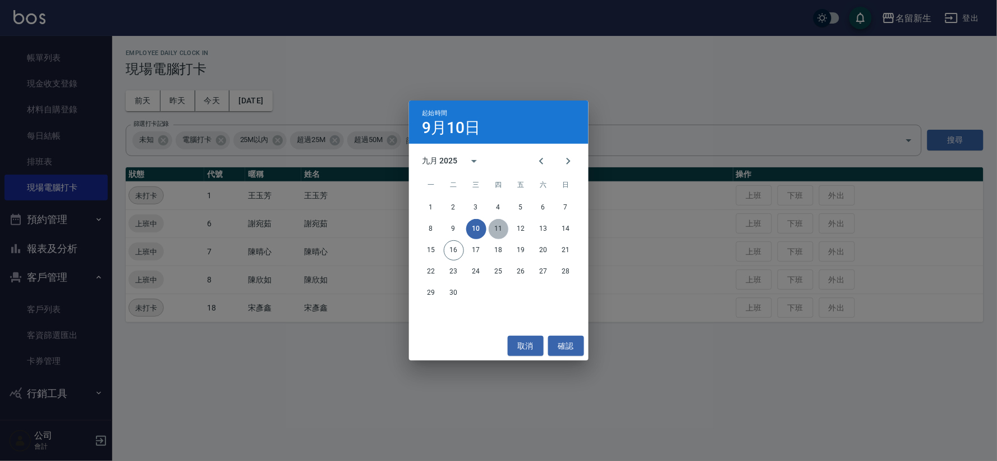
click at [501, 226] on button "11" at bounding box center [499, 229] width 20 height 20
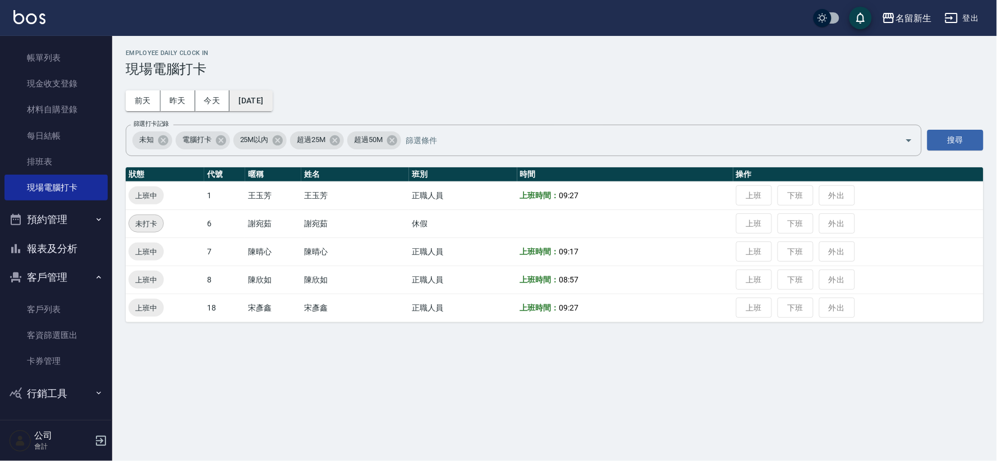
click at [272, 96] on button "[DATE]" at bounding box center [251, 100] width 43 height 21
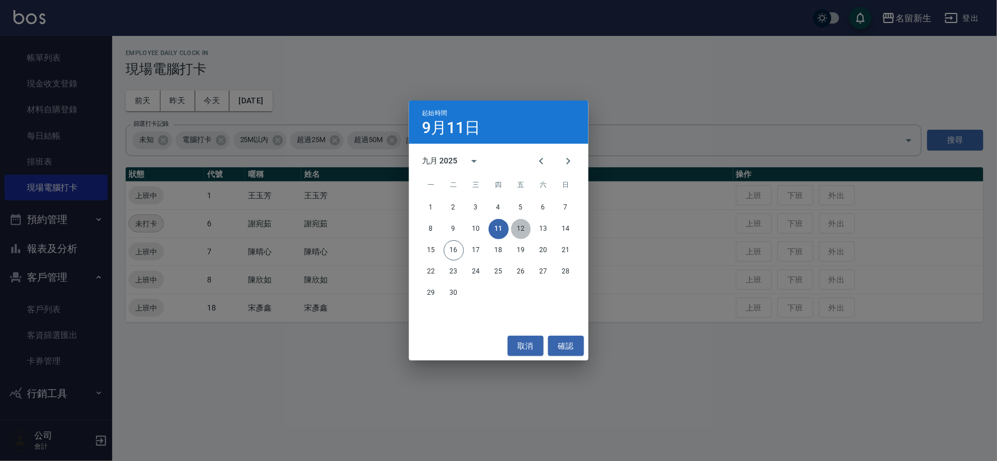
click at [528, 224] on button "12" at bounding box center [521, 229] width 20 height 20
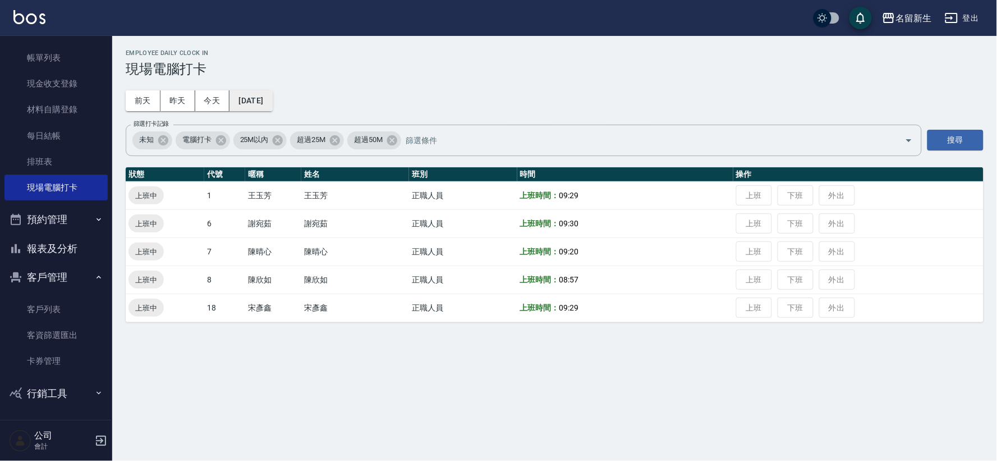
click at [255, 105] on button "[DATE]" at bounding box center [251, 100] width 43 height 21
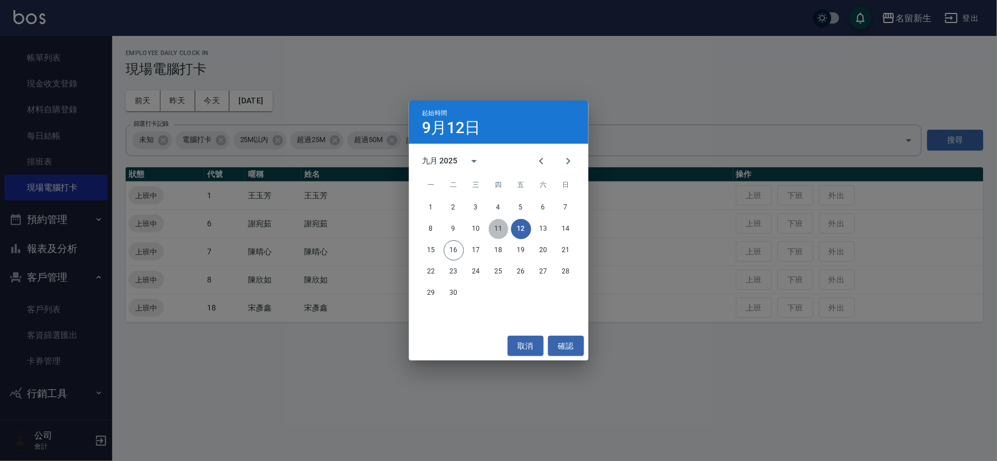
click at [494, 231] on button "11" at bounding box center [499, 229] width 20 height 20
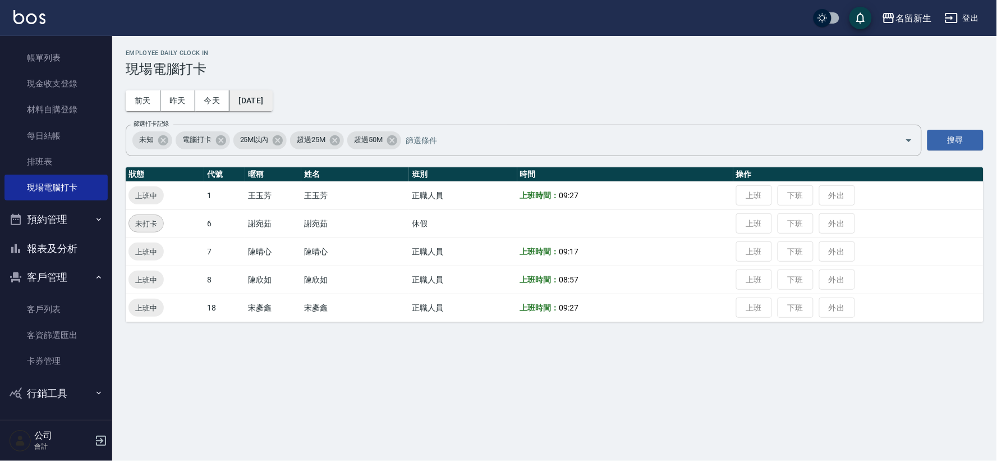
click at [272, 90] on button "[DATE]" at bounding box center [251, 100] width 43 height 21
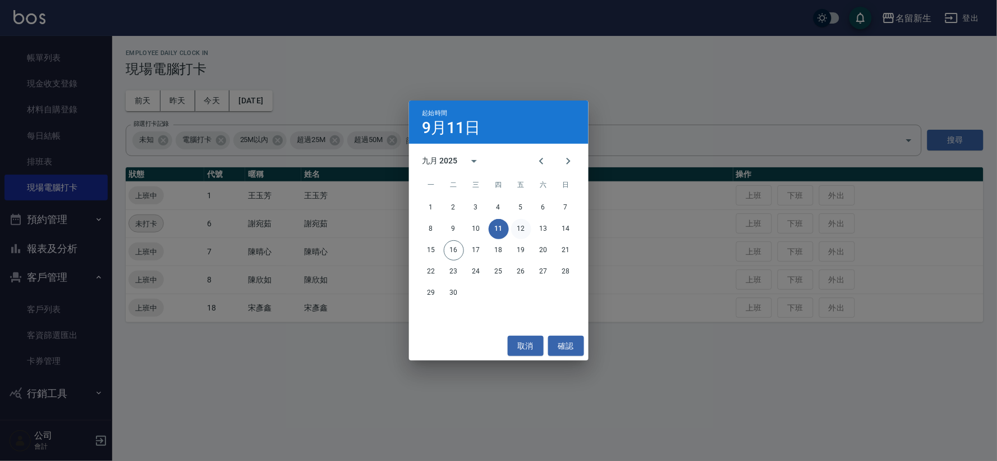
click at [517, 222] on button "12" at bounding box center [521, 229] width 20 height 20
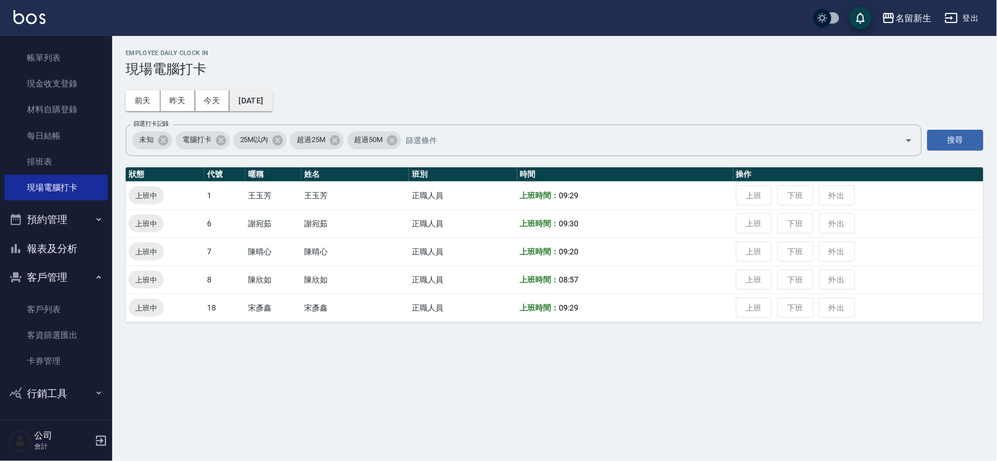
click at [264, 104] on button "[DATE]" at bounding box center [251, 100] width 43 height 21
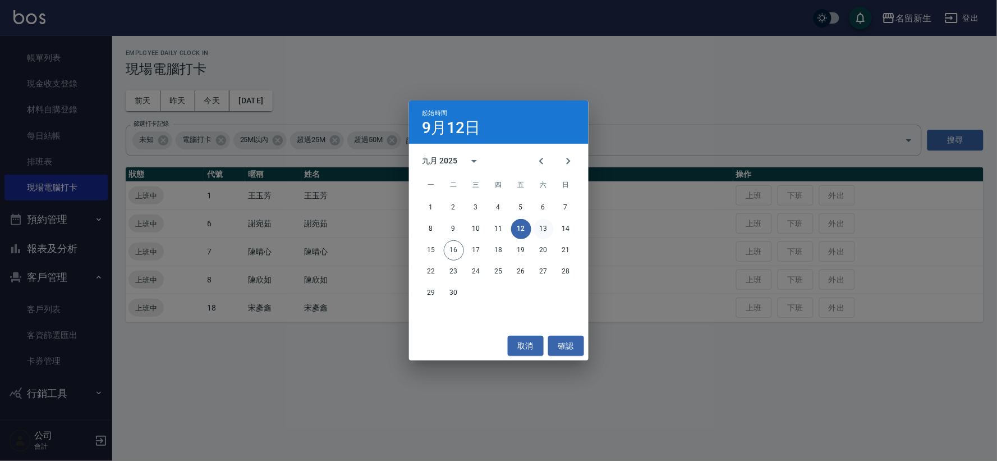
click at [541, 227] on button "13" at bounding box center [544, 229] width 20 height 20
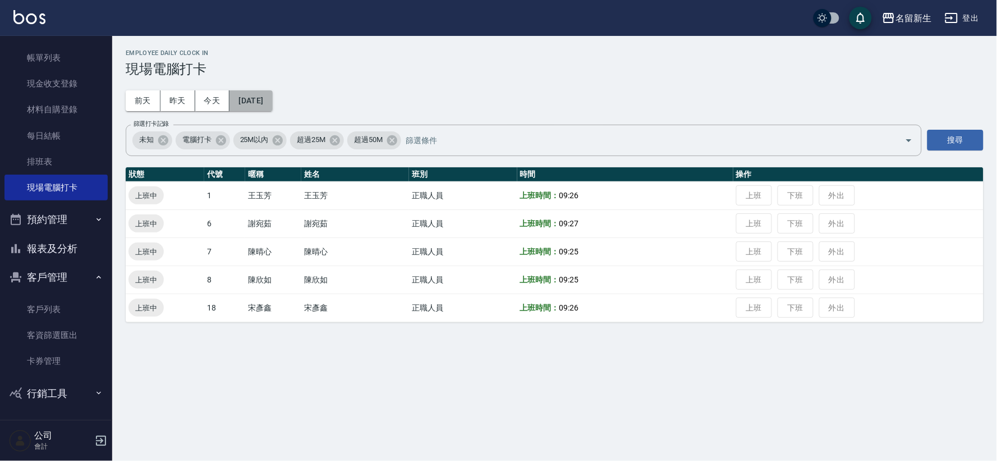
click at [259, 100] on button "[DATE]" at bounding box center [251, 100] width 43 height 21
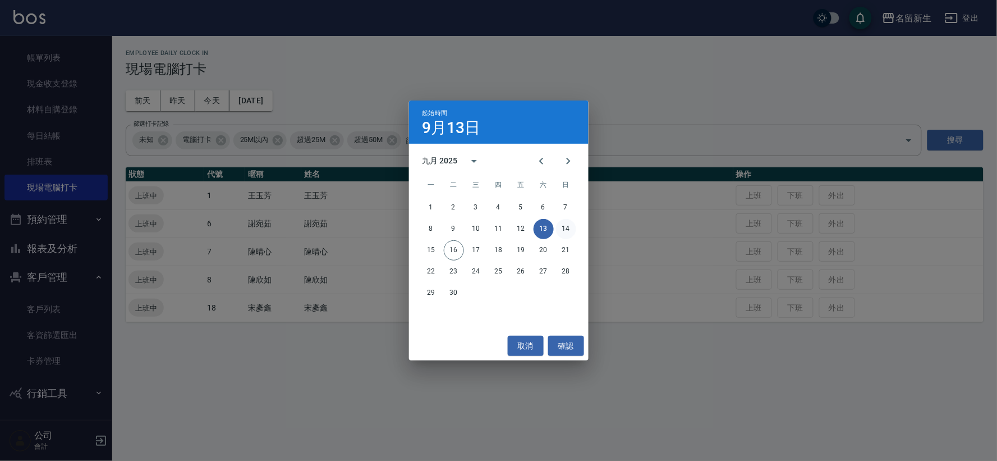
click at [571, 221] on button "14" at bounding box center [566, 229] width 20 height 20
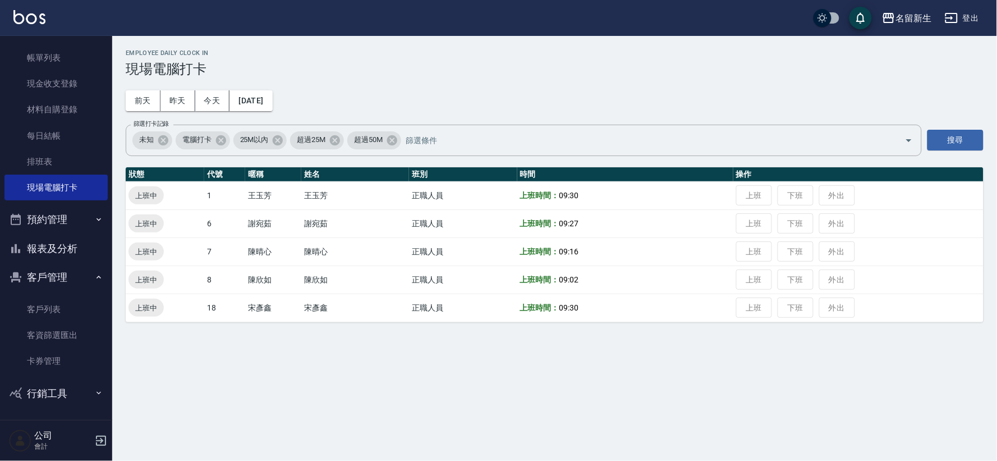
click at [269, 113] on div "Employee Daily Clock In 現場電腦打卡 [DATE] [DATE] [DATE] [DATE] 篩選打卡記錄 未知 電腦打卡 25M以內…" at bounding box center [554, 186] width 885 height 300
click at [262, 99] on button "[DATE]" at bounding box center [251, 100] width 43 height 21
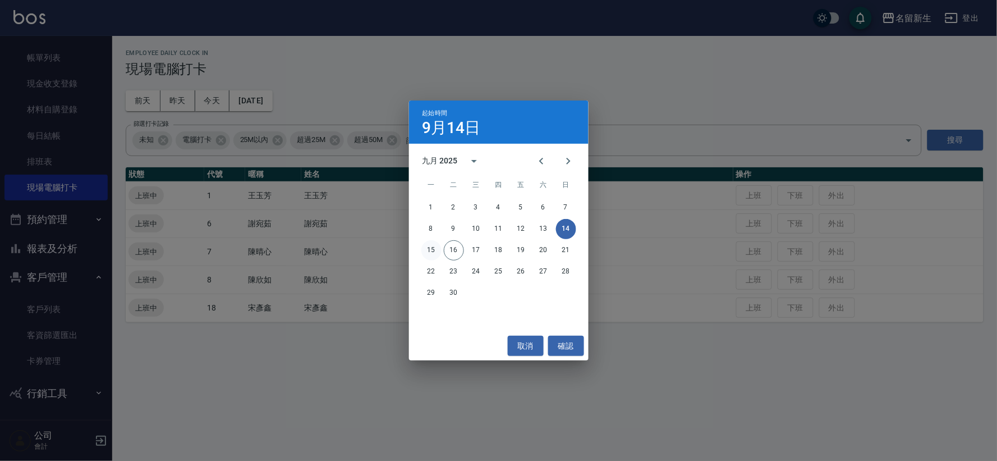
click at [426, 248] on button "15" at bounding box center [431, 250] width 20 height 20
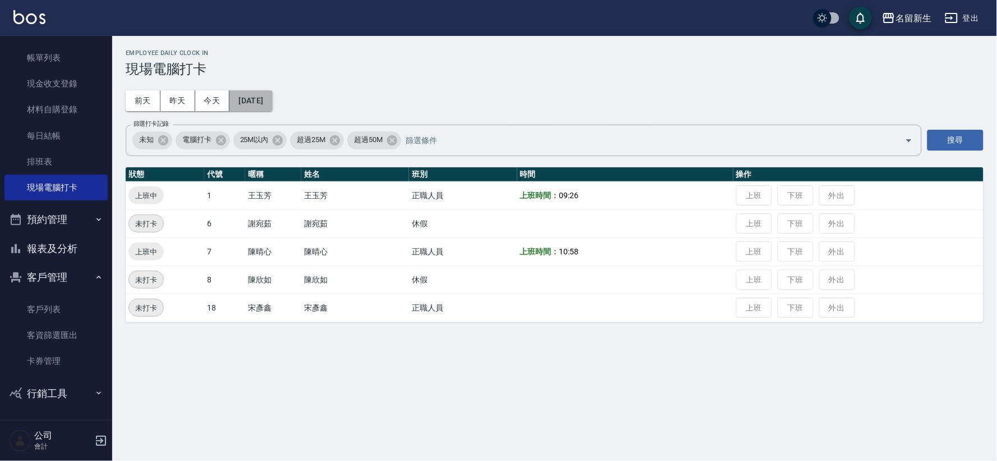
click at [272, 107] on button "[DATE]" at bounding box center [251, 100] width 43 height 21
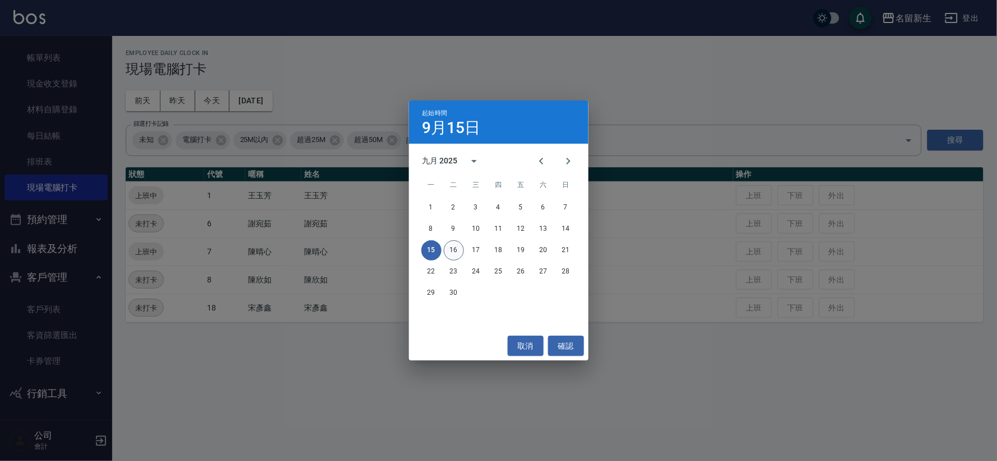
click at [447, 247] on button "16" at bounding box center [454, 250] width 20 height 20
